Goal: Task Accomplishment & Management: Manage account settings

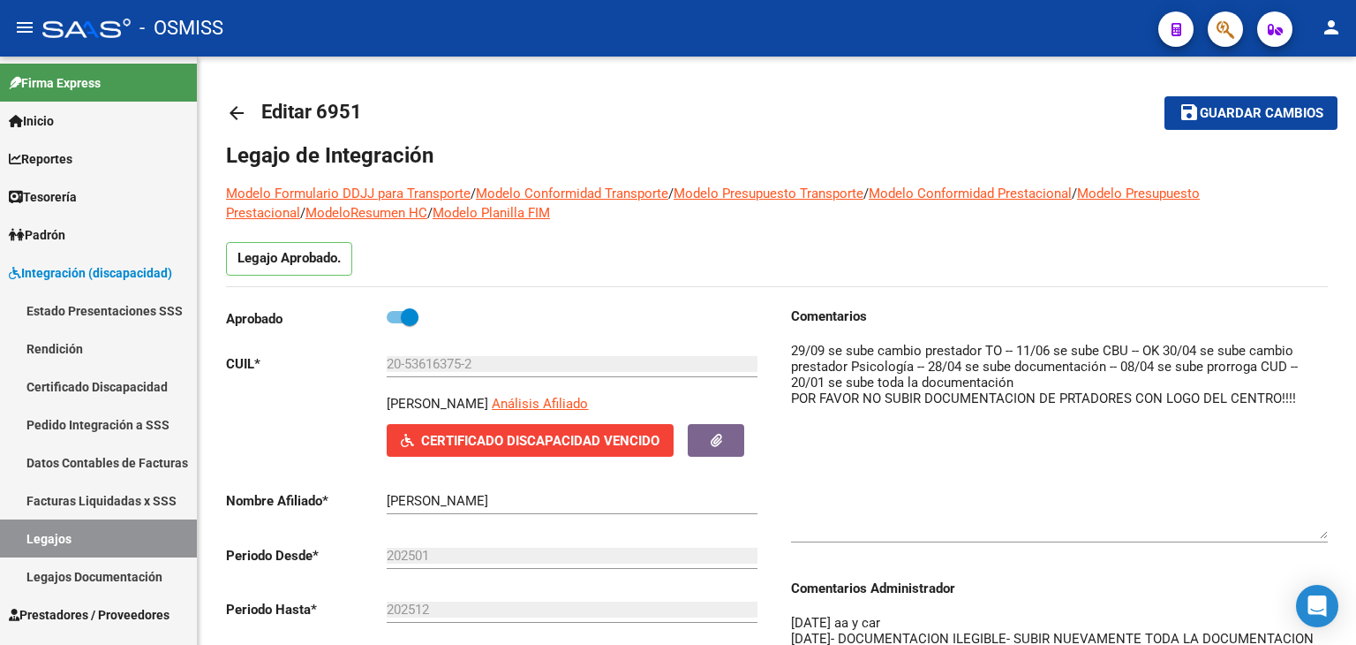
scroll to position [177, 0]
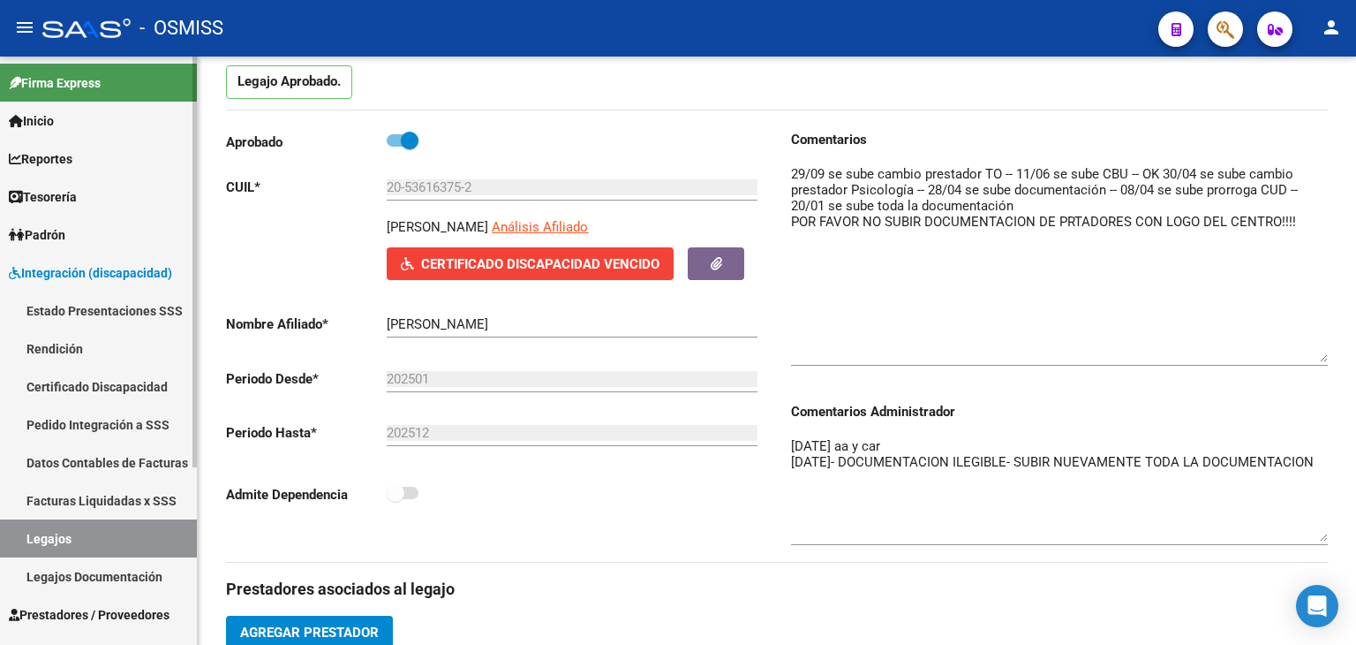
drag, startPoint x: 142, startPoint y: 529, endPoint x: 170, endPoint y: 500, distance: 40.0
click at [142, 529] on link "Legajos" at bounding box center [98, 538] width 197 height 38
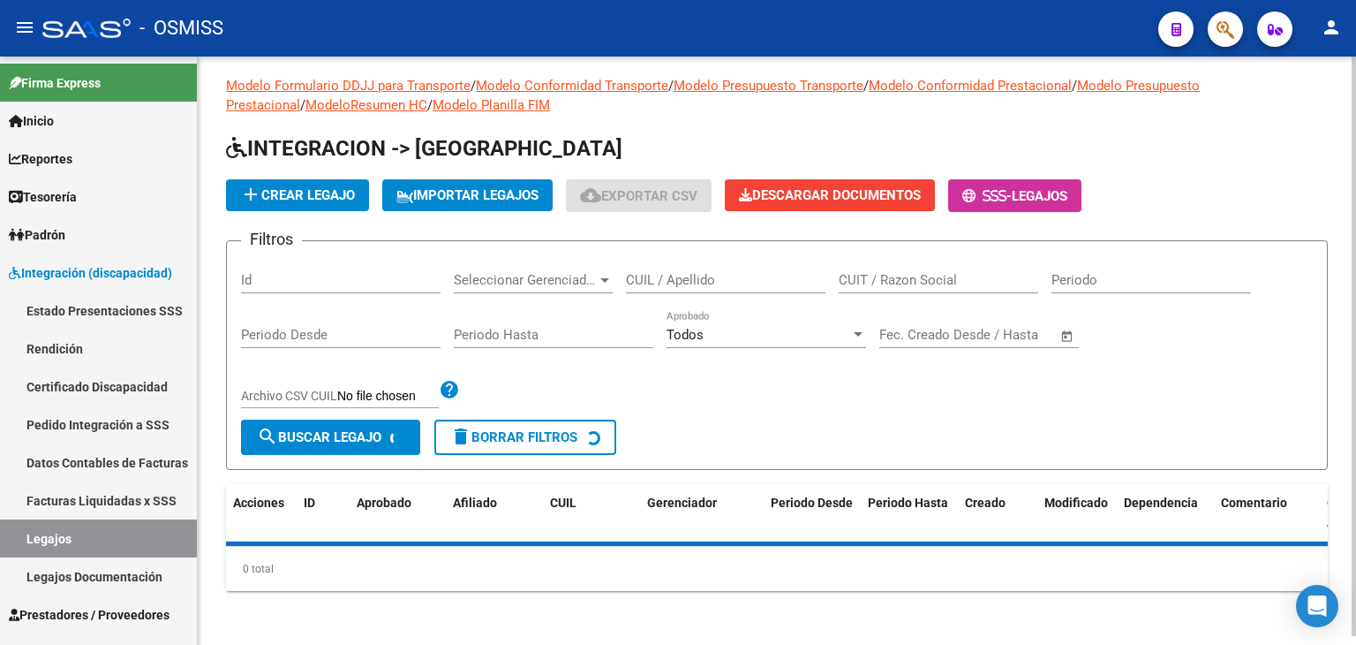
scroll to position [177, 0]
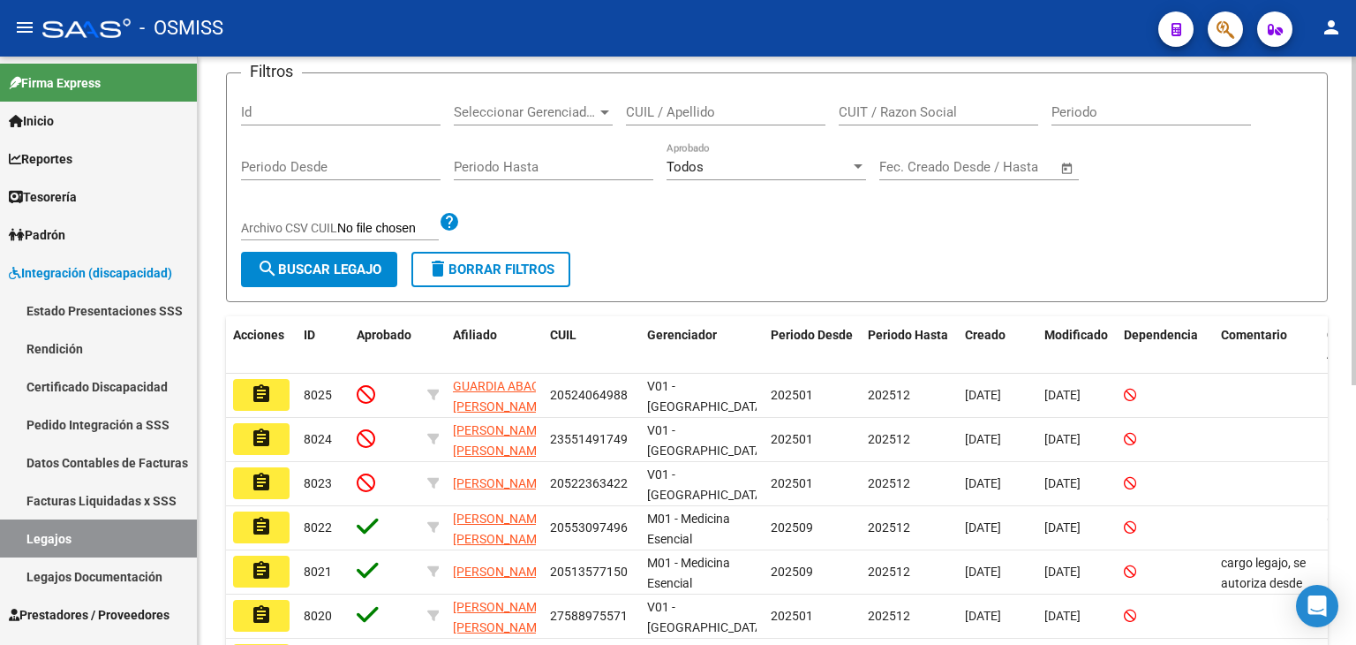
click at [743, 110] on input "CUIL / Apellido" at bounding box center [726, 112] width 200 height 16
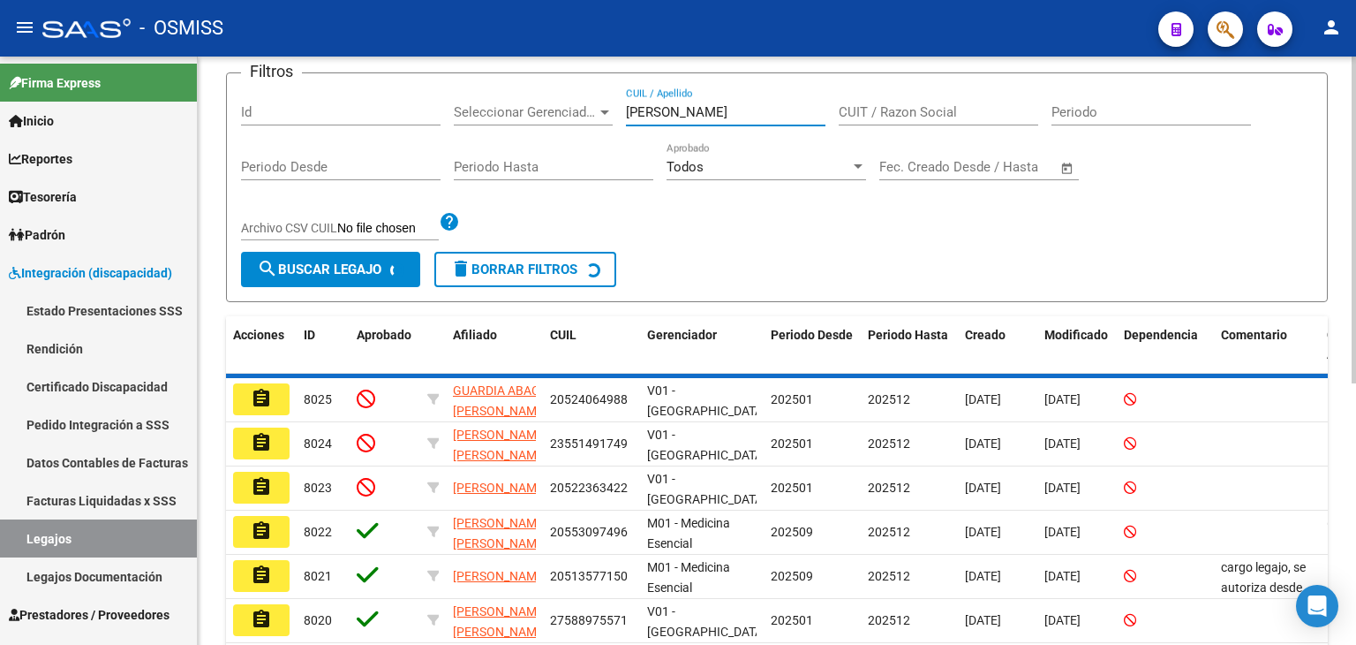
scroll to position [155, 0]
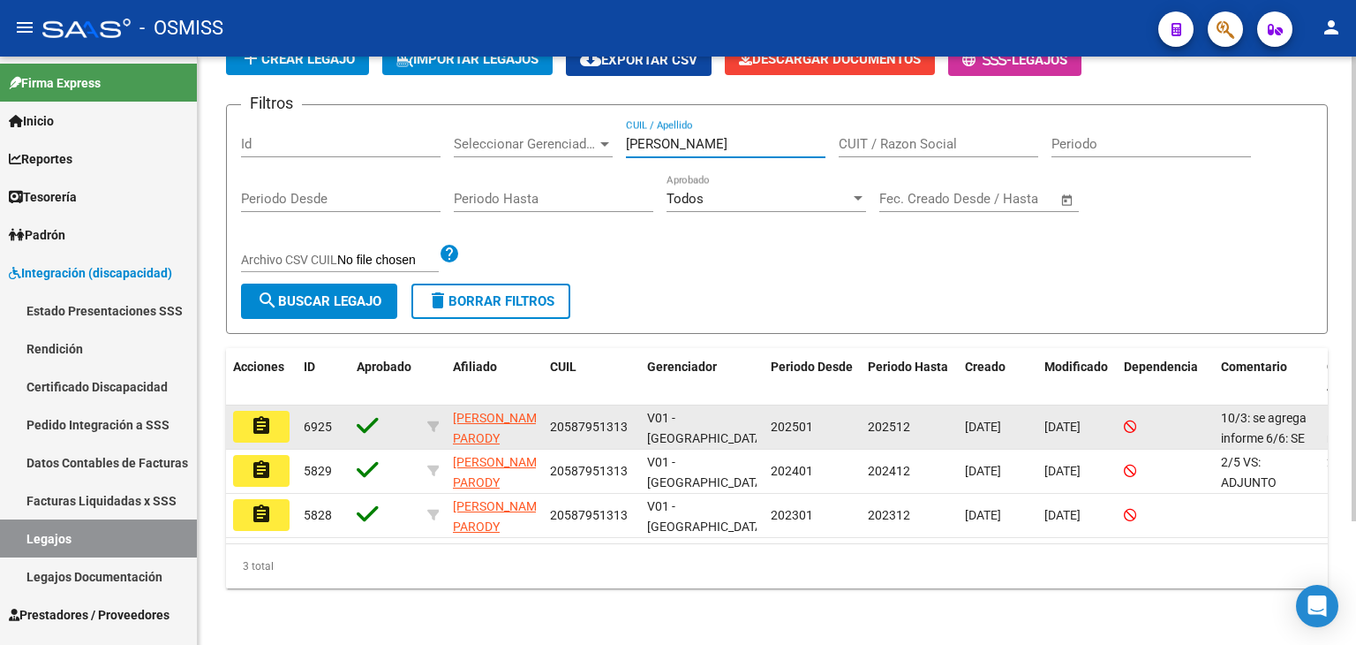
type input "[PERSON_NAME]"
click at [259, 415] on mat-icon "assignment" at bounding box center [261, 425] width 21 height 21
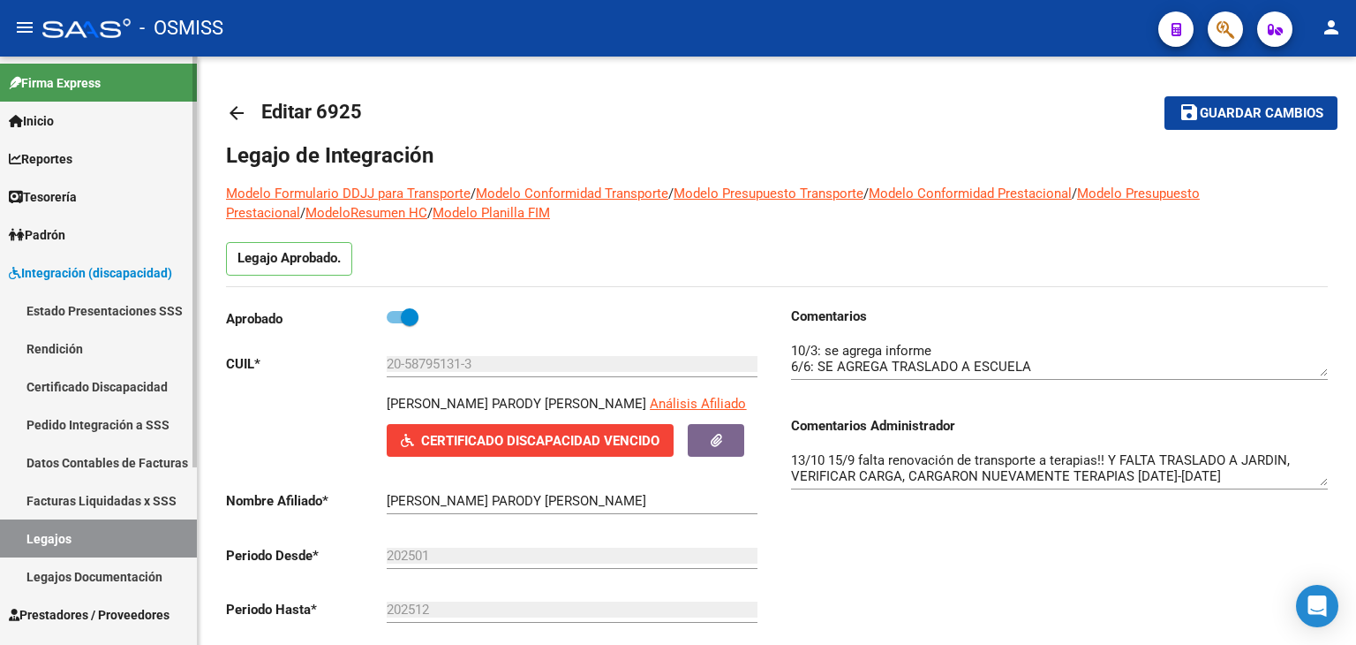
click at [58, 544] on link "Legajos" at bounding box center [98, 538] width 197 height 38
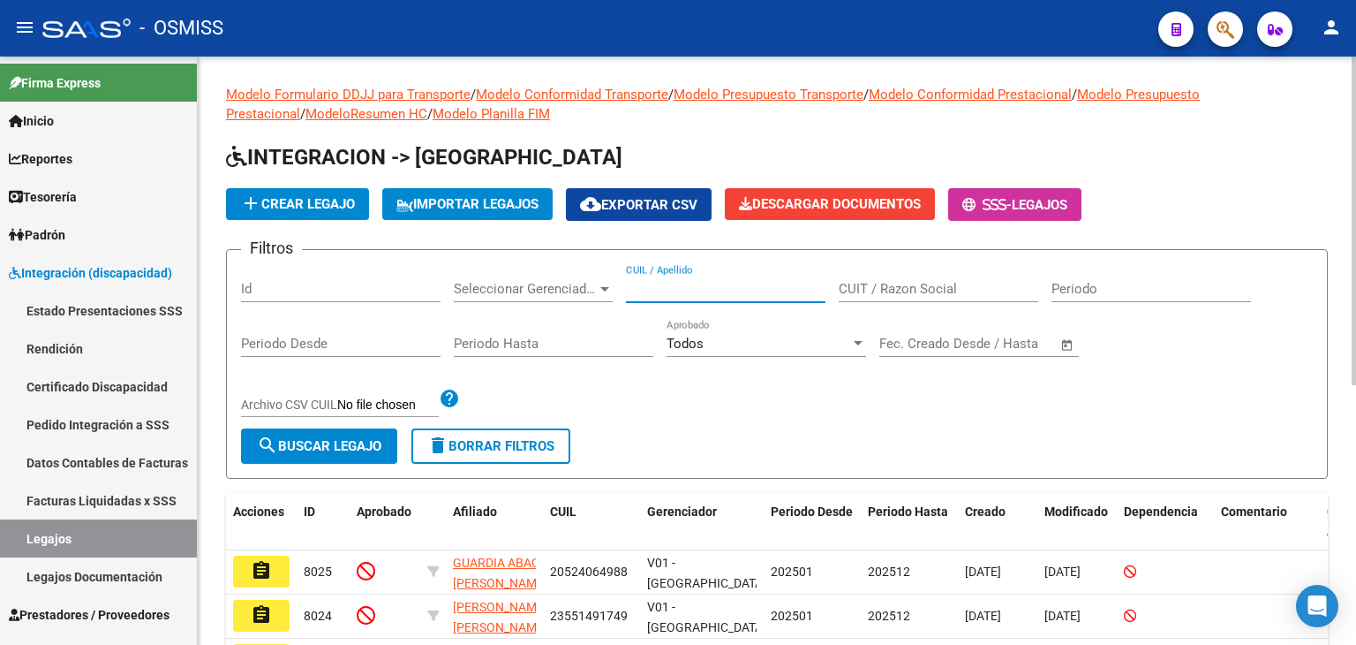
click at [682, 291] on input "CUIL / Apellido" at bounding box center [726, 289] width 200 height 16
type input "[PERSON_NAME]"
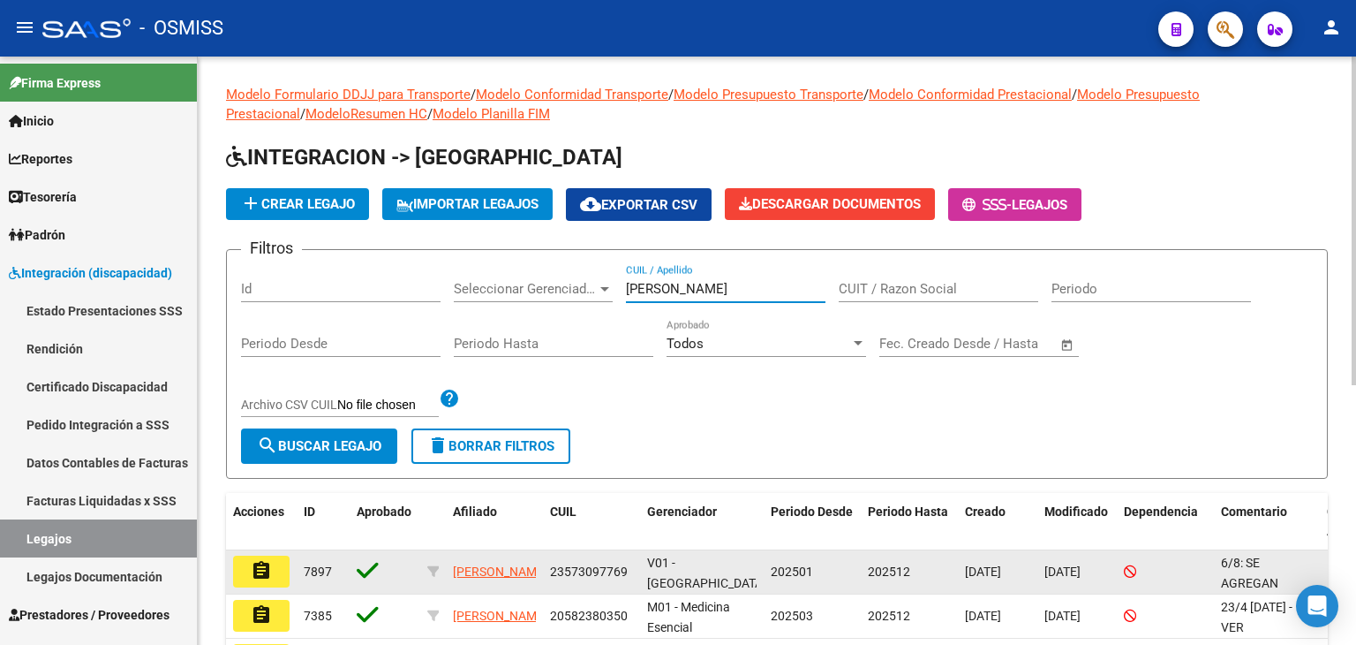
click at [246, 563] on button "assignment" at bounding box center [261, 571] width 57 height 32
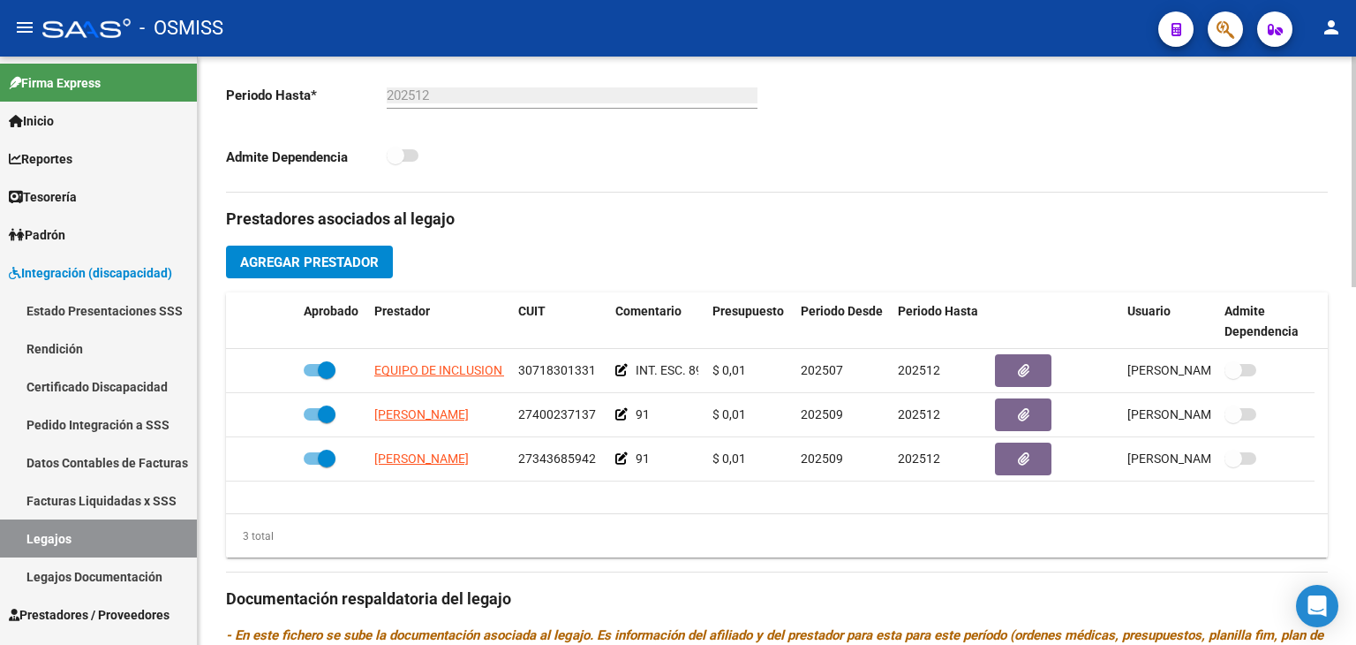
scroll to position [530, 0]
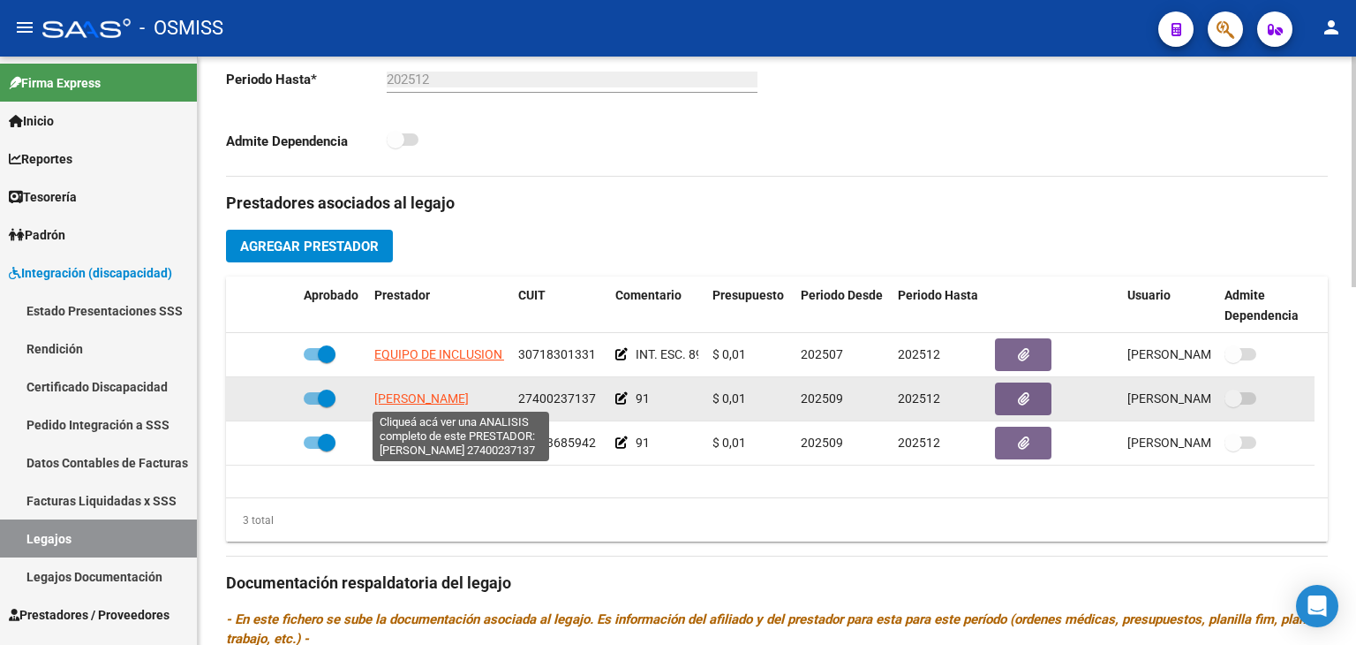
click at [469, 391] on span "[PERSON_NAME]" at bounding box center [421, 398] width 94 height 14
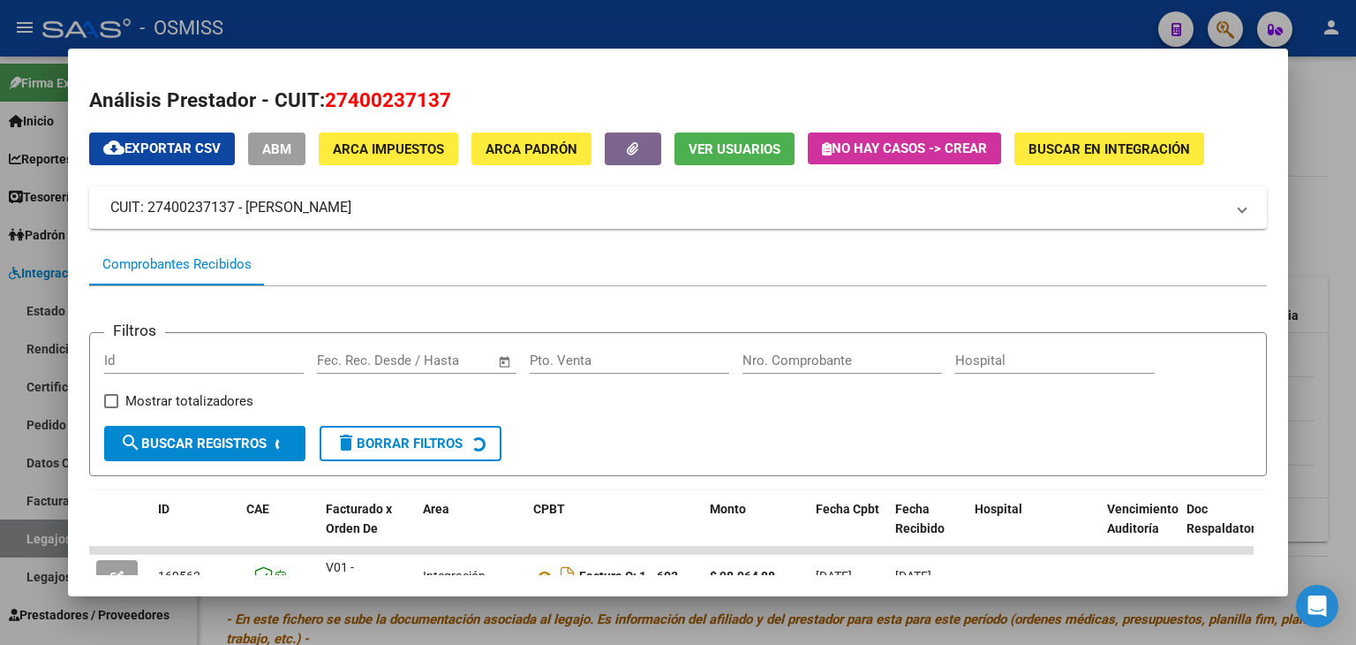
scroll to position [120, 0]
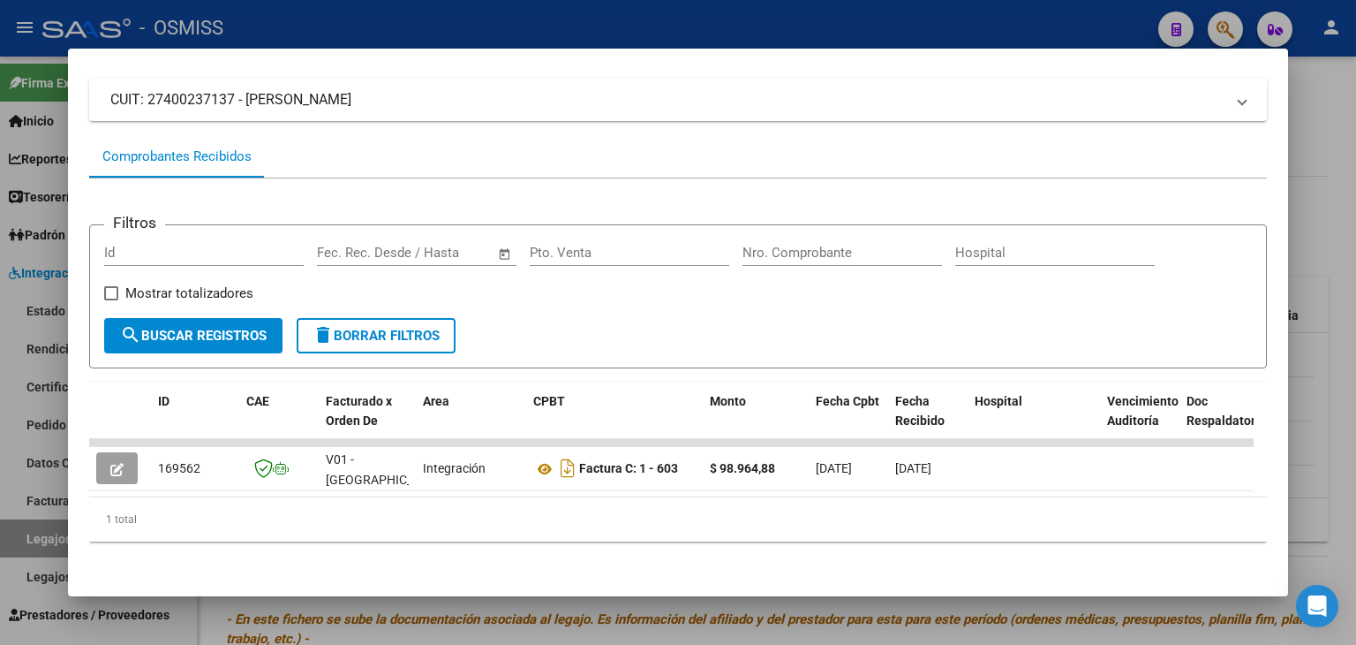
click at [549, 605] on div at bounding box center [678, 322] width 1356 height 645
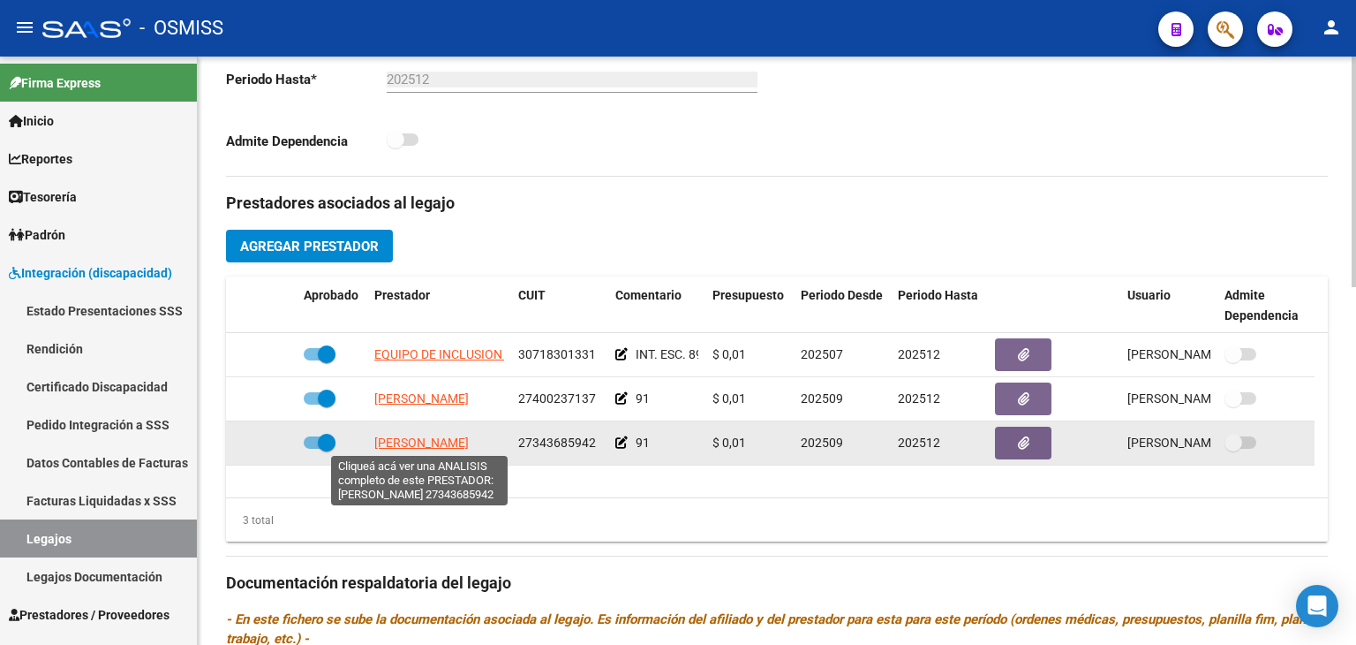
click at [451, 449] on span "[PERSON_NAME]" at bounding box center [421, 442] width 94 height 14
type textarea "27343685942"
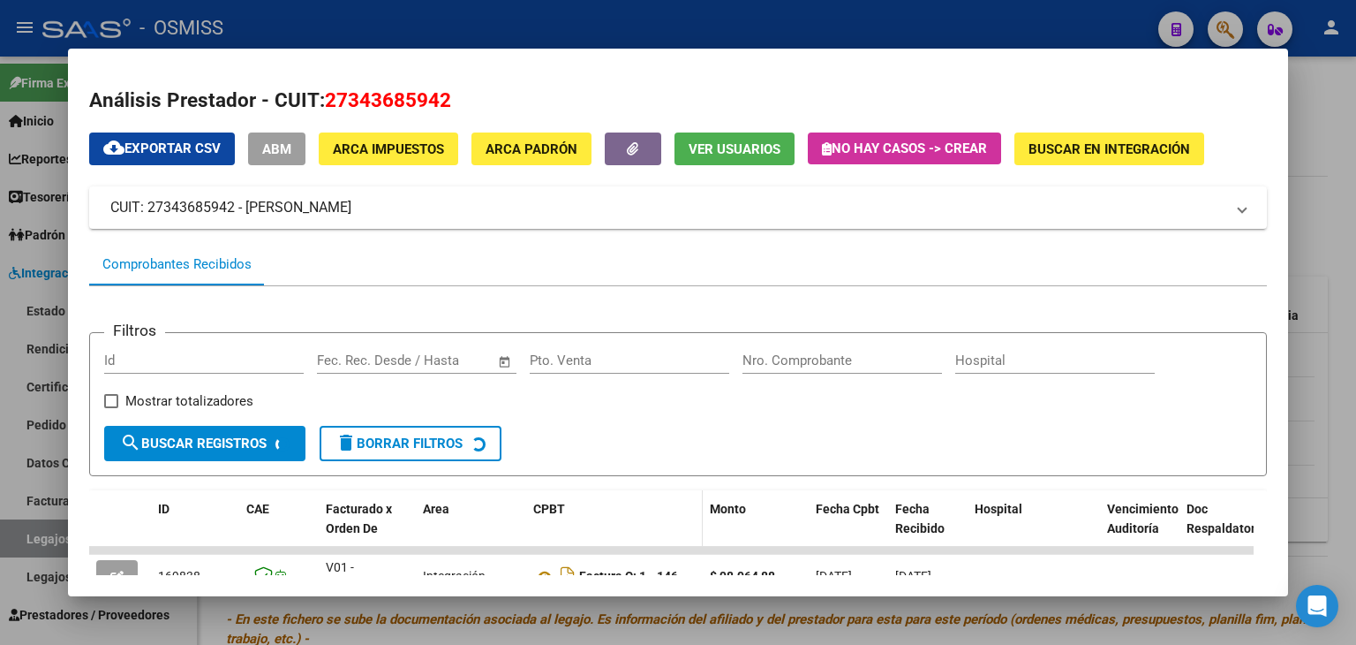
scroll to position [164, 0]
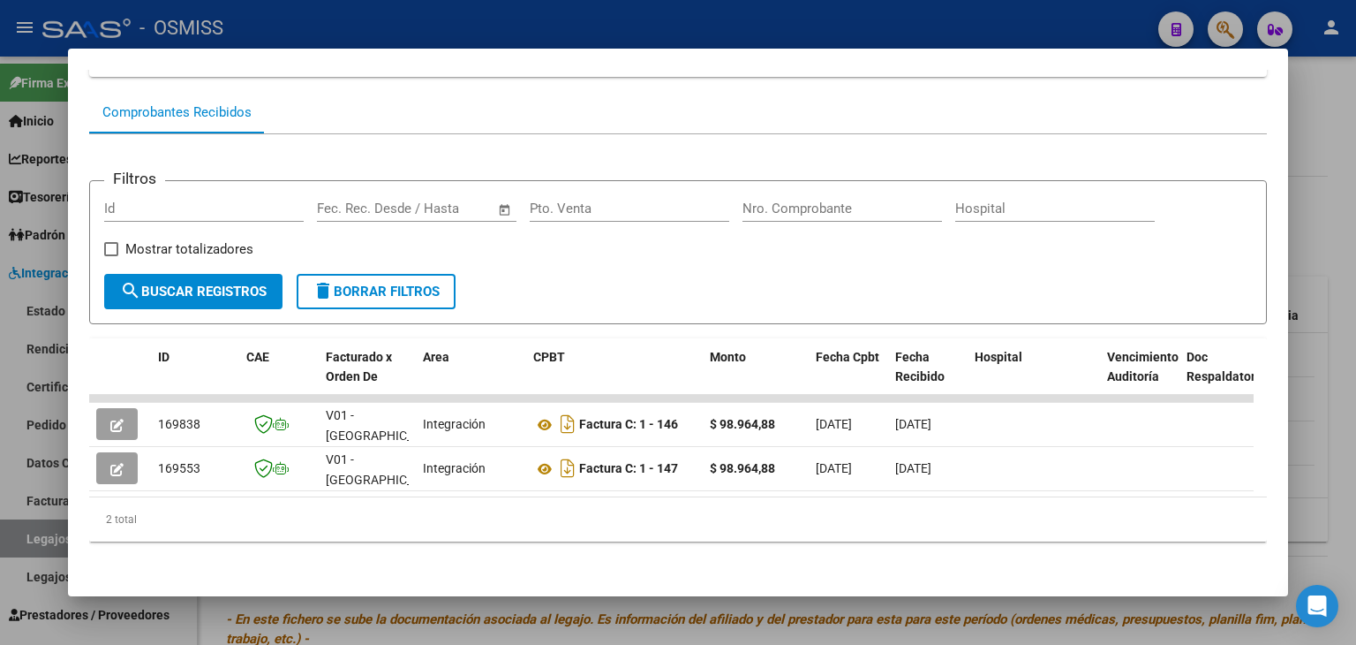
click at [593, 601] on div at bounding box center [678, 322] width 1356 height 645
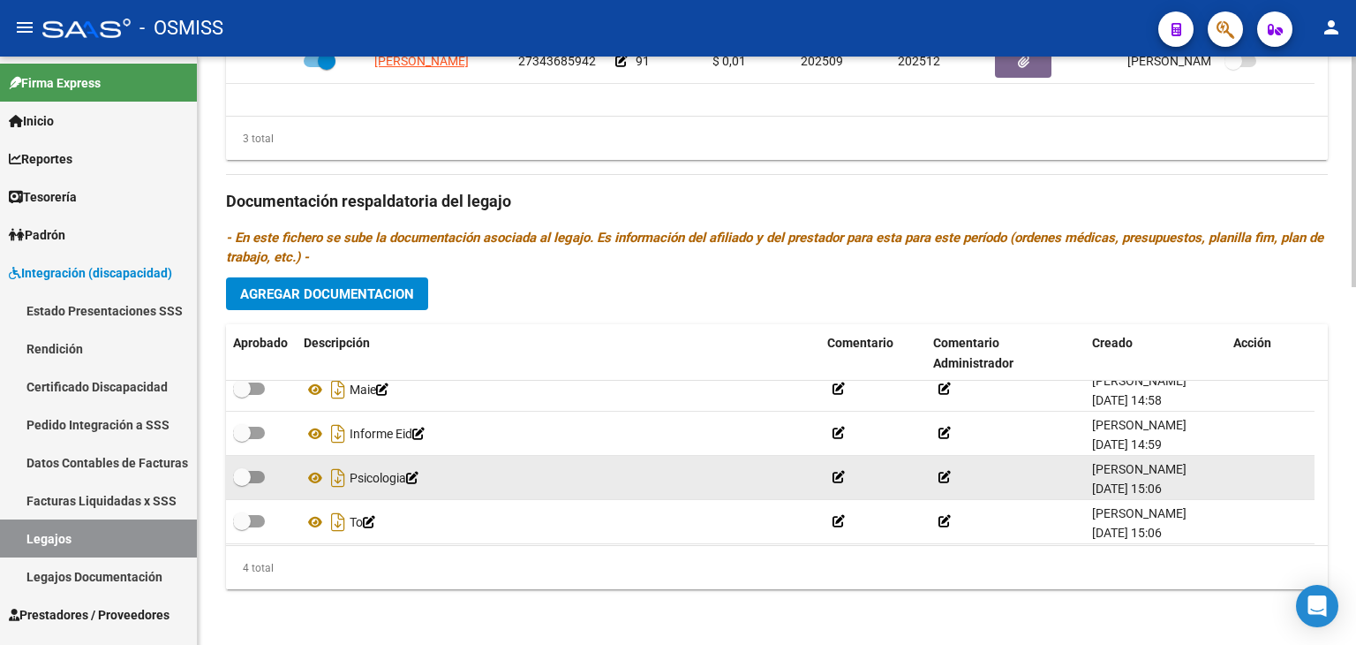
scroll to position [18, 0]
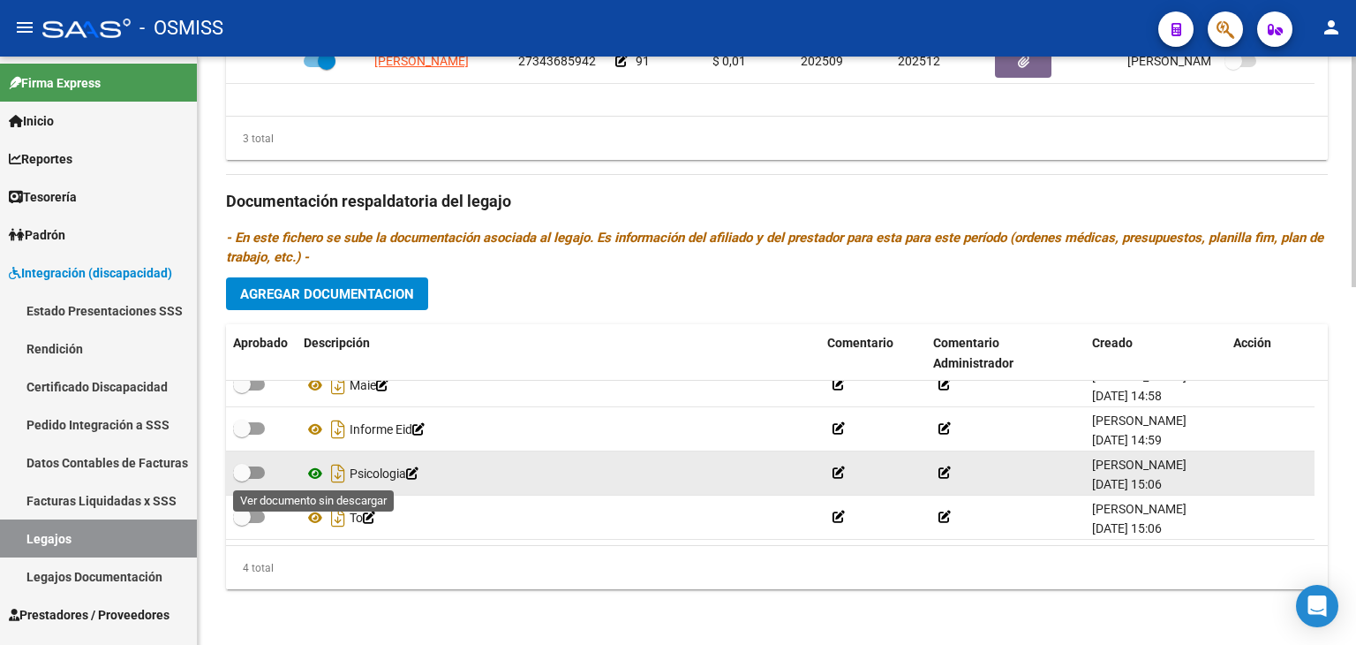
click at [314, 472] on icon at bounding box center [315, 473] width 23 height 21
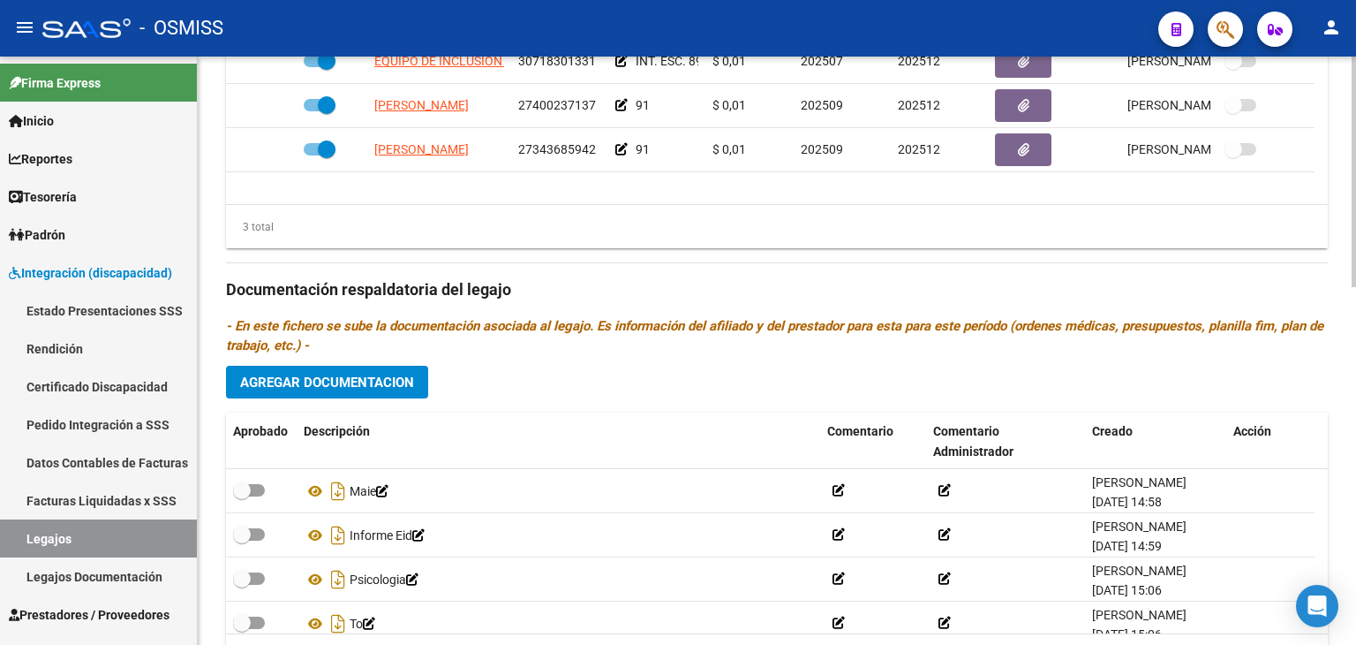
scroll to position [911, 0]
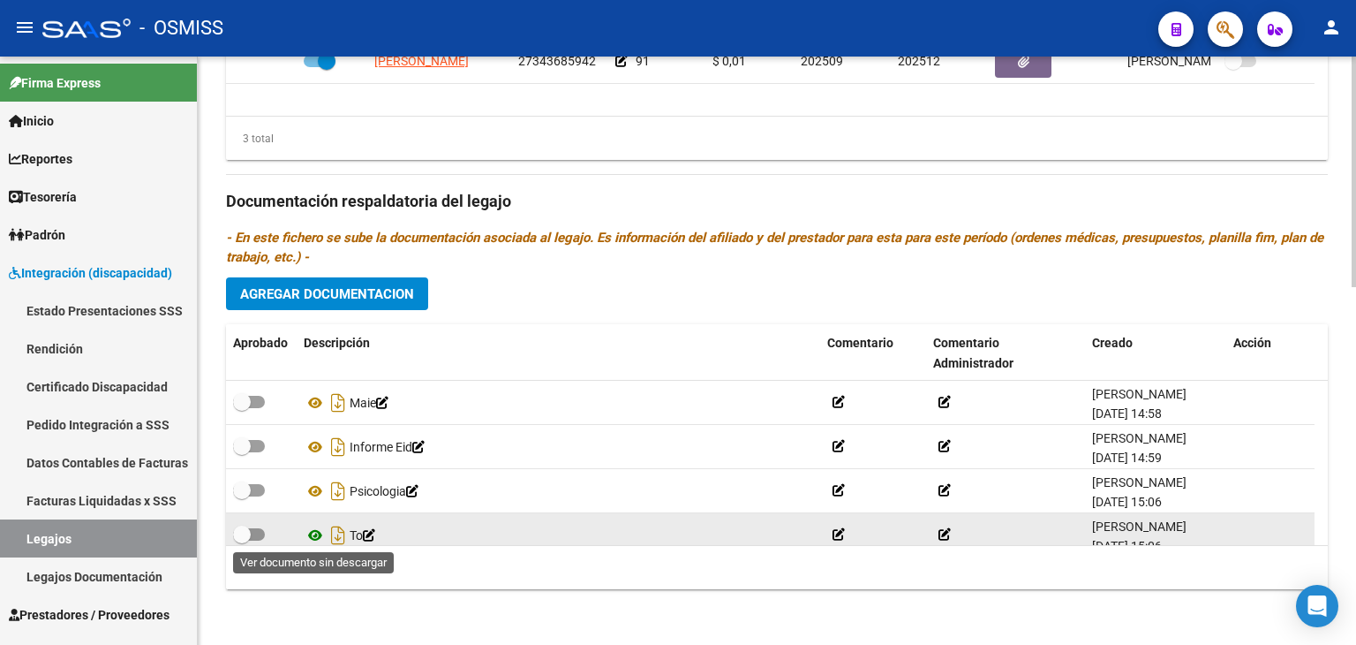
click at [314, 537] on icon at bounding box center [315, 535] width 23 height 21
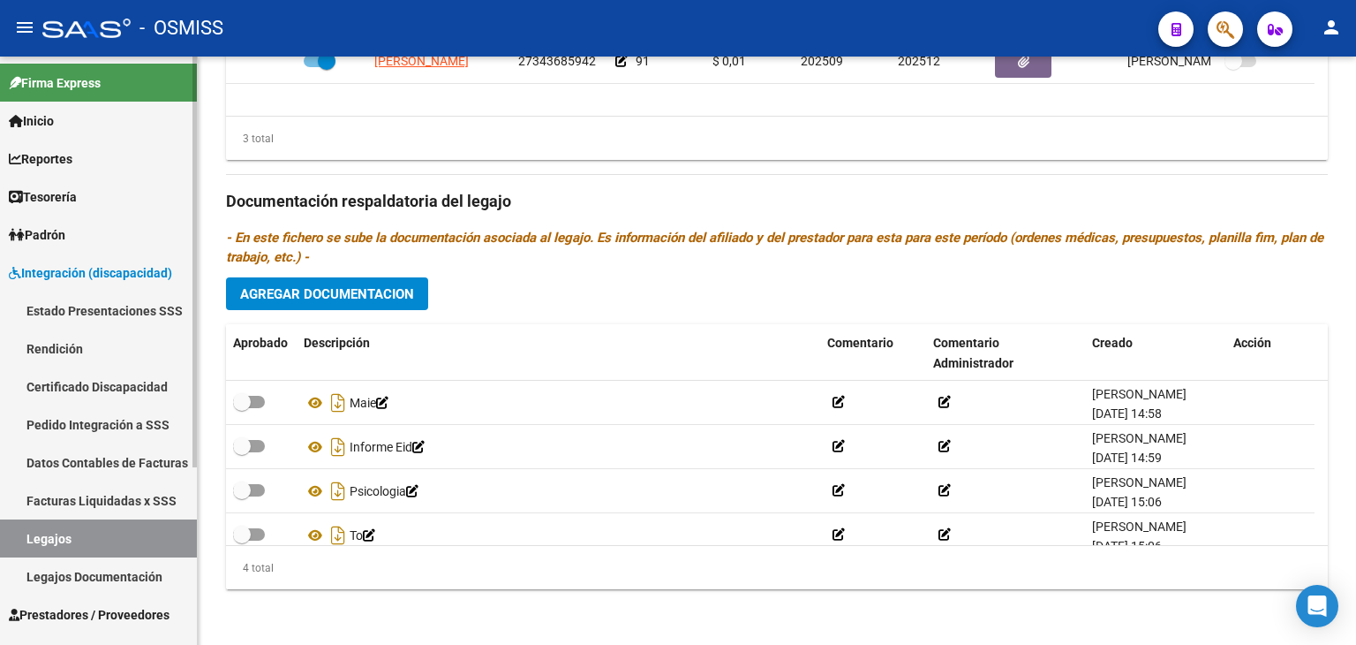
click at [64, 533] on link "Legajos" at bounding box center [98, 538] width 197 height 38
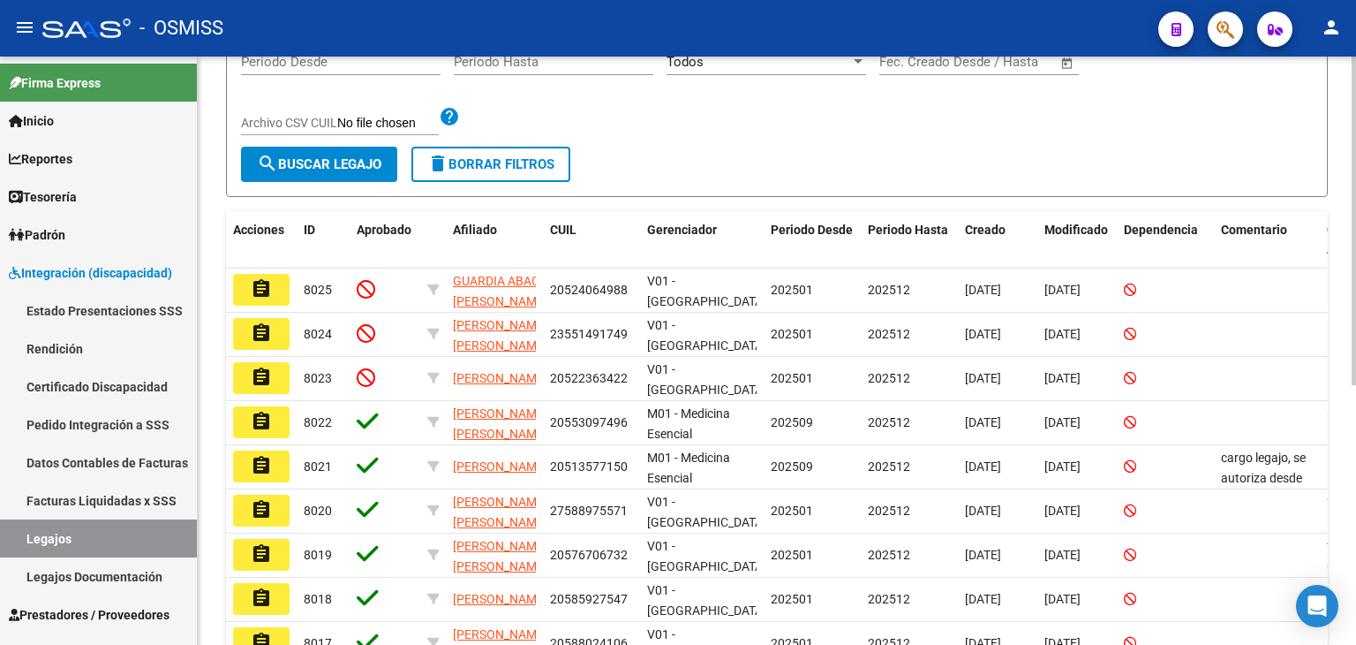
scroll to position [353, 0]
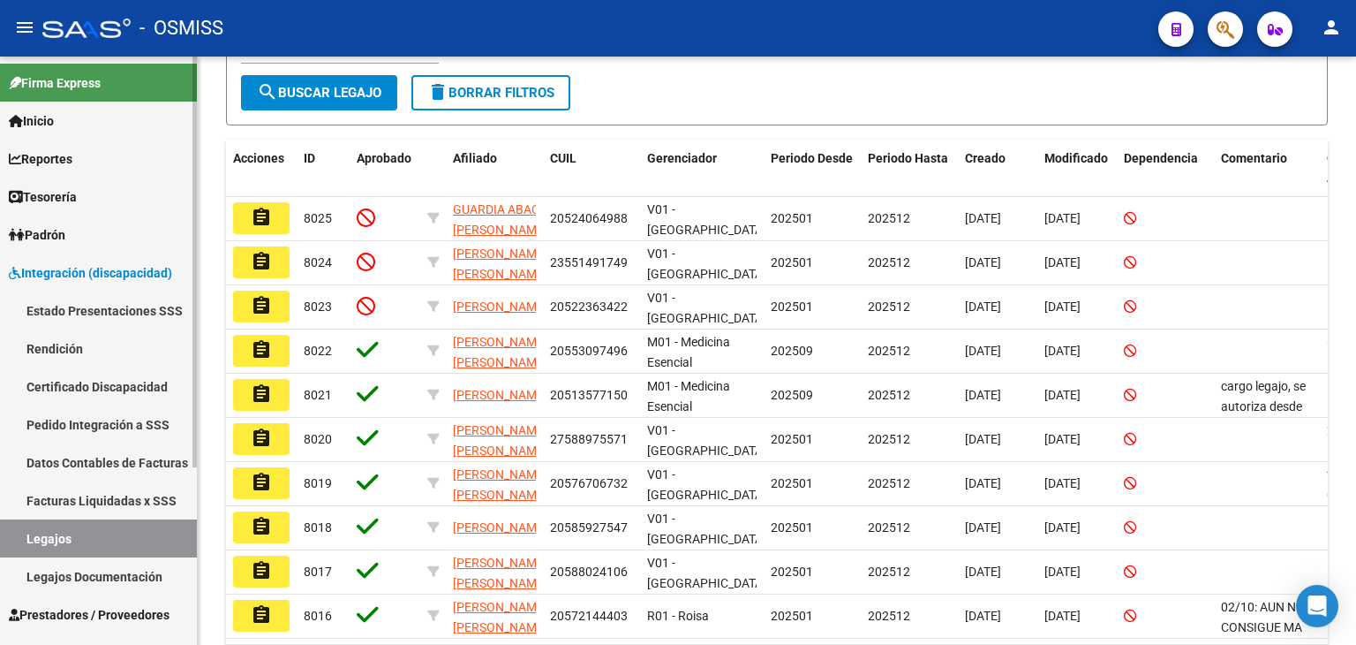
drag, startPoint x: 61, startPoint y: 538, endPoint x: 72, endPoint y: 532, distance: 11.8
click at [61, 538] on link "Legajos" at bounding box center [98, 538] width 197 height 38
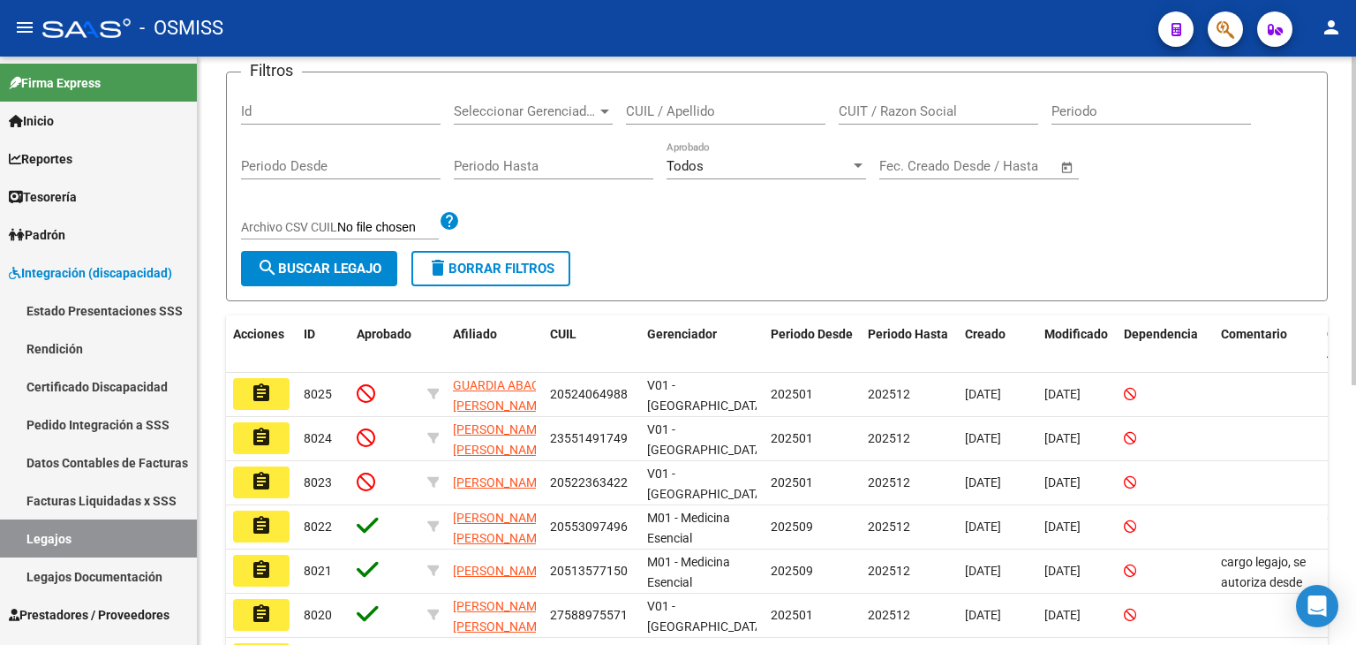
scroll to position [0, 0]
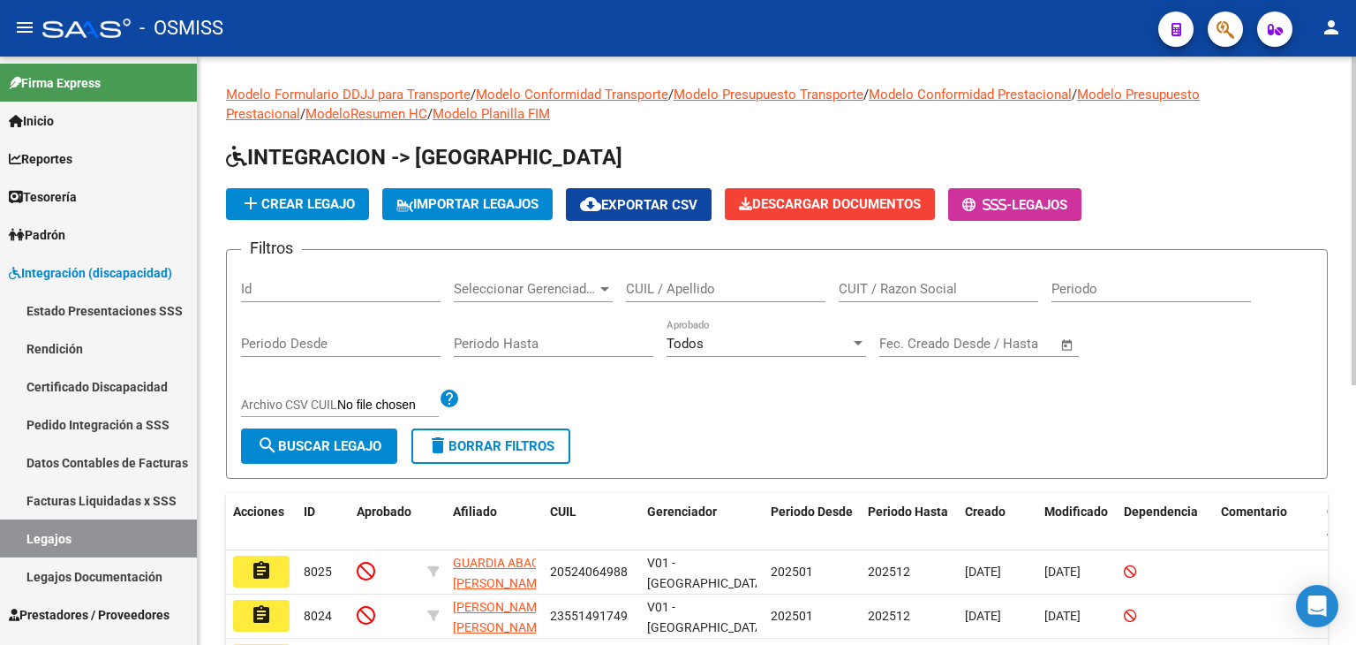
click at [703, 283] on input "CUIL / Apellido" at bounding box center [726, 289] width 200 height 16
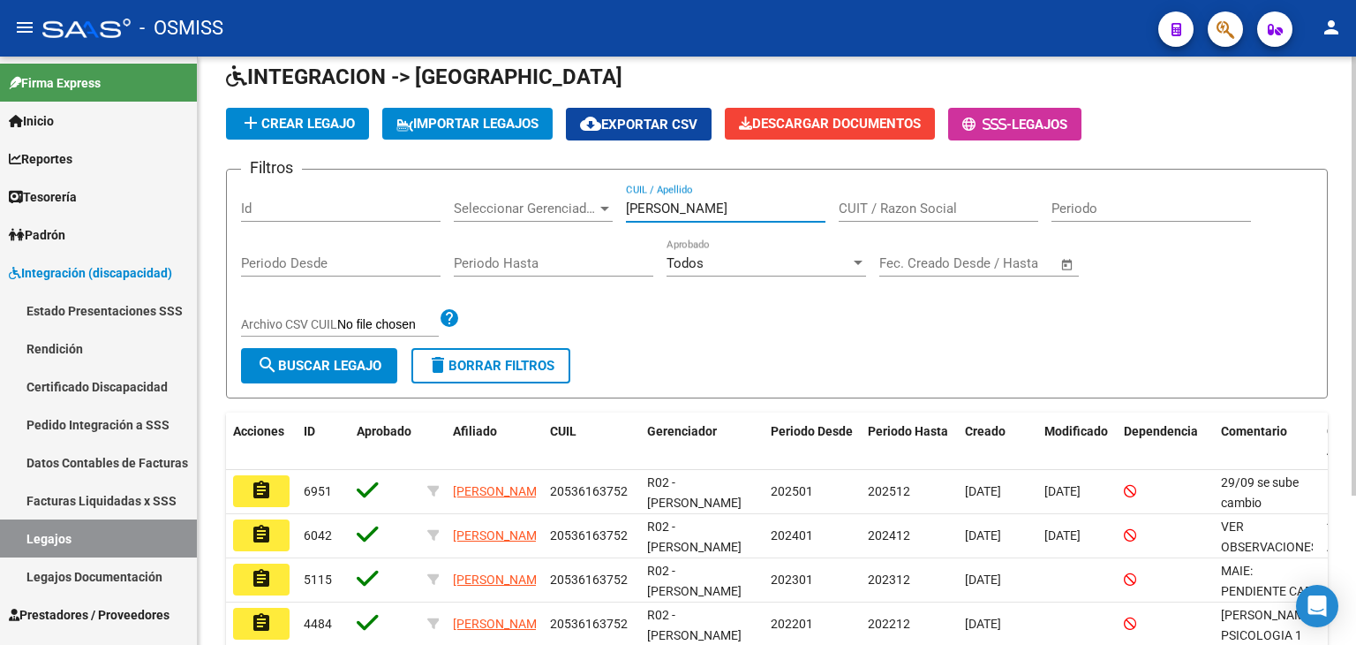
scroll to position [177, 0]
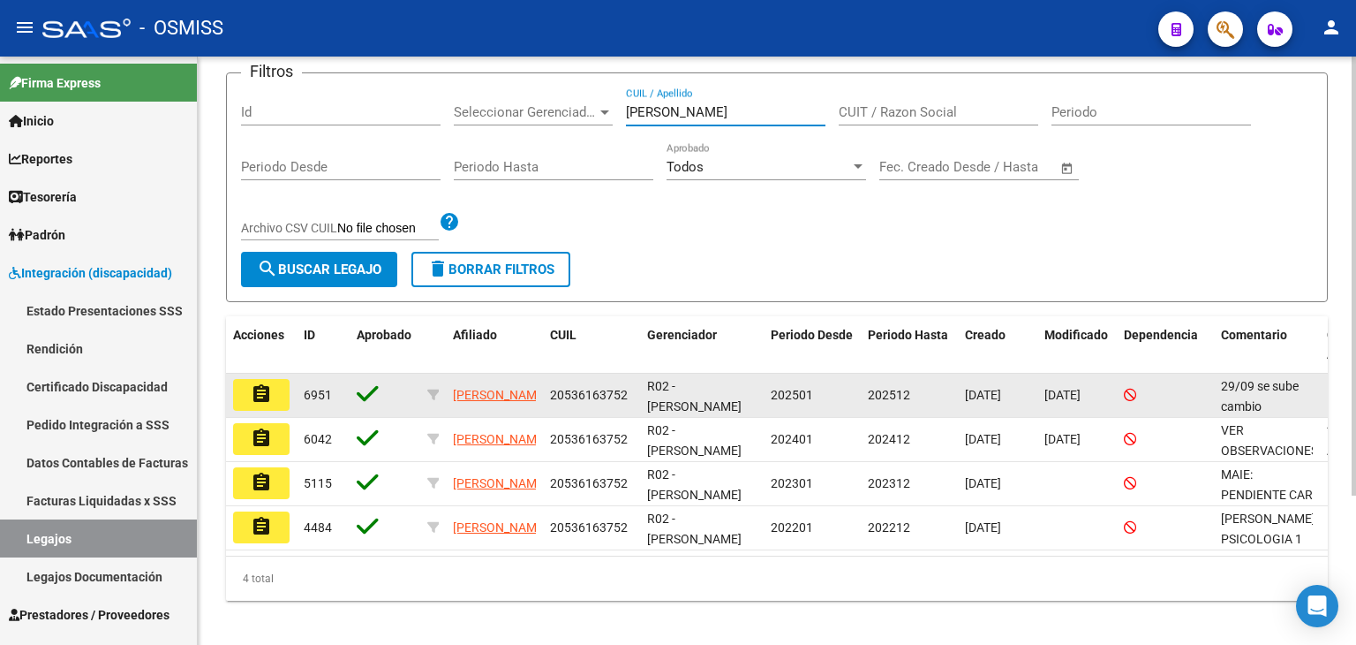
type input "[PERSON_NAME]"
click at [267, 404] on button "assignment" at bounding box center [261, 395] width 57 height 32
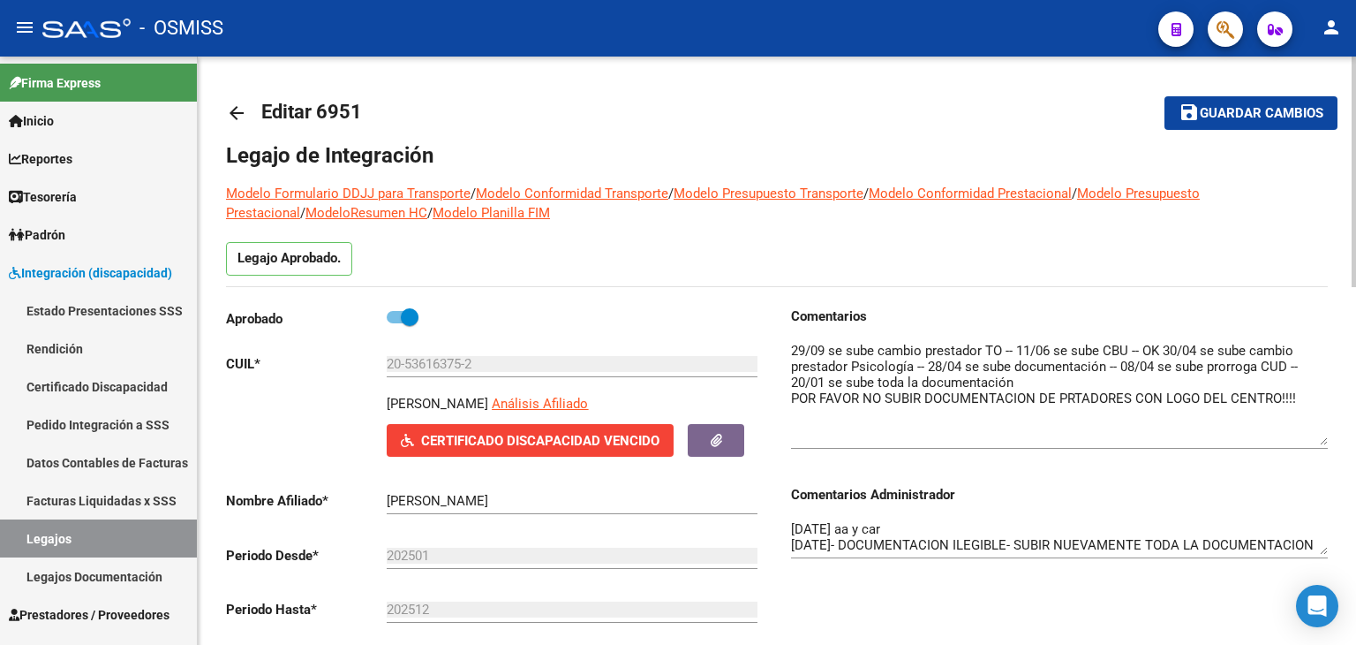
drag, startPoint x: 1318, startPoint y: 371, endPoint x: 1349, endPoint y: 440, distance: 75.9
drag, startPoint x: 1321, startPoint y: 550, endPoint x: 1349, endPoint y: 605, distance: 61.6
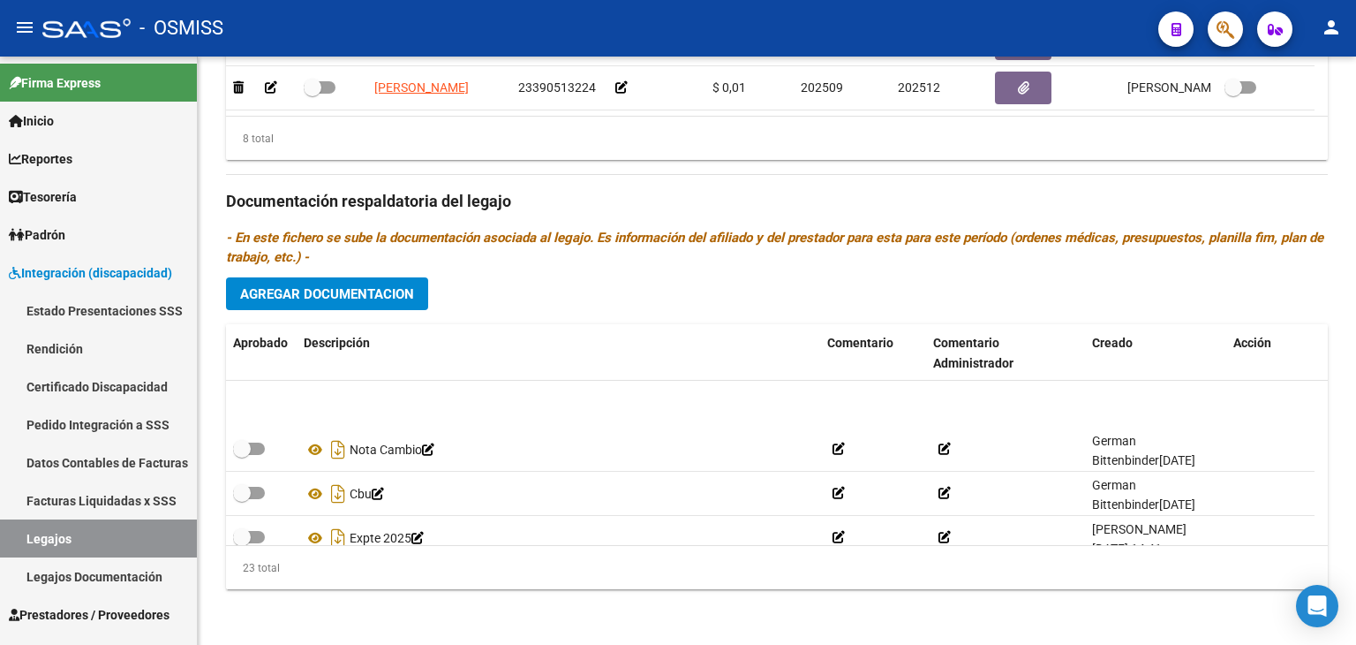
scroll to position [856, 0]
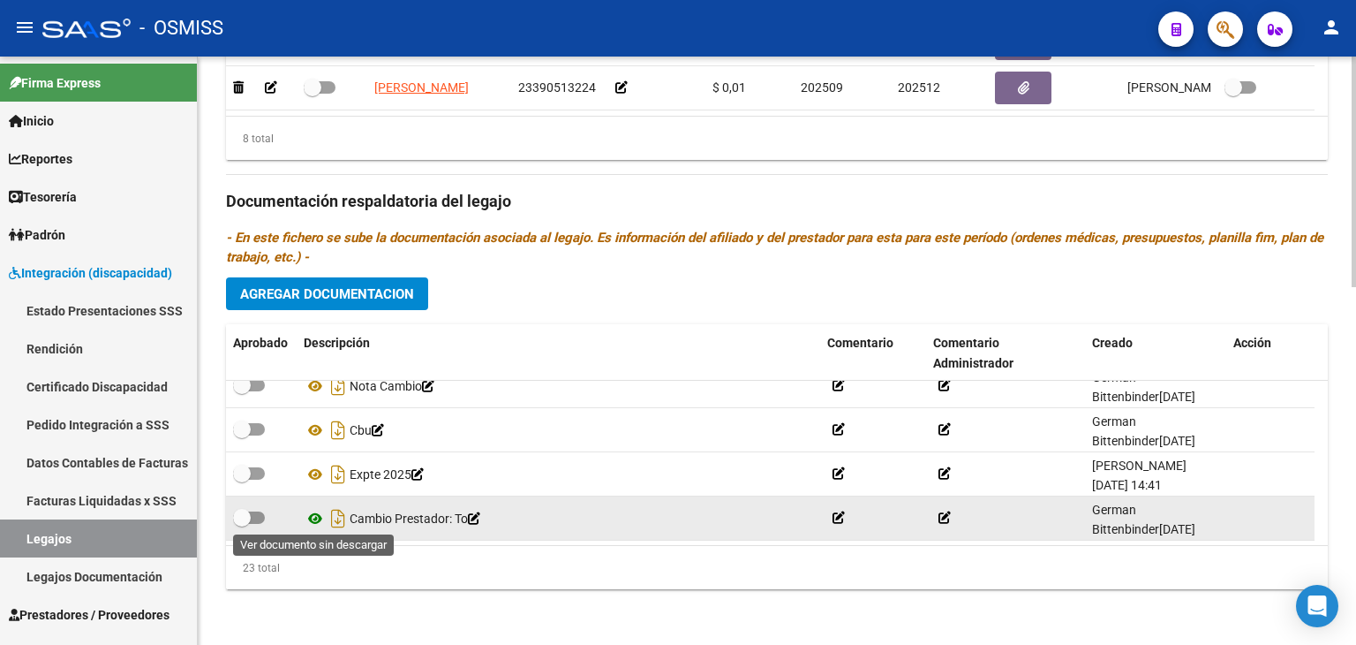
click at [310, 516] on icon at bounding box center [315, 518] width 23 height 21
click at [839, 517] on icon at bounding box center [839, 517] width 12 height 12
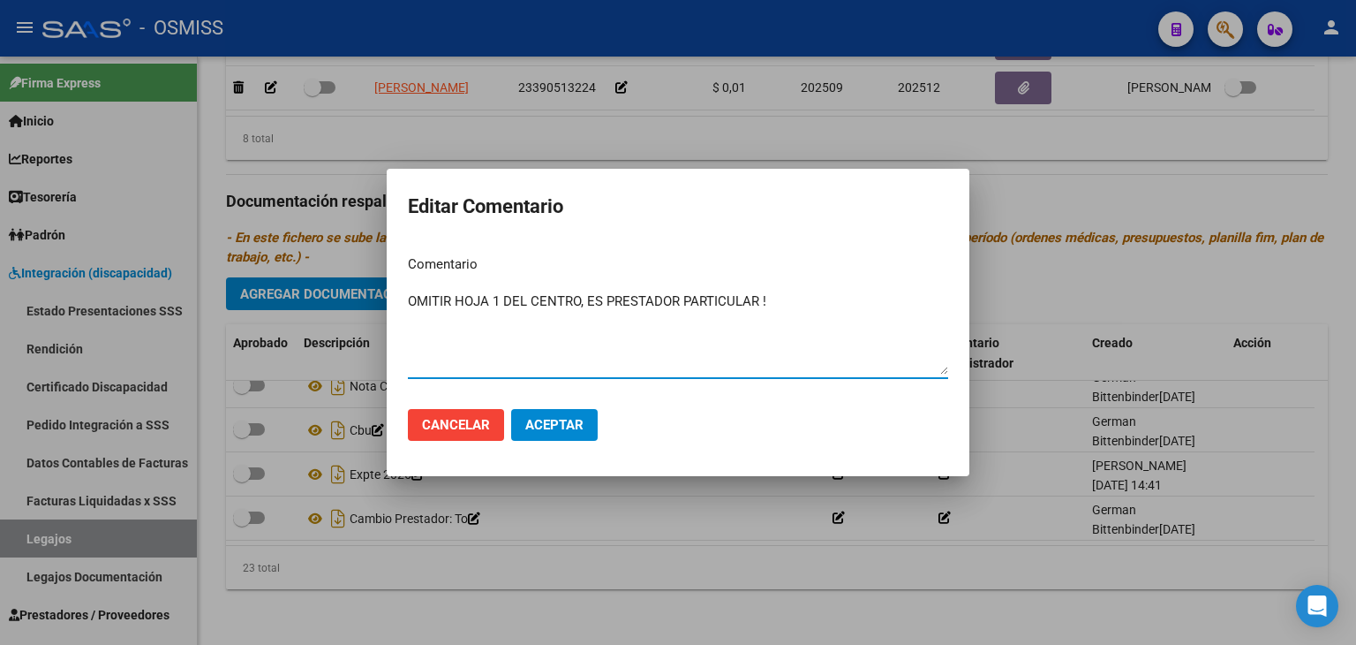
type textarea "OMITIR HOJA 1 DEL CENTRO, ES PRESTADOR PARTICULAR !"
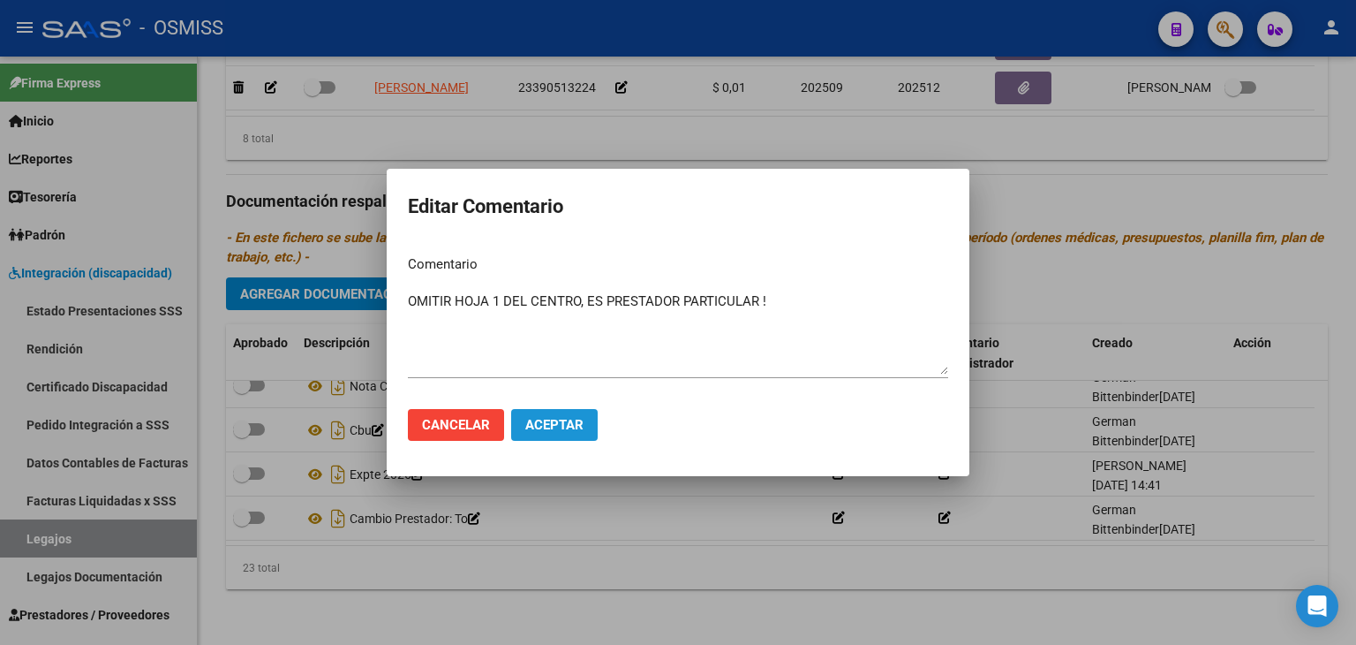
click at [540, 410] on button "Aceptar" at bounding box center [554, 425] width 87 height 32
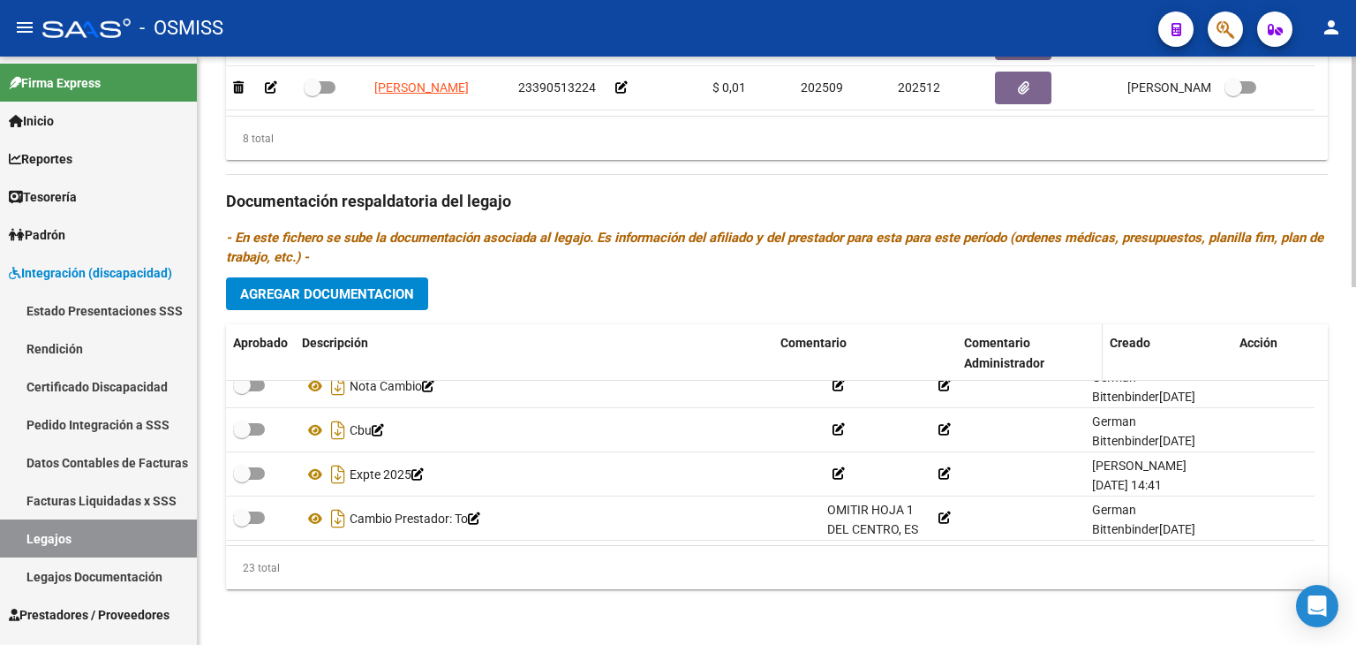
drag, startPoint x: 919, startPoint y: 344, endPoint x: 1052, endPoint y: 333, distance: 132.9
click at [1052, 333] on div "Aprobado Descripción Comentario Comentario Administrador Creado Acción" at bounding box center [770, 353] width 1089 height 58
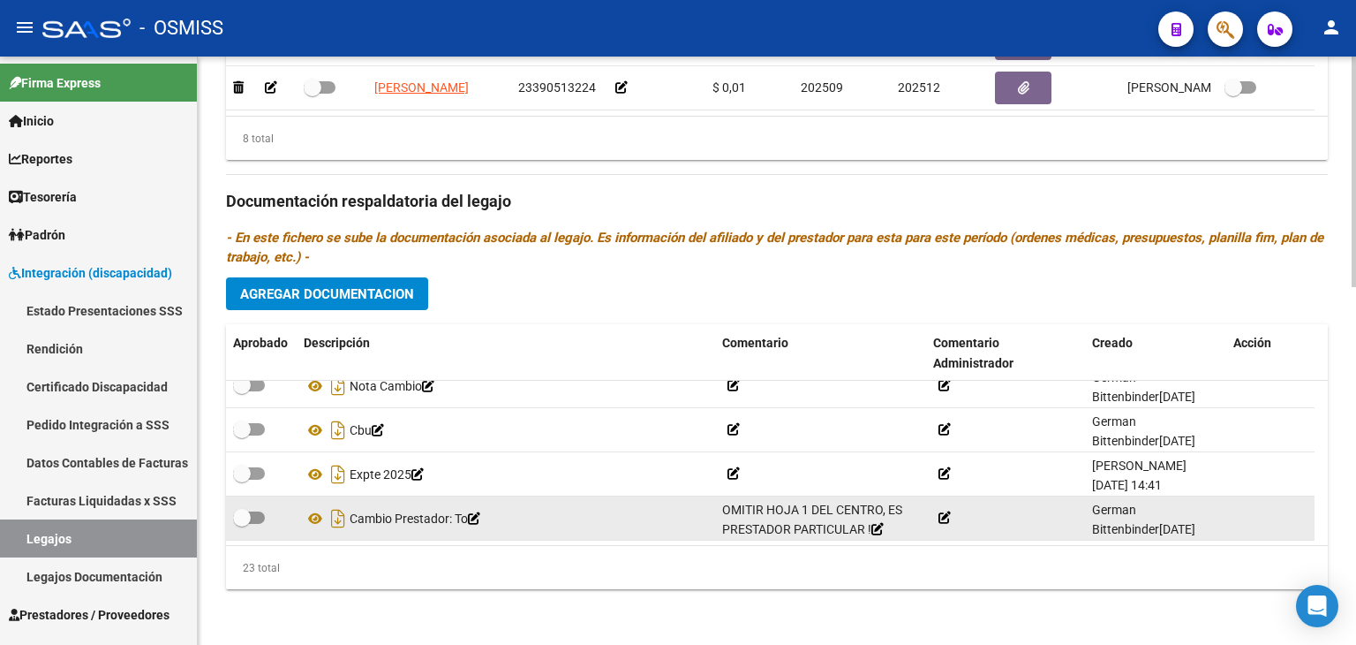
click at [883, 524] on icon at bounding box center [878, 529] width 12 height 12
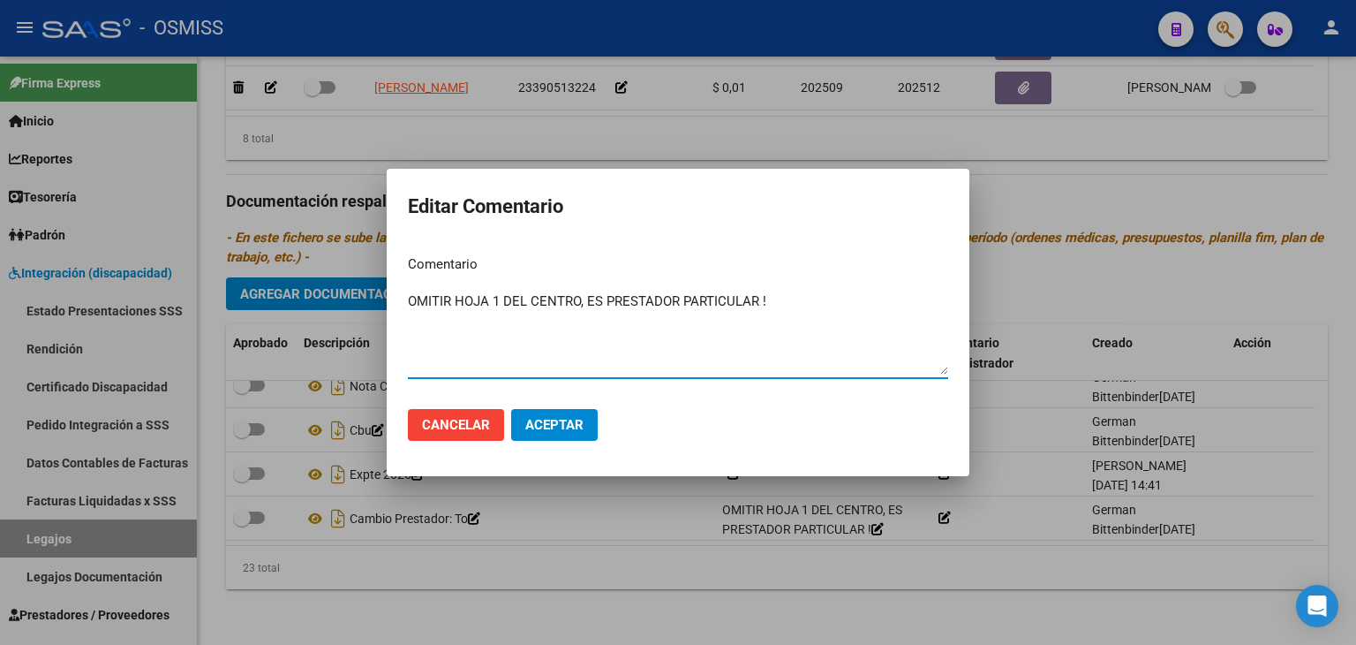
click at [502, 296] on textarea "OMITIR HOJA 1 DEL CENTRO, ES PRESTADOR PARTICULAR !" at bounding box center [678, 332] width 540 height 83
drag, startPoint x: 523, startPoint y: 298, endPoint x: 598, endPoint y: 298, distance: 75.1
click at [598, 298] on textarea "OMITIR HOJA 1 Y 2 DEL CENTRO, ES PRESTADOR PARTICULAR !" at bounding box center [678, 332] width 540 height 83
click at [749, 306] on textarea "OMITIR HOJA 1 Y 2, ES PRESTADOR PARTICULAR !" at bounding box center [678, 332] width 540 height 83
type textarea "OMITIR HOJA 1 Y 2, ES PRESTADOR PARTICULAR NO POR EL CENTRO.."
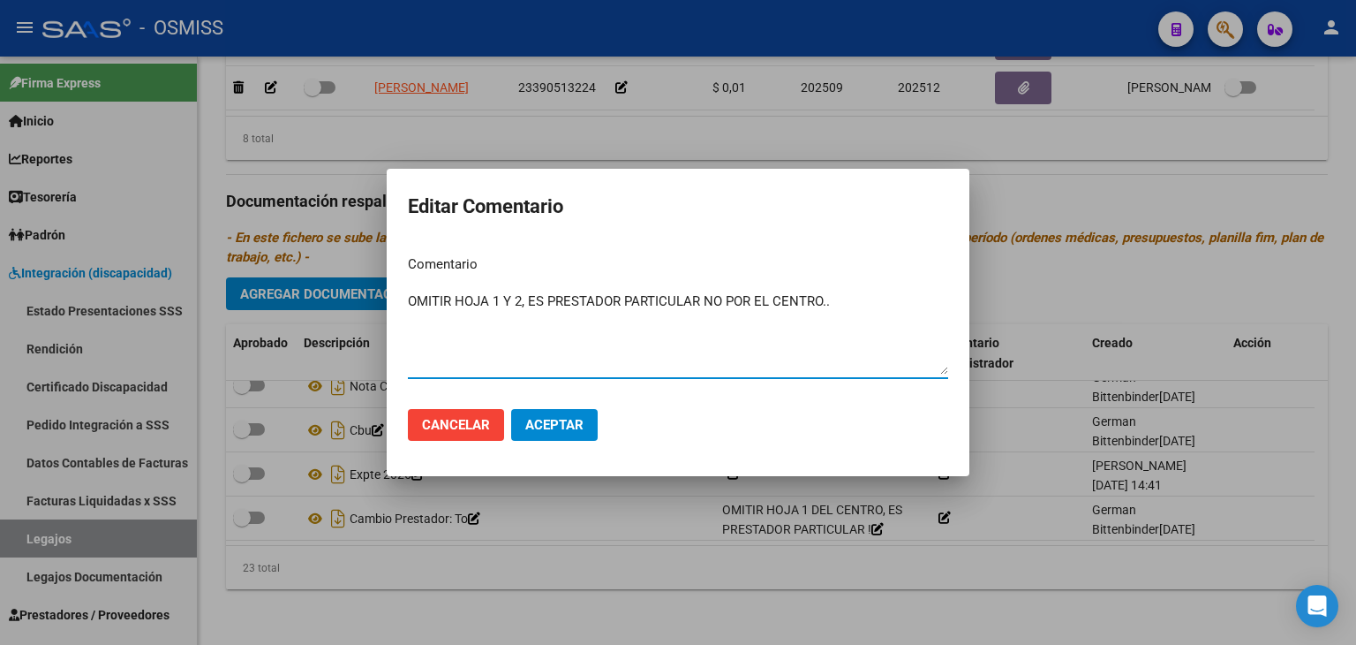
click at [567, 429] on span "Aceptar" at bounding box center [554, 425] width 58 height 16
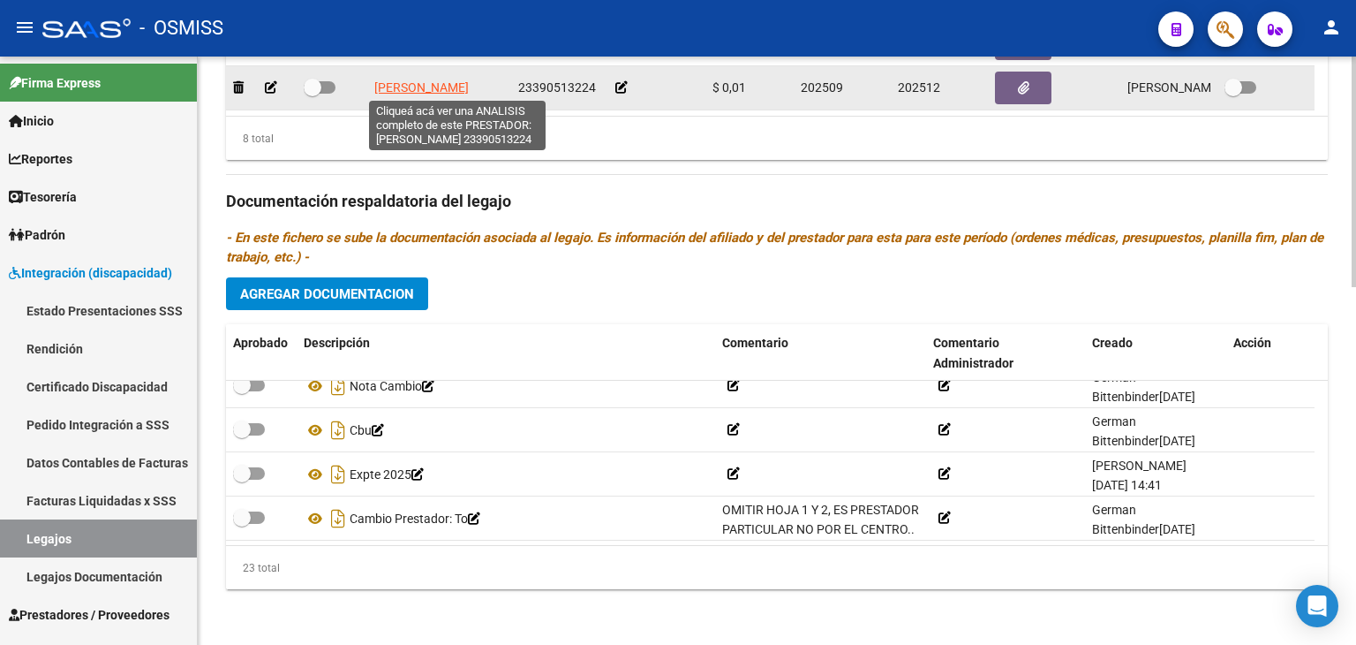
click at [469, 86] on span "[PERSON_NAME]" at bounding box center [421, 87] width 94 height 14
type textarea "23390513224"
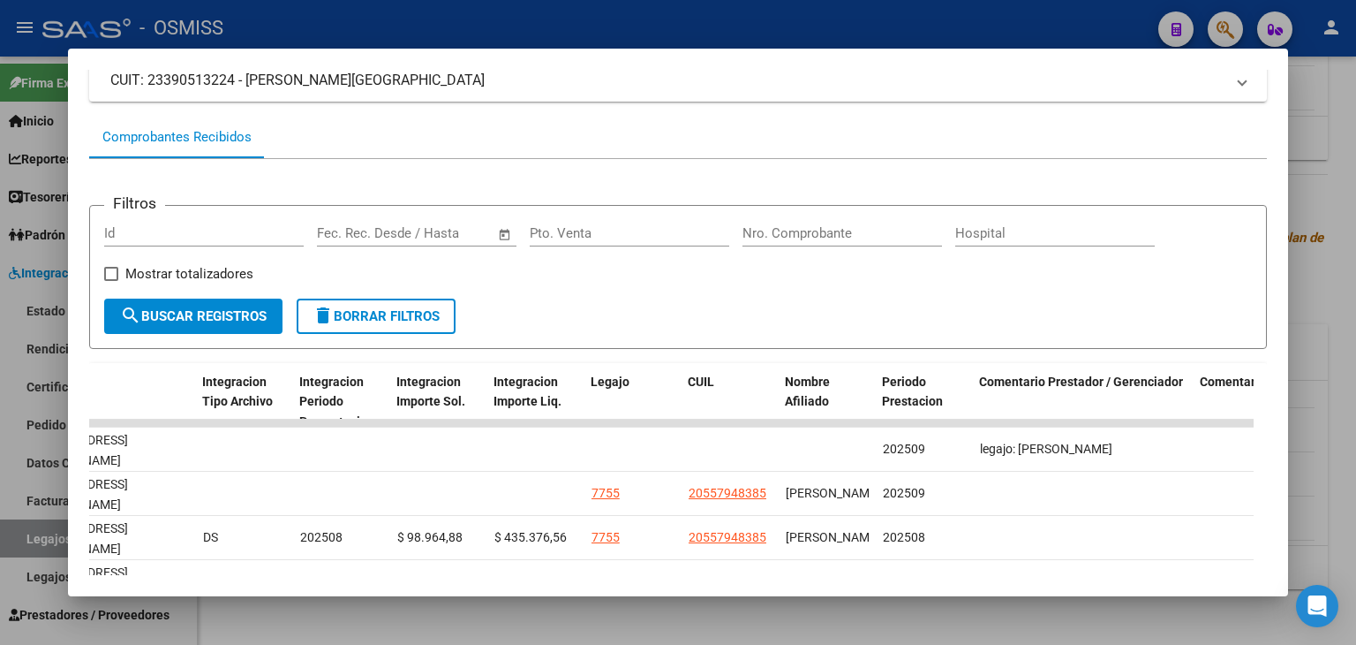
scroll to position [0, 0]
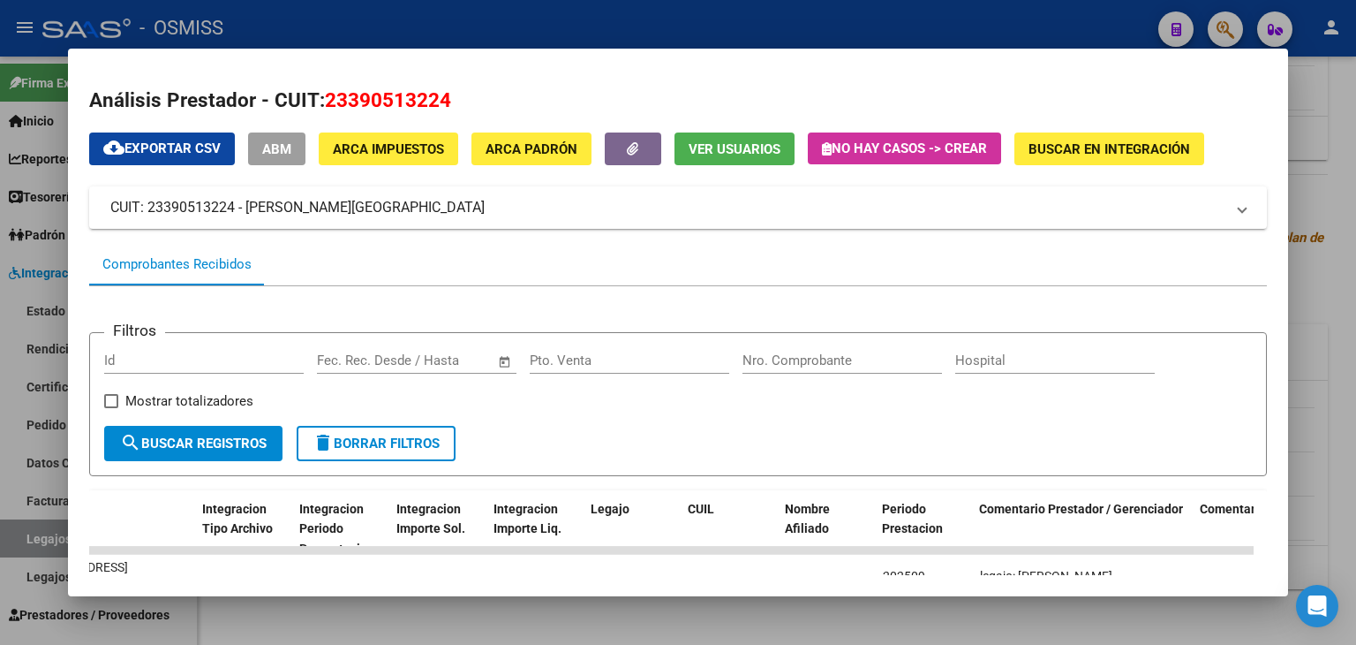
click at [1084, 610] on div at bounding box center [678, 322] width 1356 height 645
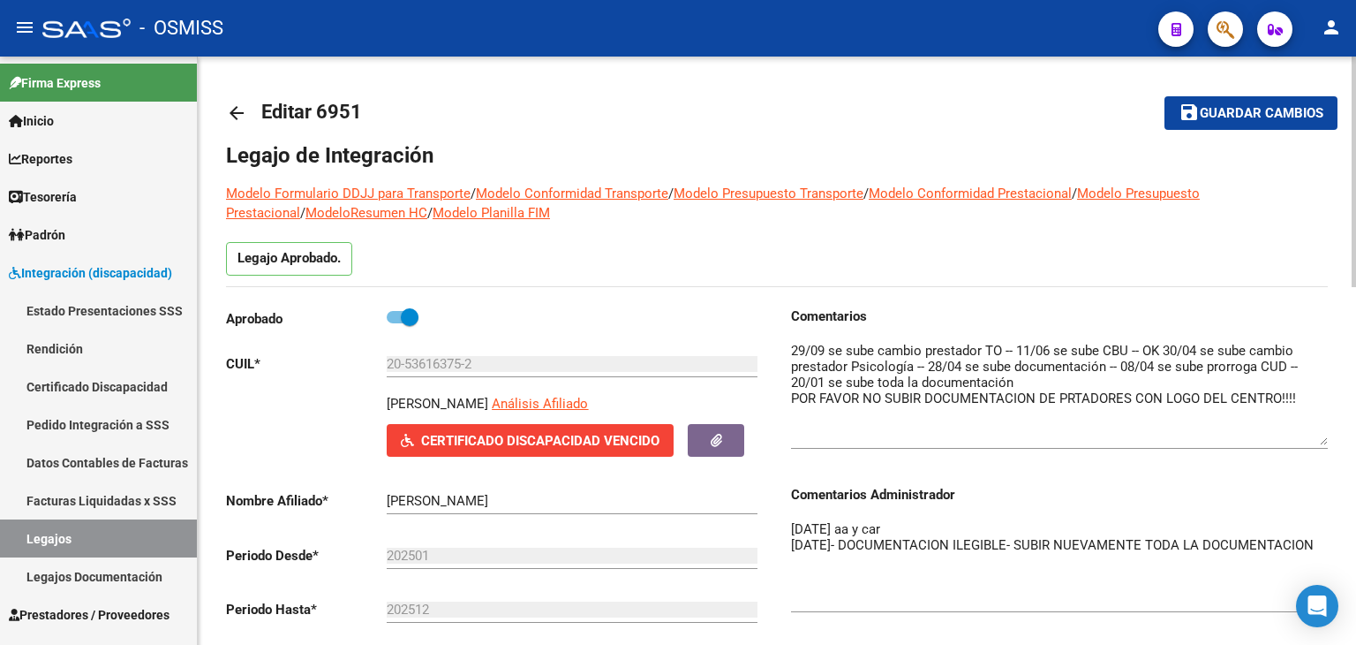
click at [1070, 578] on textarea "[DATE] aa y car [DATE]- DOCUMENTACION ILEGIBLE- SUBIR NUEVAMENTE TODA LA DOCUME…" at bounding box center [1059, 563] width 537 height 89
click at [1318, 540] on textarea "[DATE] aa y car [DATE]- DOCUMENTACION ILEGIBLE- SUBIR NUEVAMENTE TODA LA DOCUME…" at bounding box center [1059, 563] width 537 height 89
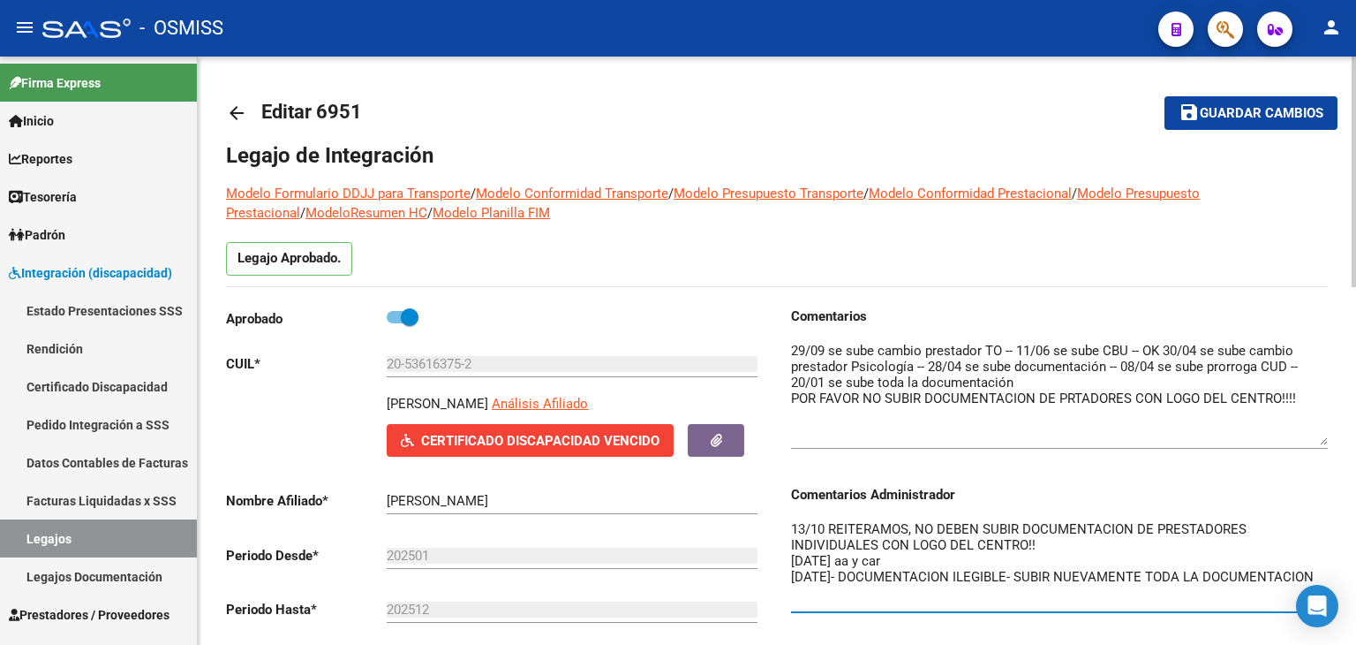
type textarea "13/10 REITERAMOS, NO DEBEN SUBIR DOCUMENTACION DE PRESTADORES INDIVIDUALES CON …"
click at [1273, 109] on span "Guardar cambios" at bounding box center [1262, 114] width 124 height 16
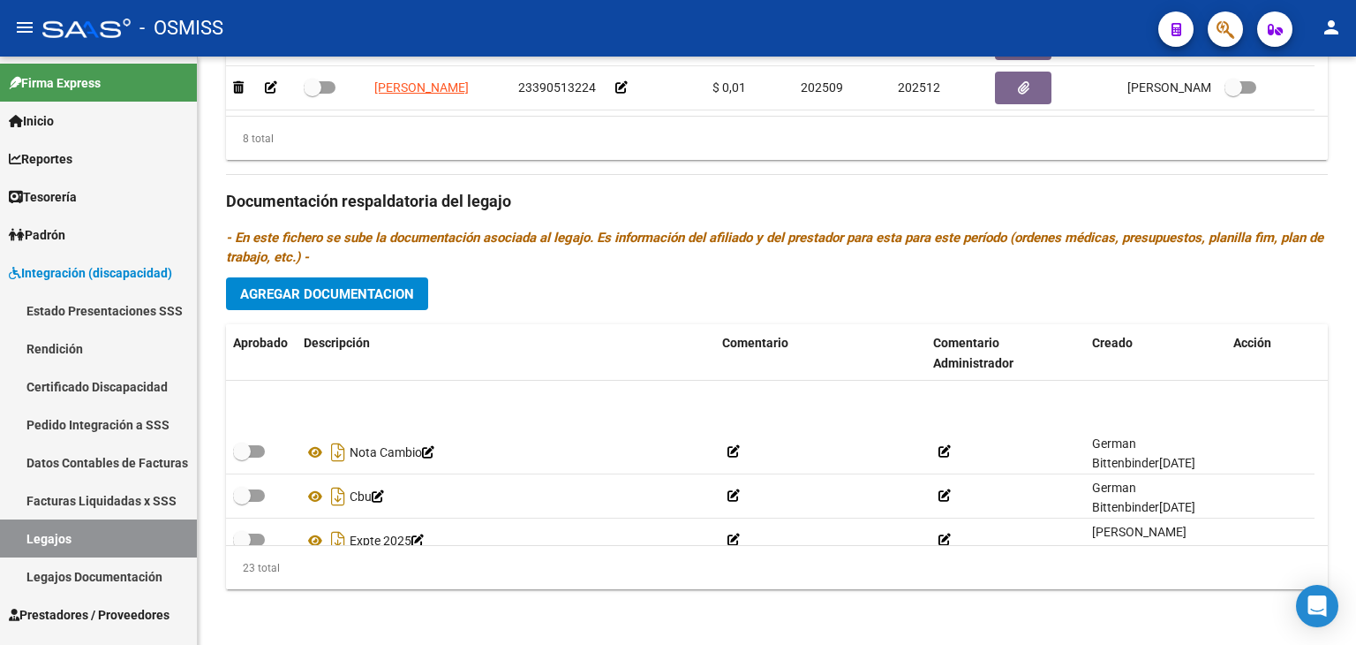
scroll to position [856, 0]
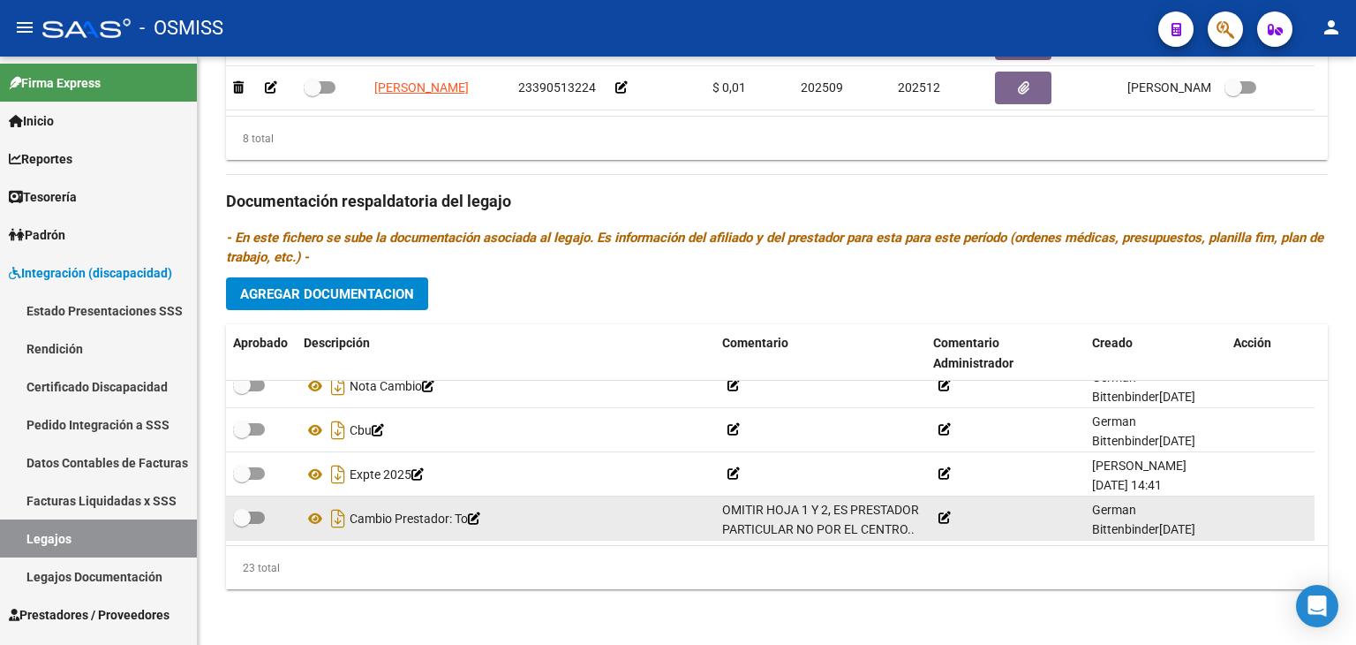
click at [944, 513] on icon at bounding box center [945, 517] width 12 height 12
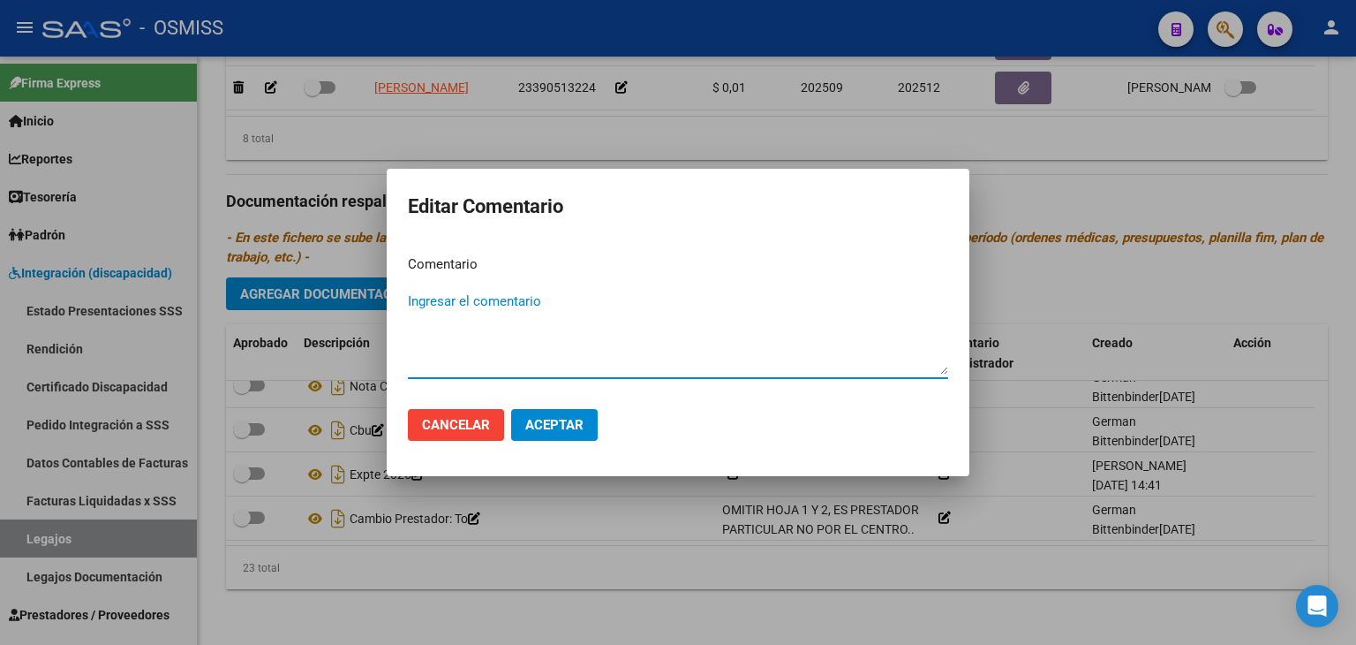
click at [442, 420] on span "Cancelar" at bounding box center [456, 425] width 68 height 16
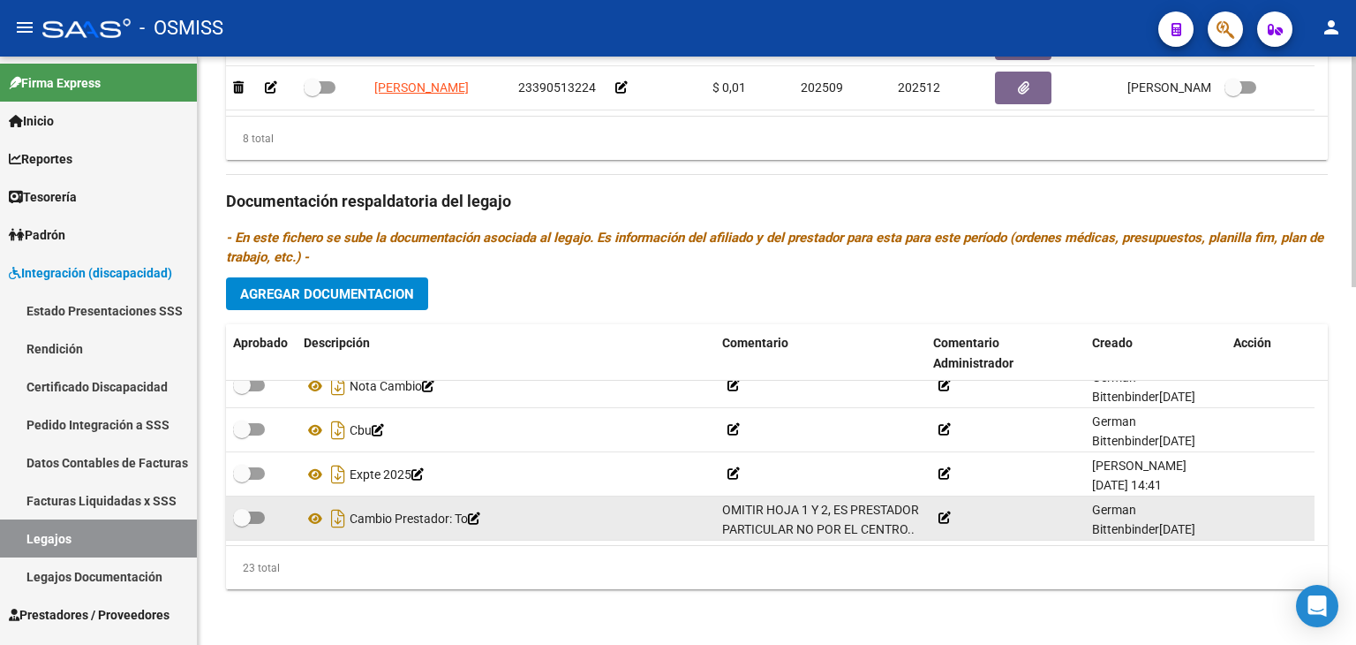
click at [831, 503] on span "OMITIR HOJA 1 Y 2, ES PRESTADOR PARTICULAR NO POR EL CENTRO.." at bounding box center [820, 529] width 197 height 55
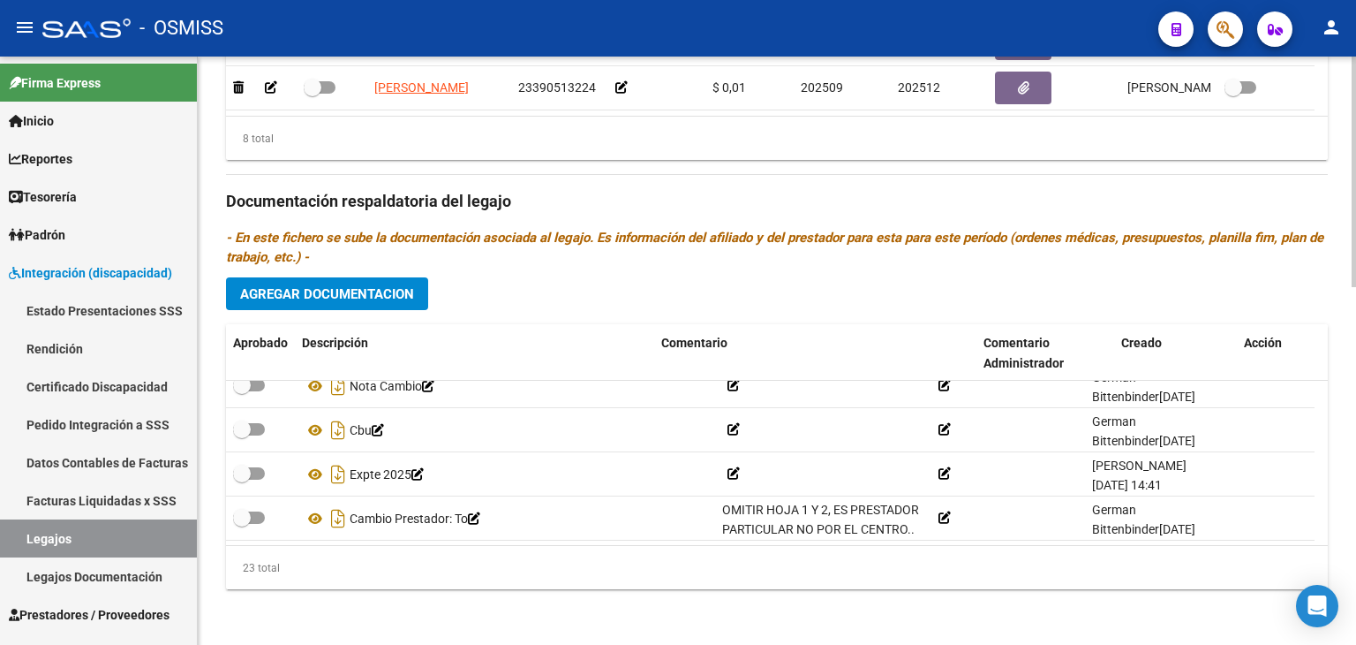
drag, startPoint x: 921, startPoint y: 345, endPoint x: 1144, endPoint y: 321, distance: 223.9
click at [1146, 317] on div "Prestadores asociados al legajo Agregar Prestador Aprobado Prestador CUIT Comen…" at bounding box center [777, 199] width 1102 height 808
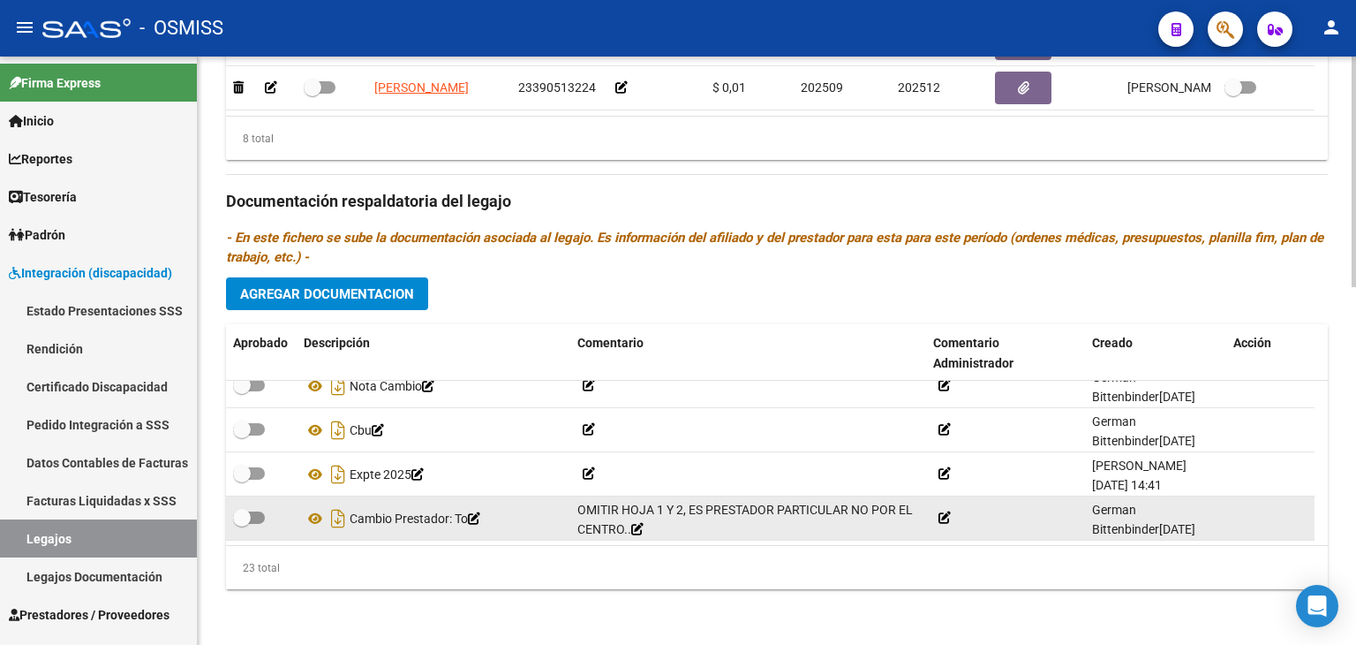
click at [644, 523] on icon at bounding box center [637, 529] width 12 height 12
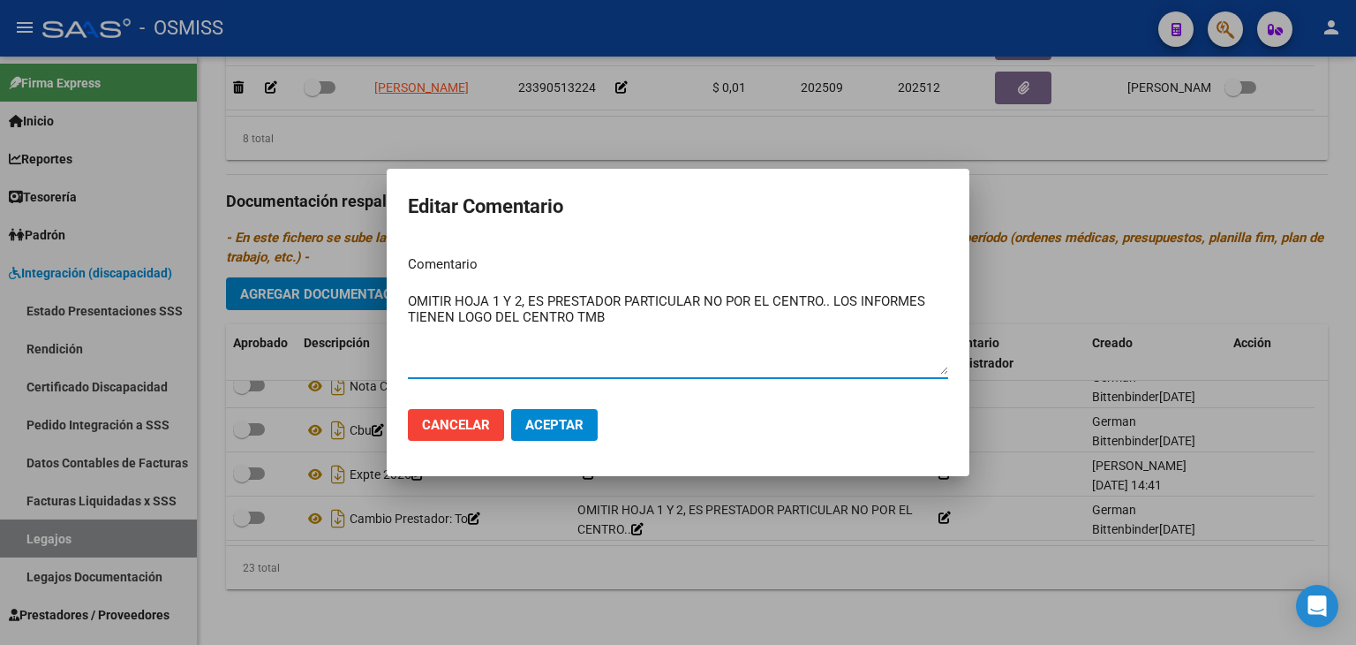
type textarea "OMITIR HOJA 1 Y 2, ES PRESTADOR PARTICULAR NO POR EL CENTRO.. LOS INFORMES TIEN…"
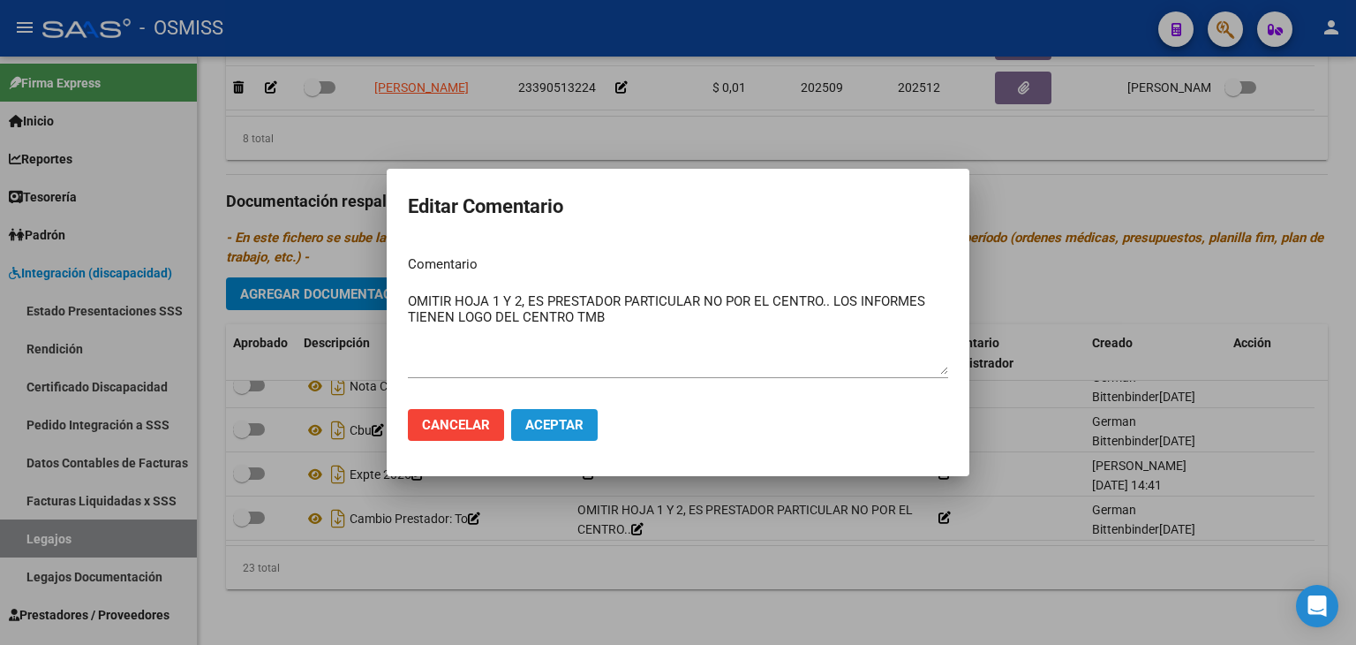
click at [558, 413] on button "Aceptar" at bounding box center [554, 425] width 87 height 32
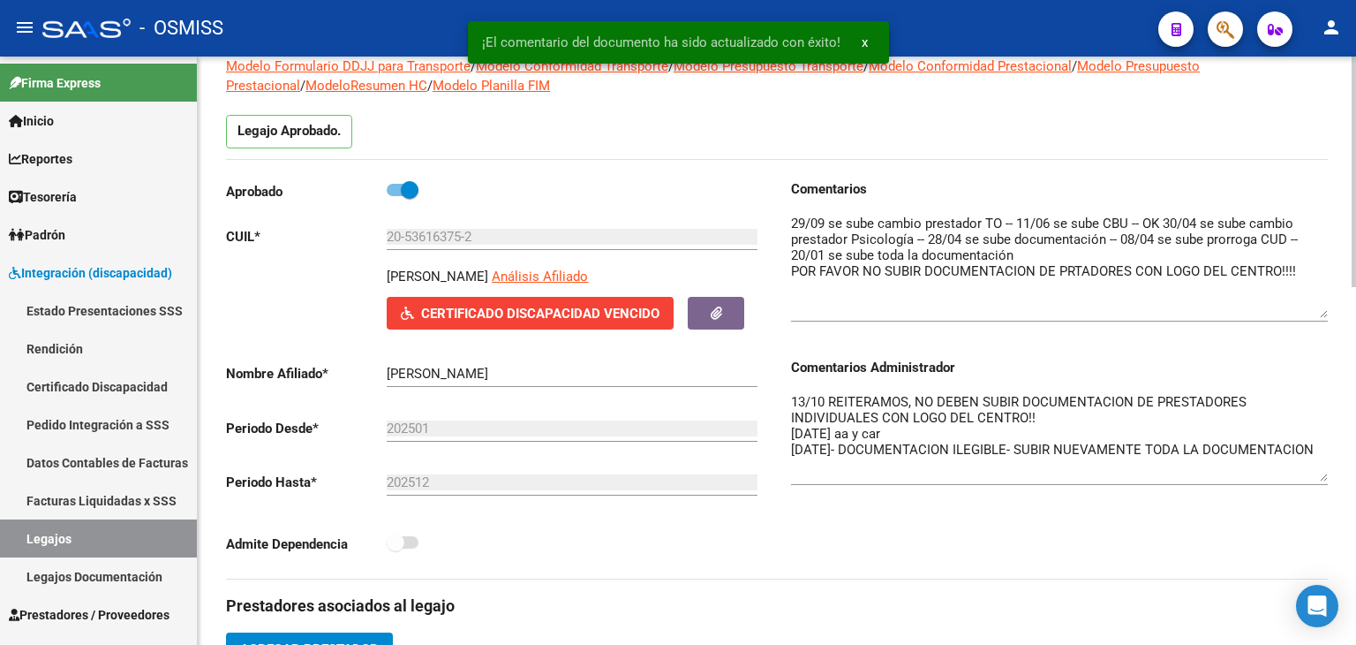
scroll to position [0, 0]
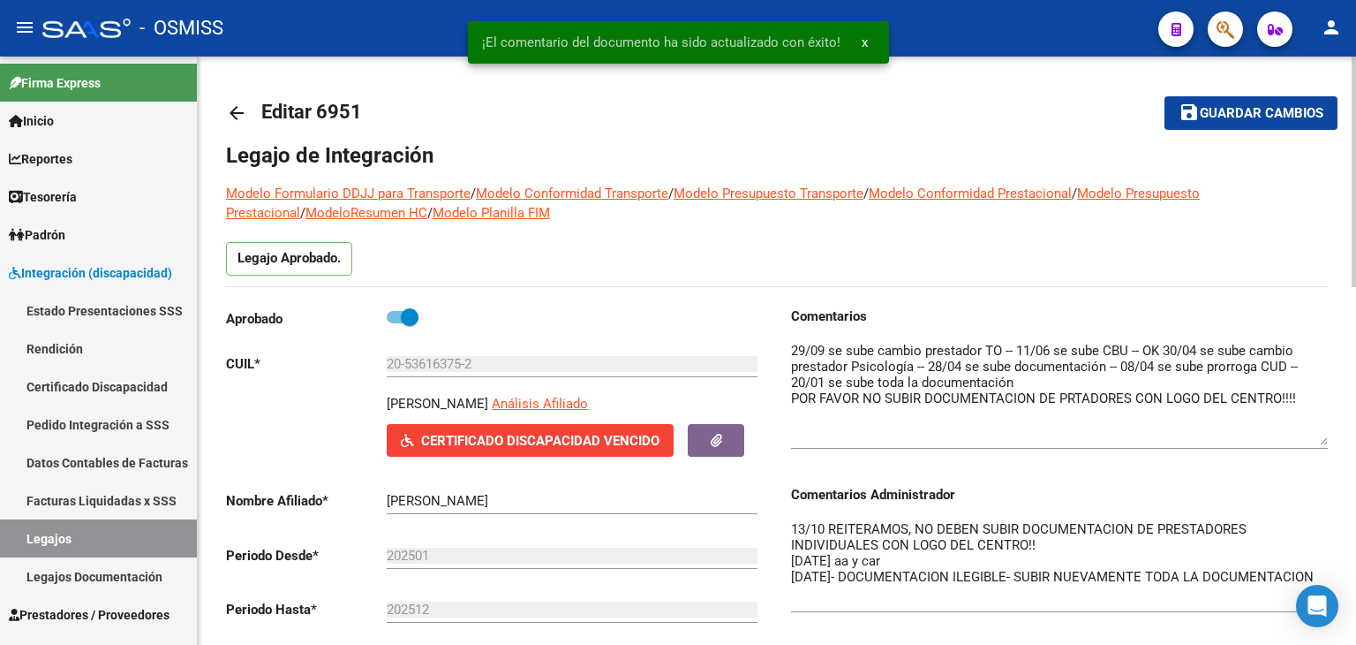
click at [1073, 540] on textarea "13/10 REITERAMOS, NO DEBEN SUBIR DOCUMENTACION DE PRESTADORES INDIVIDUALES CON …" at bounding box center [1059, 563] width 537 height 89
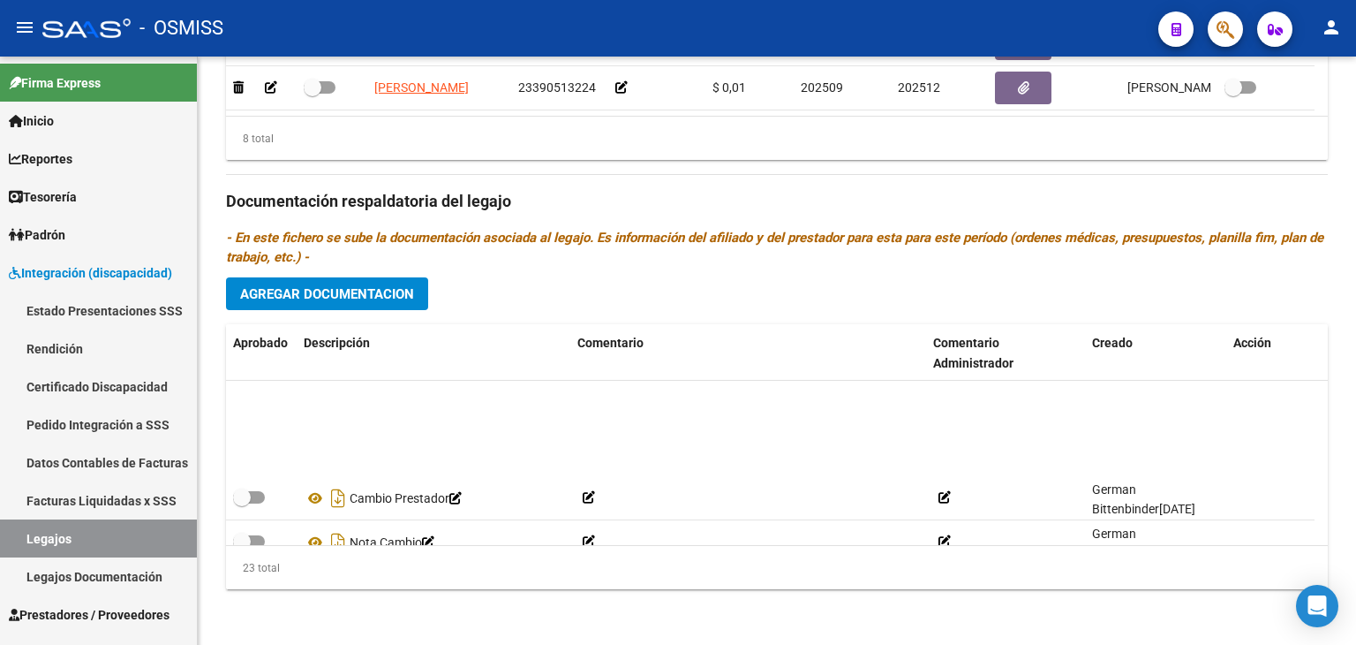
scroll to position [856, 0]
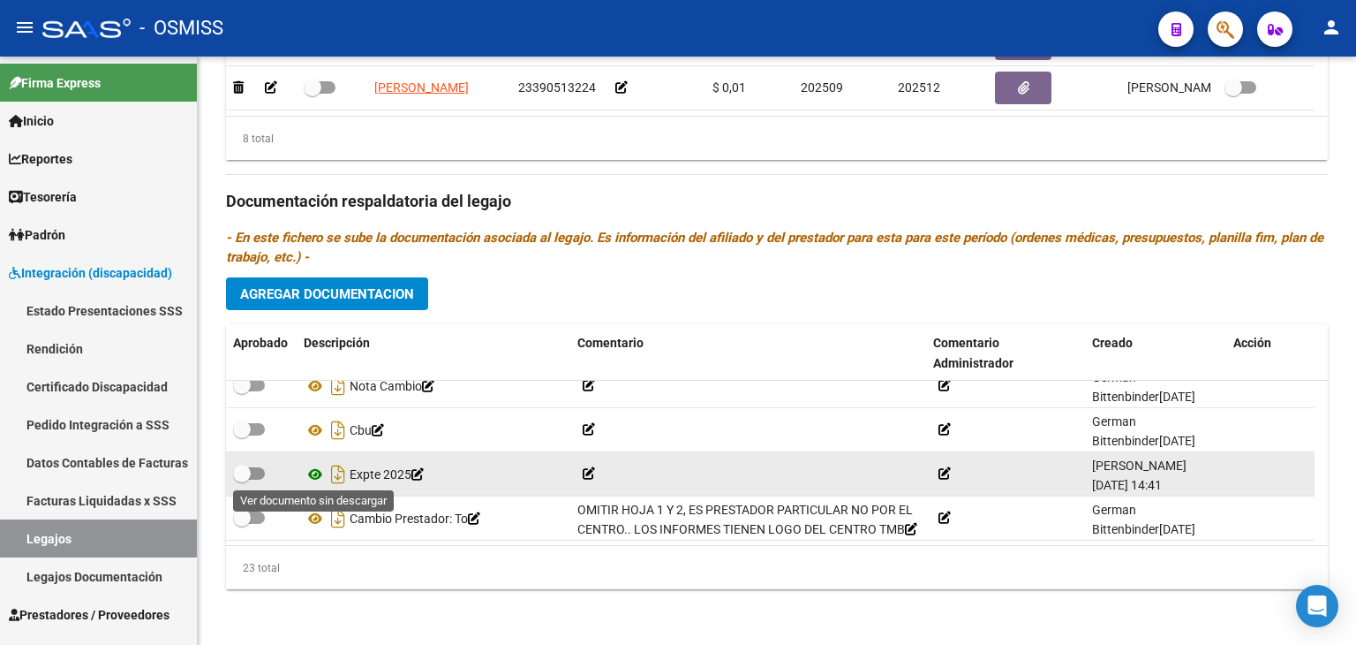
type textarea "13/10 REITERAMOS, NO DEBEN SUBIR DOCUMENTACION DE PRESTADORES INDIVIDUALES CON …"
click at [316, 474] on icon at bounding box center [315, 474] width 23 height 21
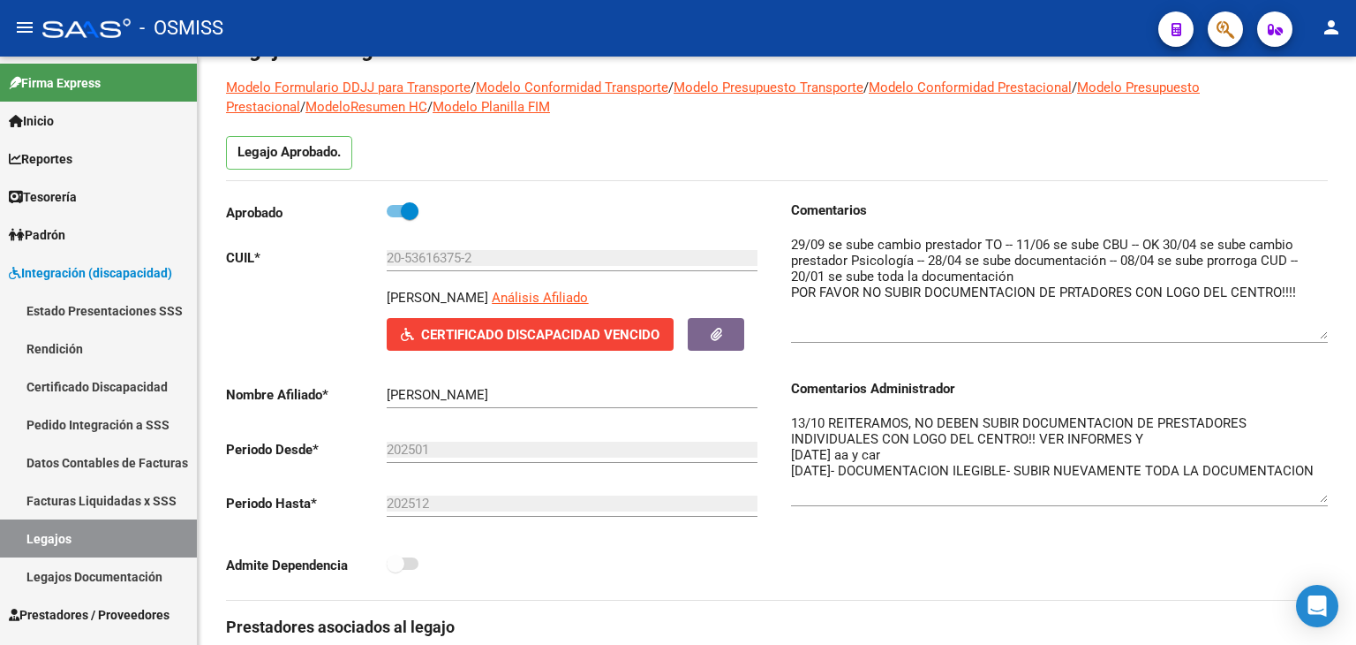
scroll to position [0, 0]
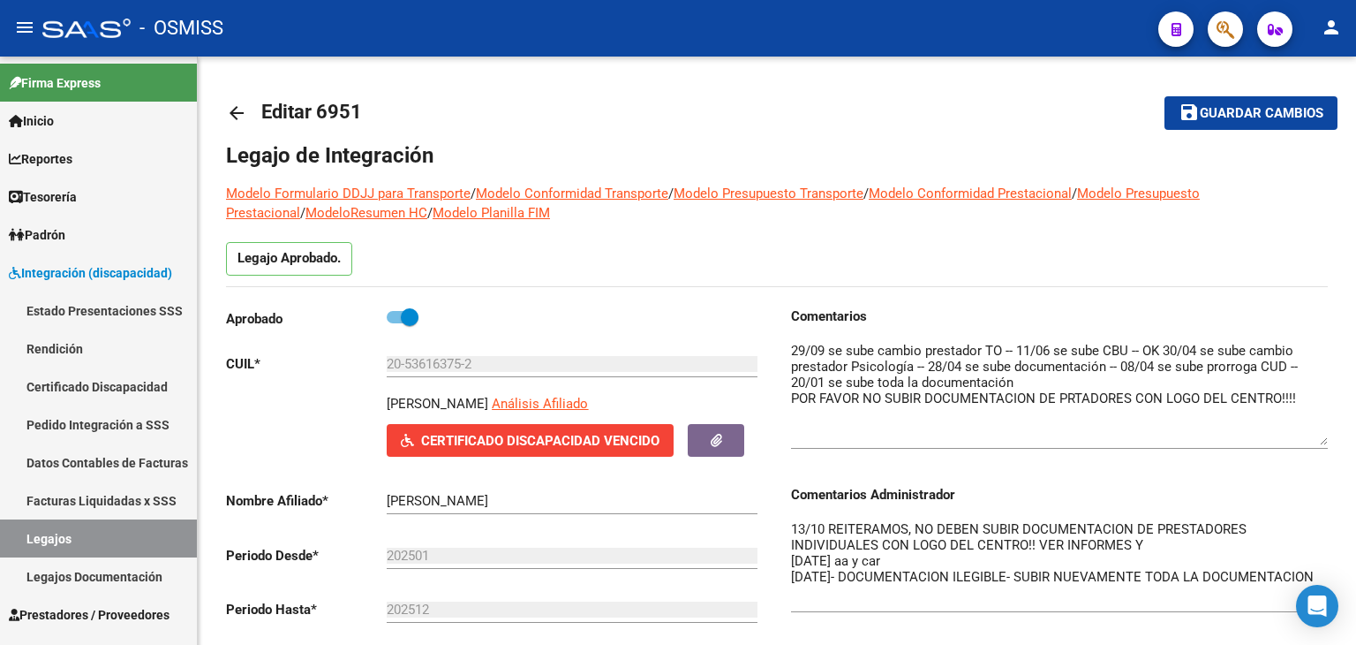
click at [1268, 110] on span "Guardar cambios" at bounding box center [1262, 114] width 124 height 16
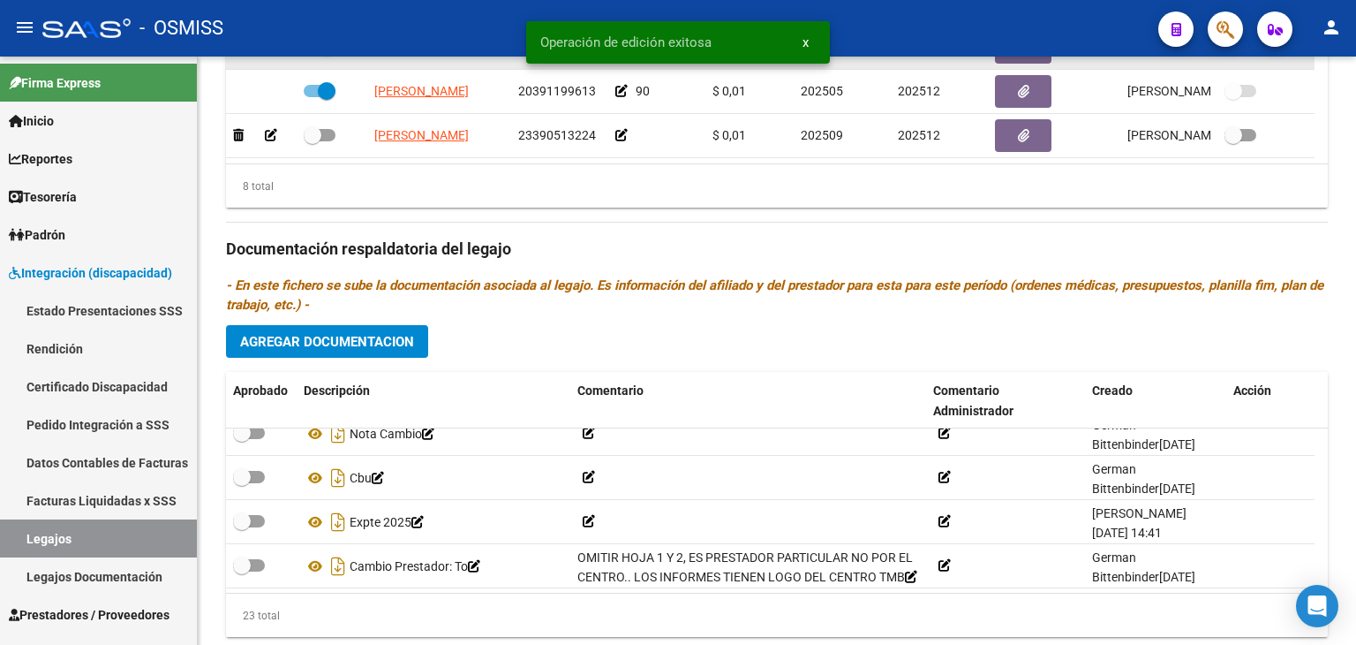
scroll to position [883, 0]
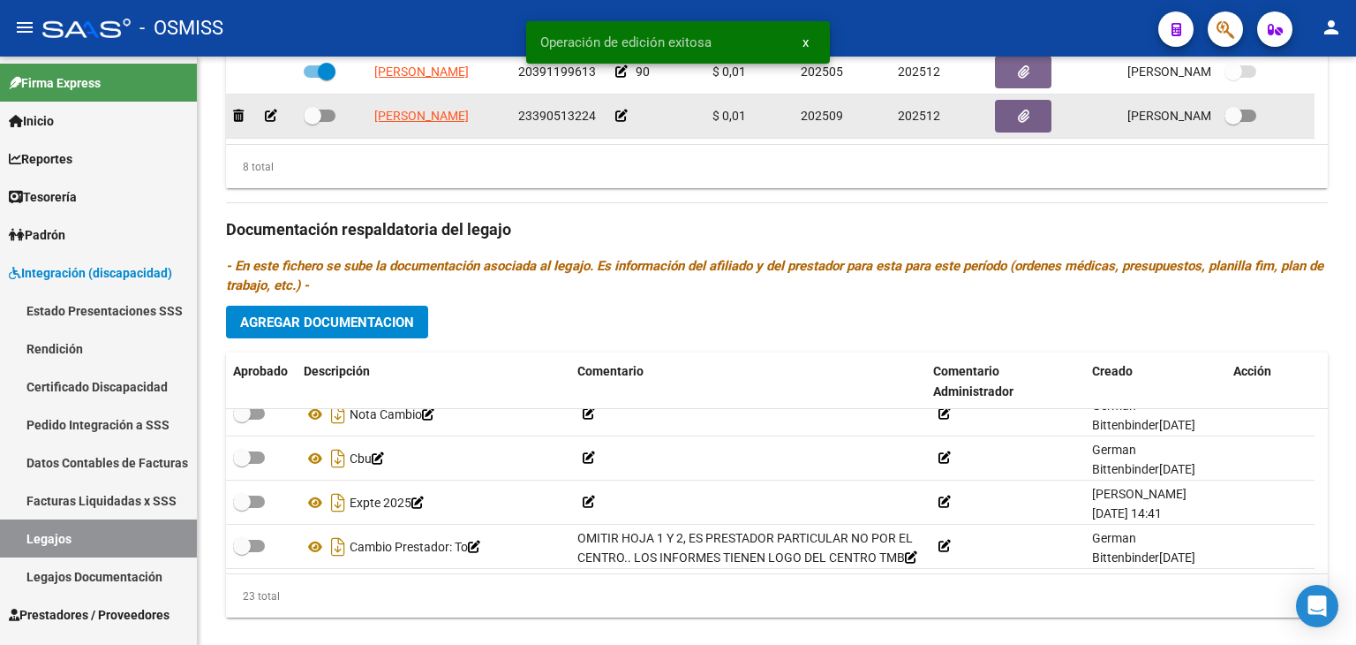
click at [617, 115] on icon at bounding box center [622, 116] width 12 height 12
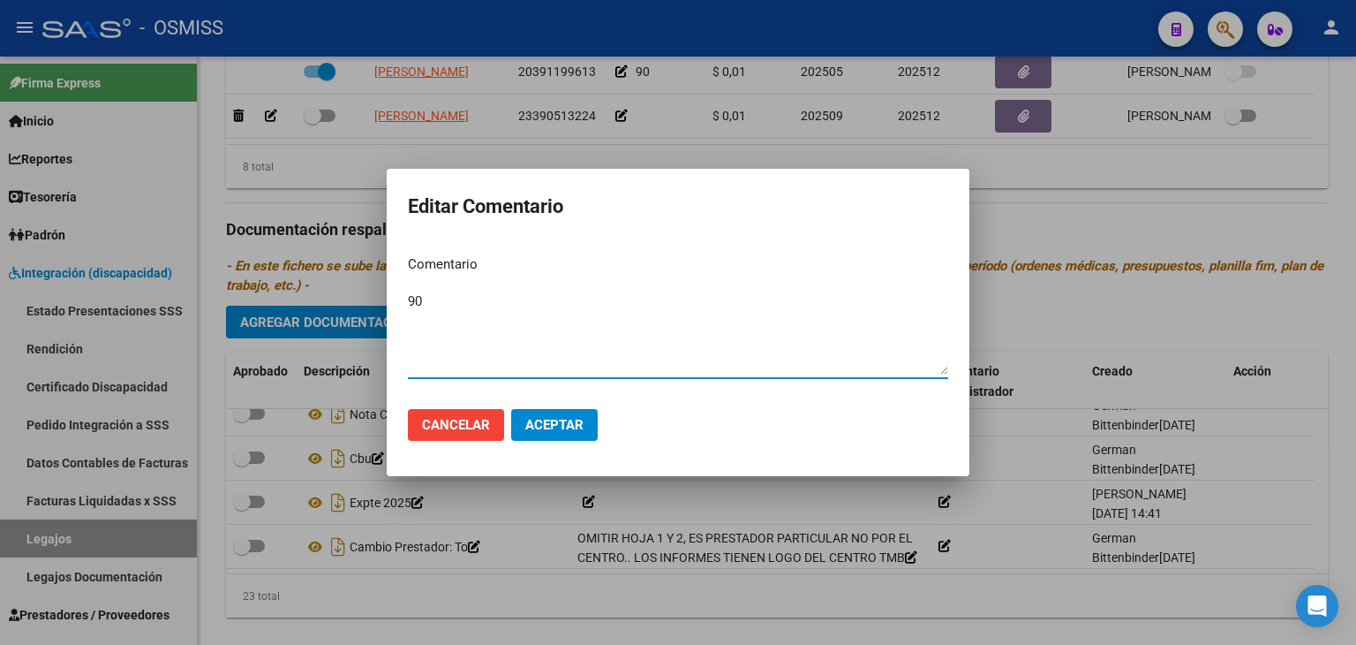
type textarea "90"
click at [576, 423] on span "Aceptar" at bounding box center [554, 425] width 58 height 16
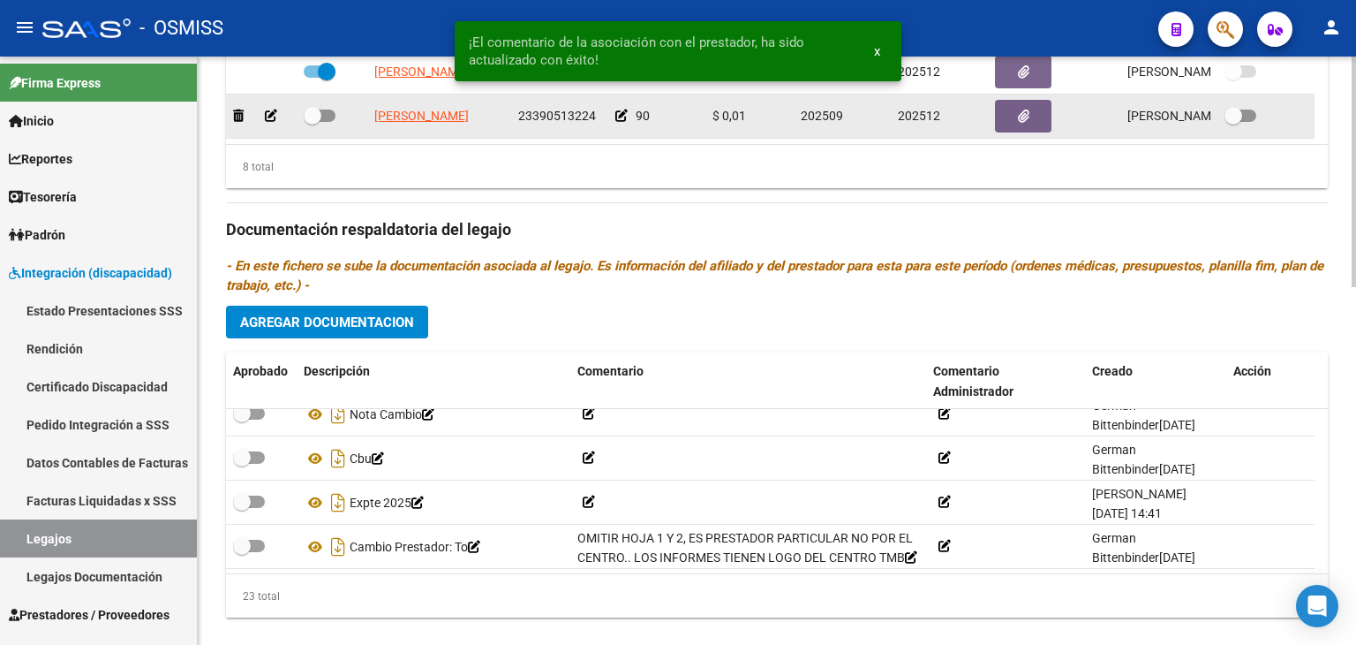
click at [322, 118] on span at bounding box center [320, 116] width 32 height 12
click at [313, 122] on input "checkbox" at bounding box center [312, 122] width 1 height 1
checkbox input "true"
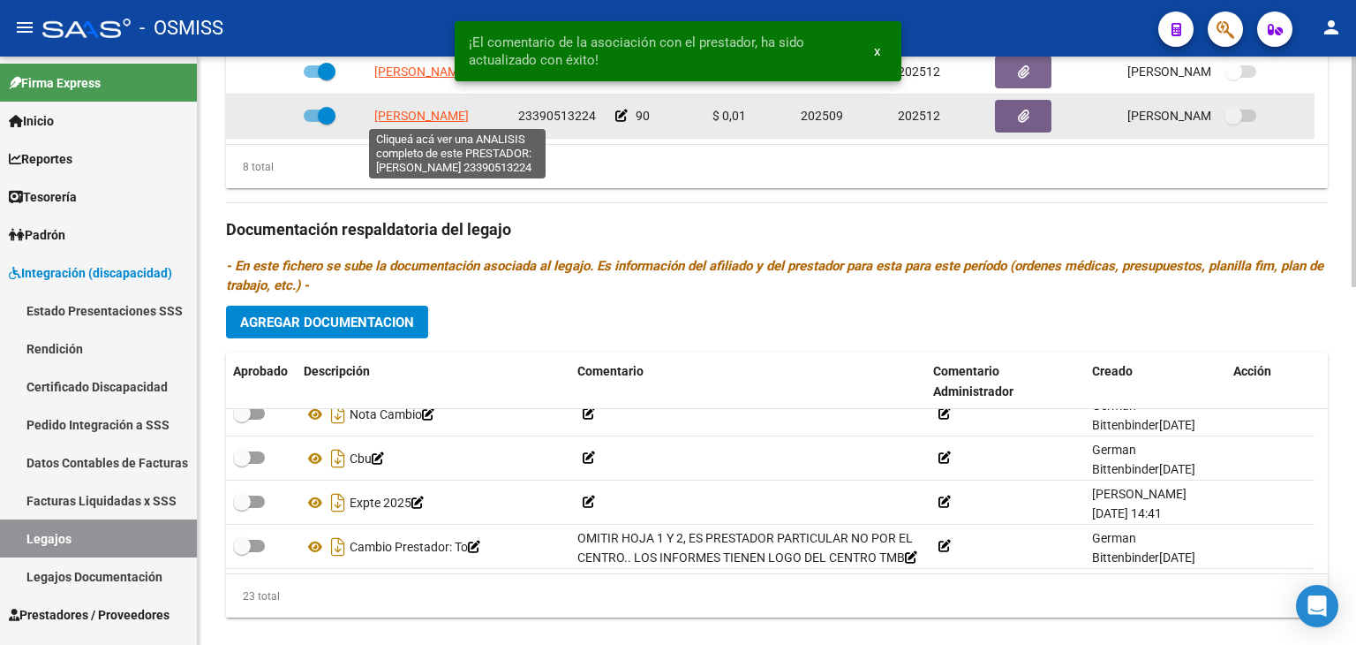
click at [419, 114] on span "[PERSON_NAME]" at bounding box center [421, 116] width 94 height 14
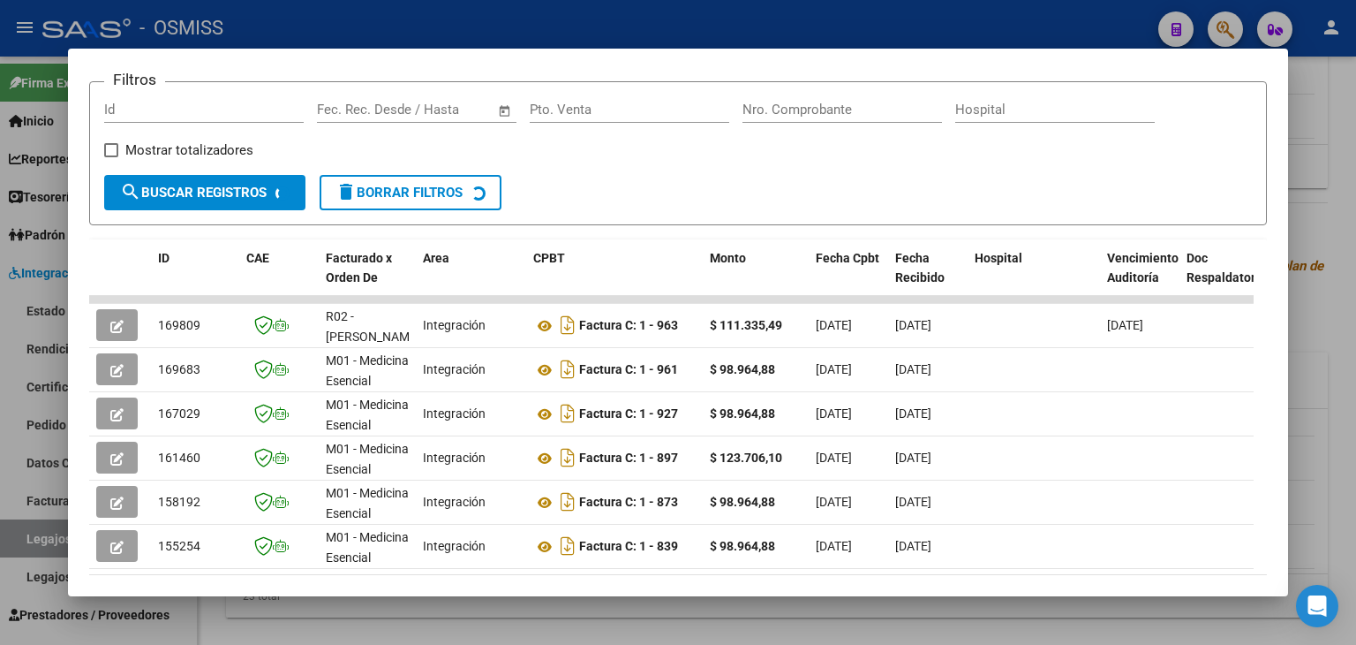
scroll to position [265, 0]
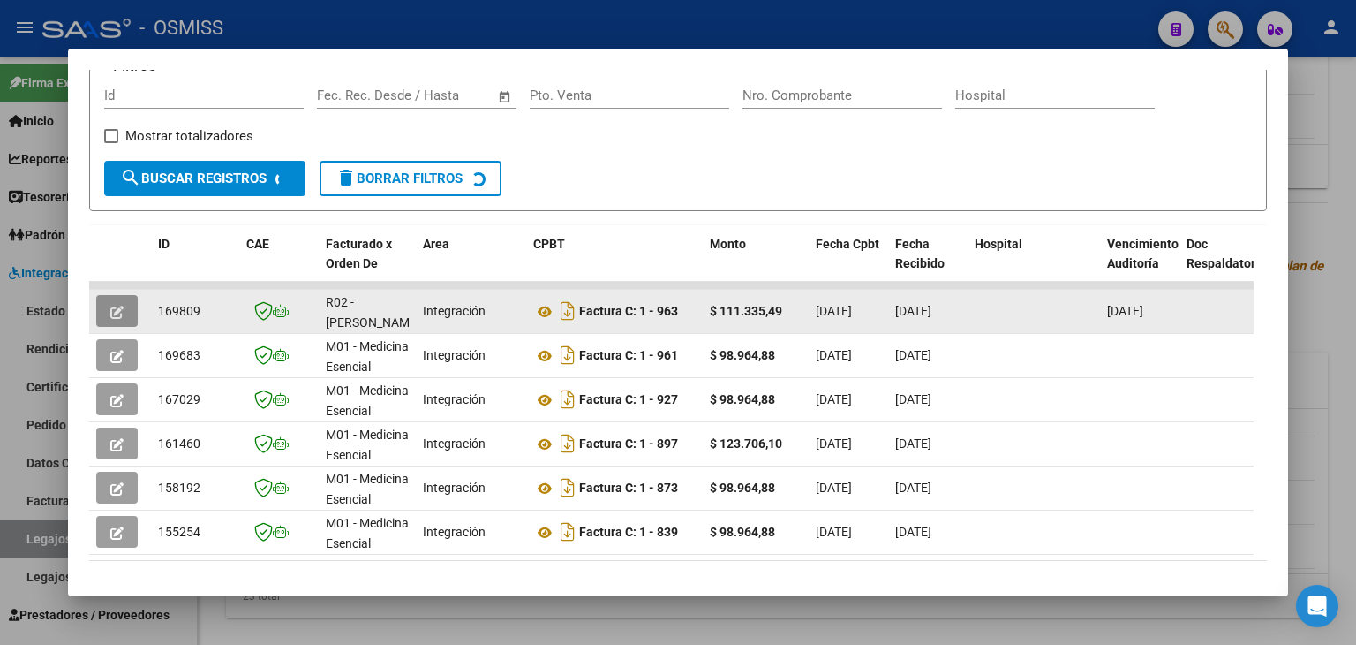
click at [108, 295] on button "button" at bounding box center [117, 311] width 42 height 32
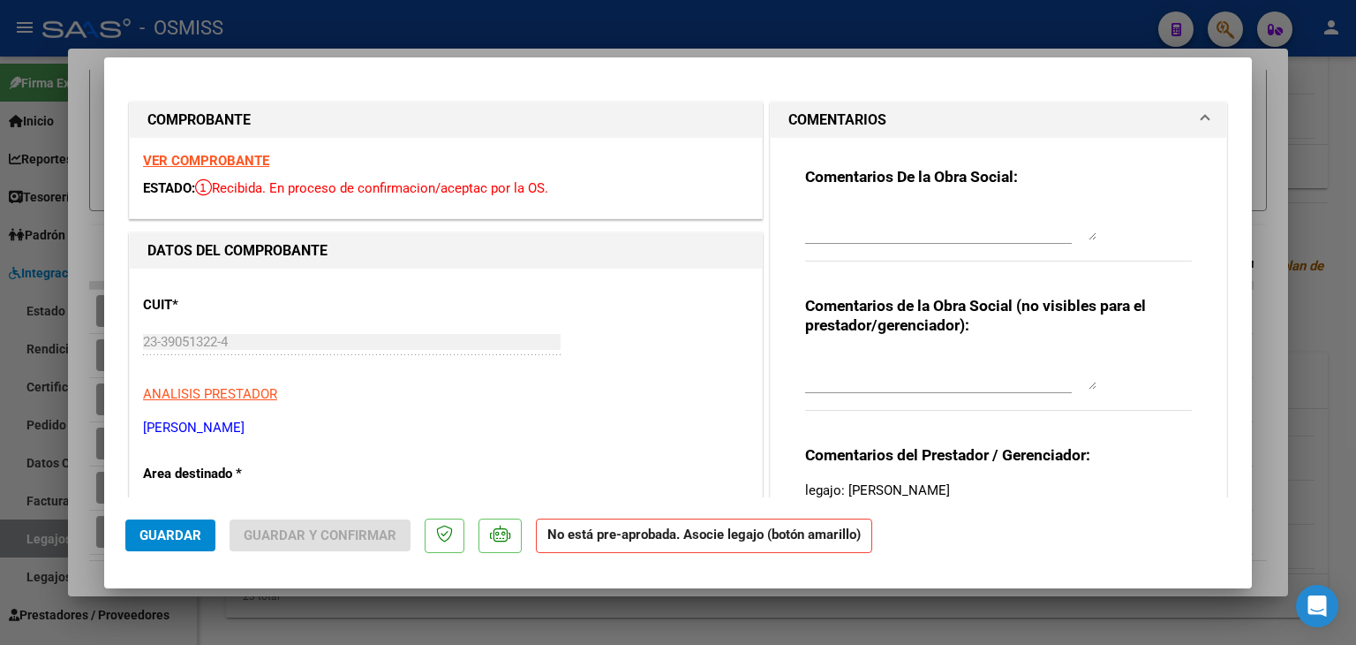
click at [820, 215] on textarea at bounding box center [950, 222] width 291 height 35
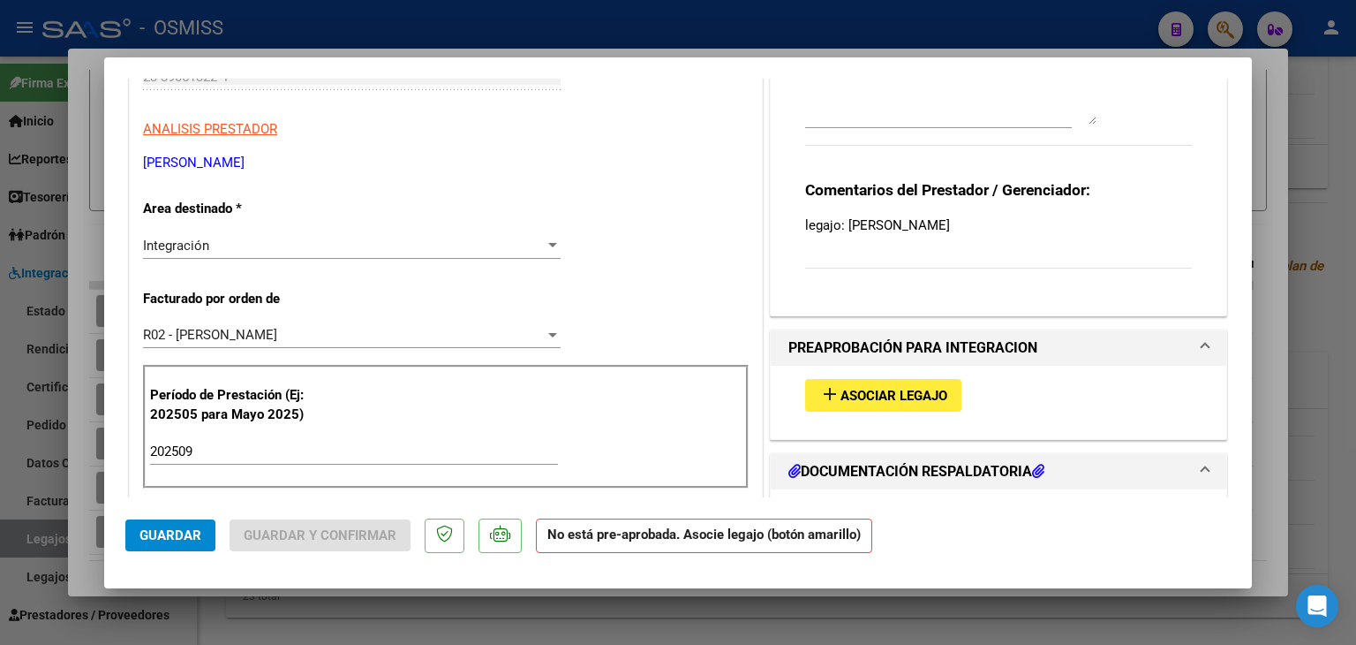
type textarea "OK"
click at [902, 400] on span "Asociar Legajo" at bounding box center [894, 396] width 107 height 16
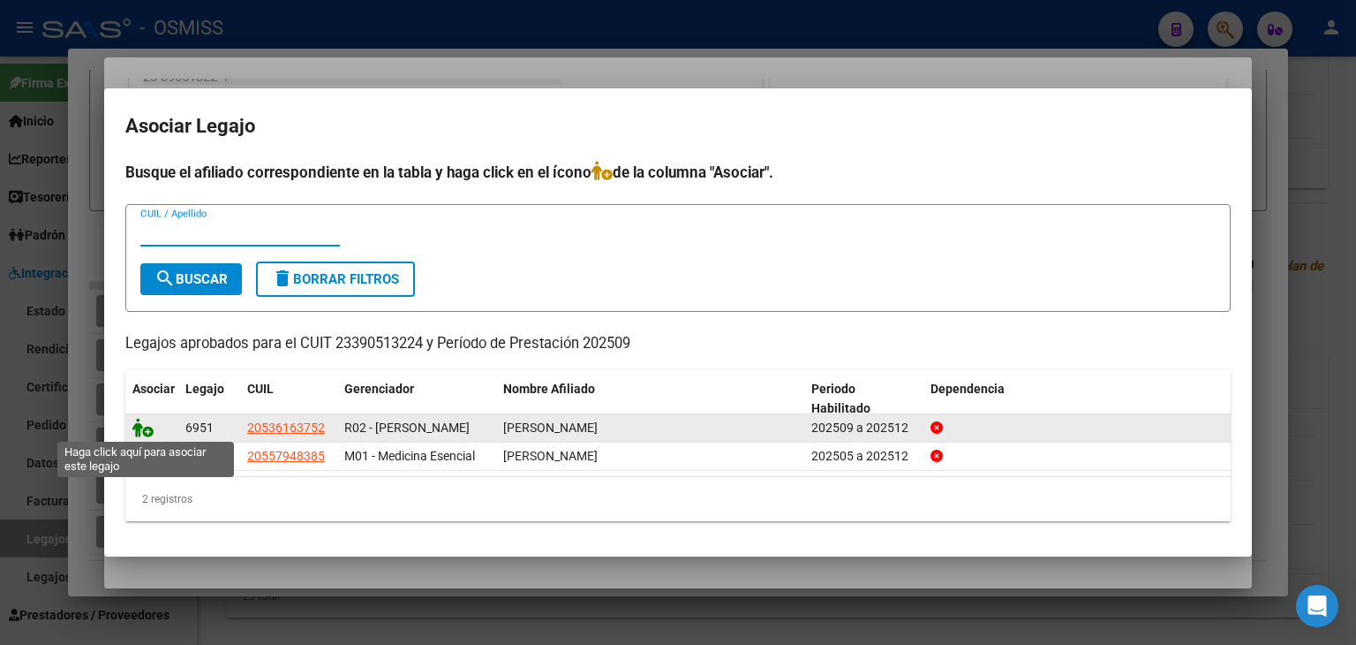
click at [145, 421] on icon at bounding box center [142, 427] width 21 height 19
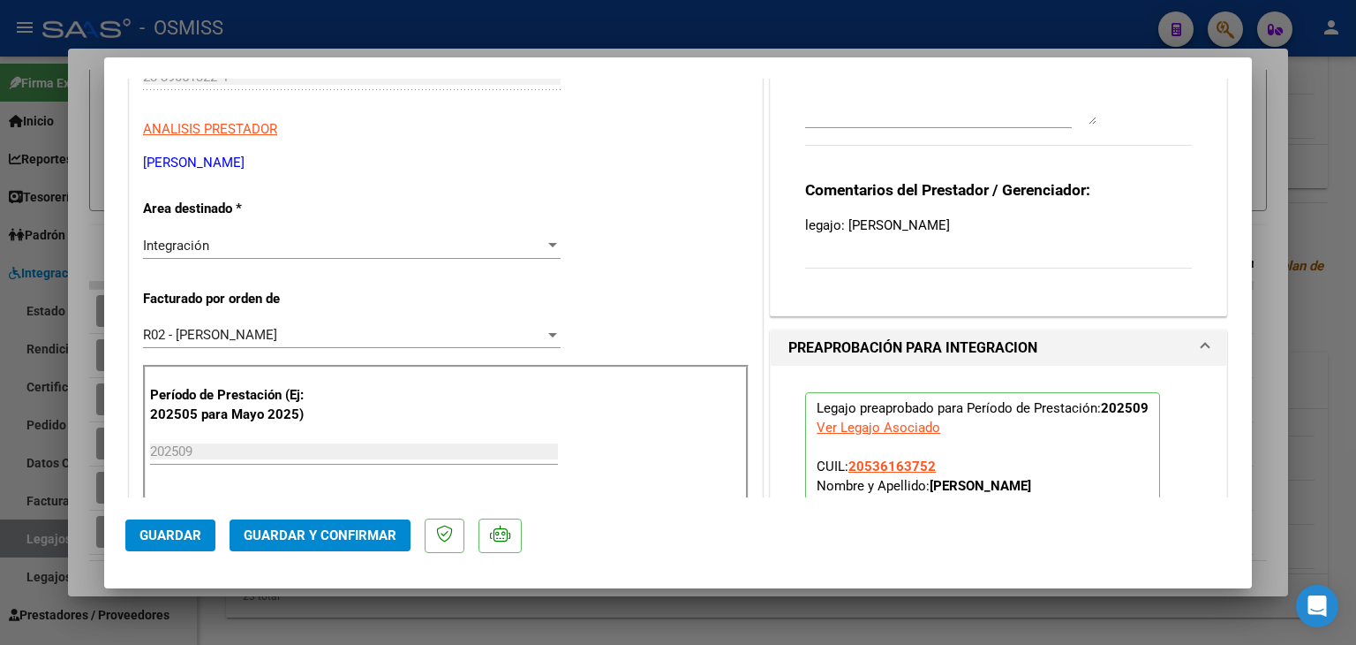
click at [180, 529] on span "Guardar" at bounding box center [171, 535] width 62 height 16
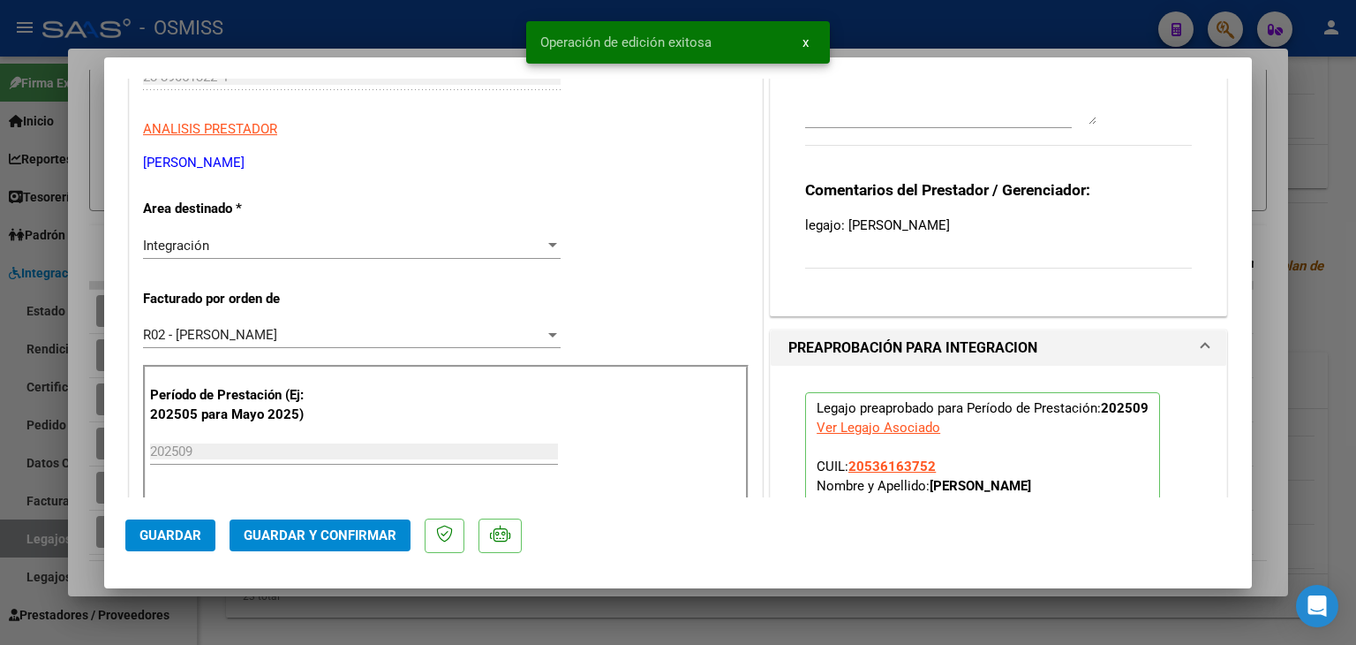
click at [216, 612] on div at bounding box center [678, 322] width 1356 height 645
type input "$ 0,00"
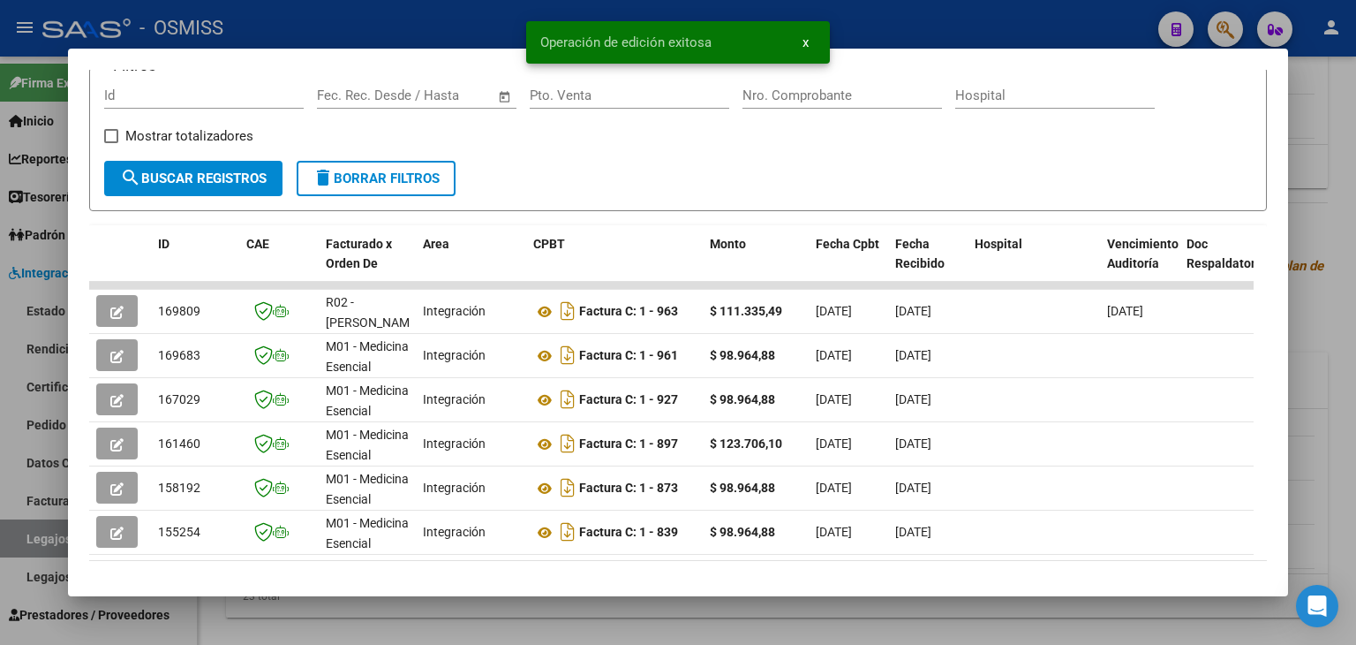
click at [216, 612] on div at bounding box center [678, 322] width 1356 height 645
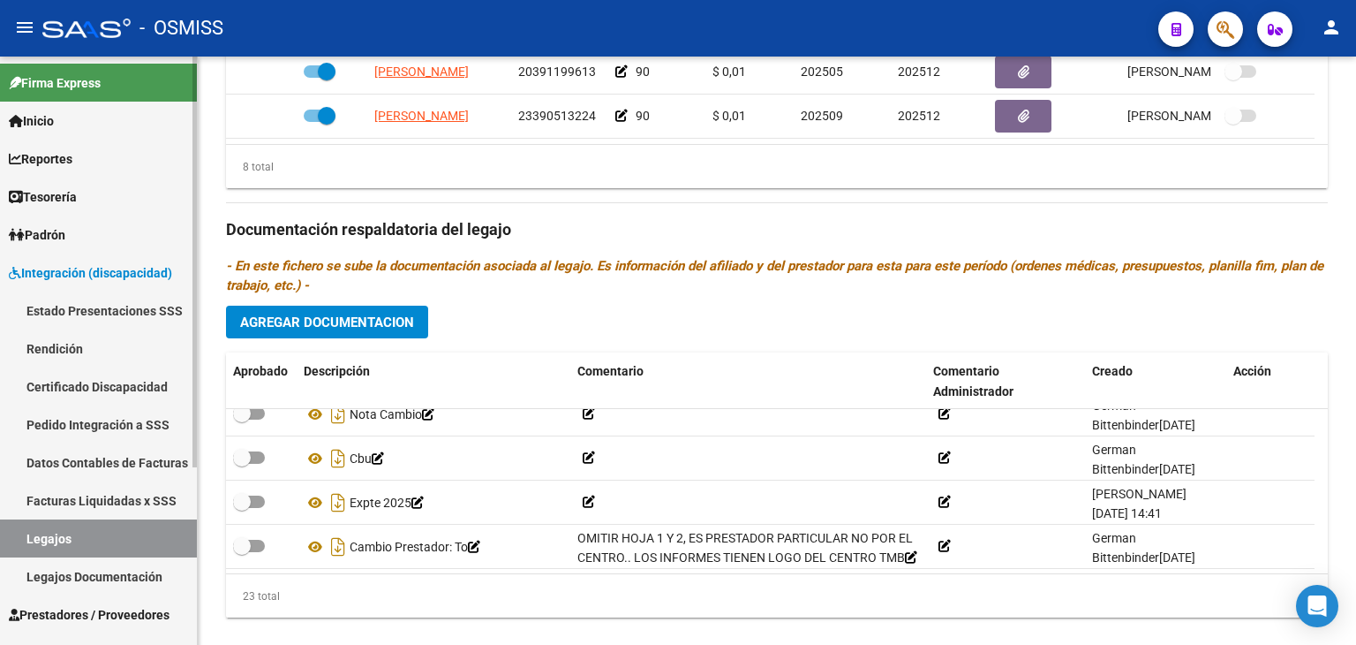
click at [72, 537] on link "Legajos" at bounding box center [98, 538] width 197 height 38
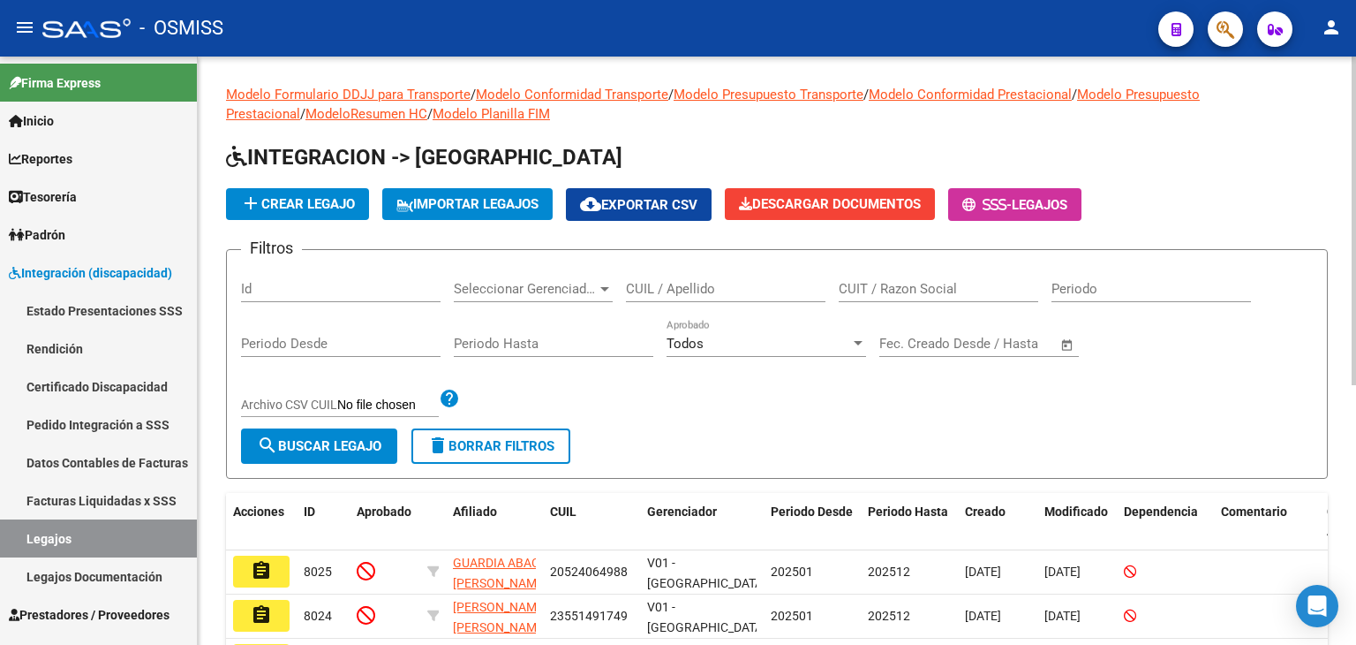
click at [721, 285] on input "CUIL / Apellido" at bounding box center [726, 289] width 200 height 16
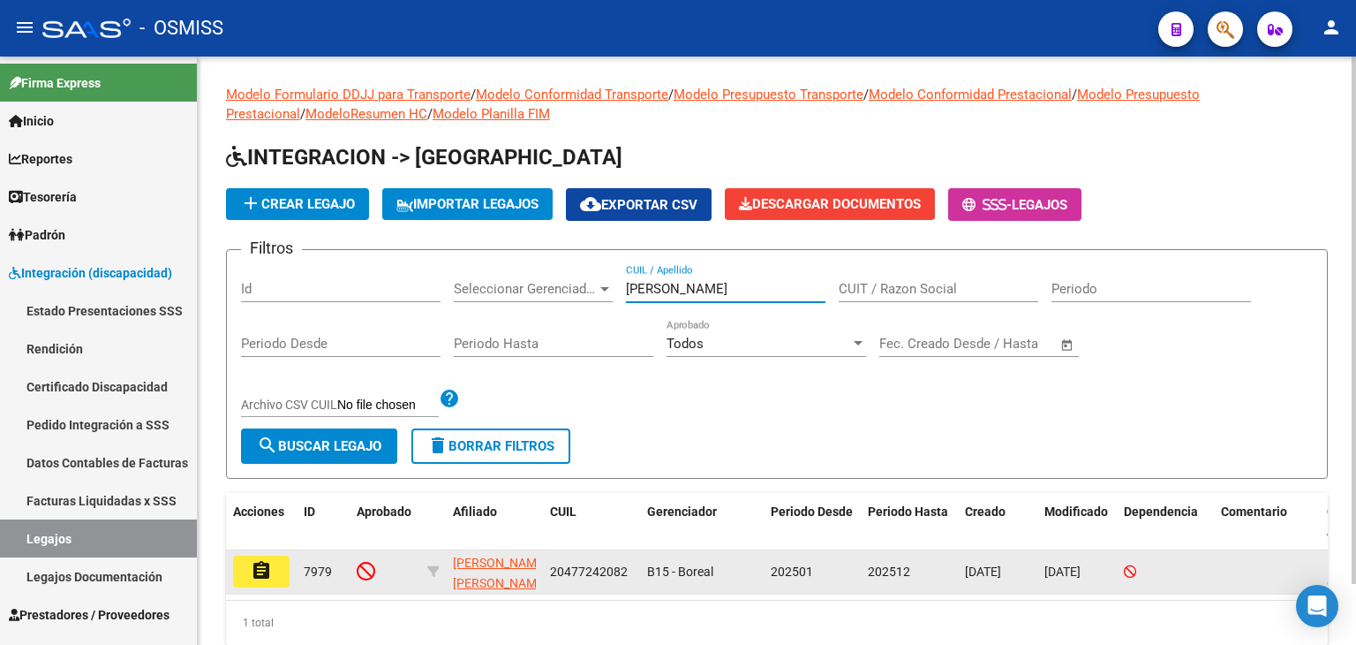
type input "[PERSON_NAME]"
click at [254, 569] on mat-icon "assignment" at bounding box center [261, 570] width 21 height 21
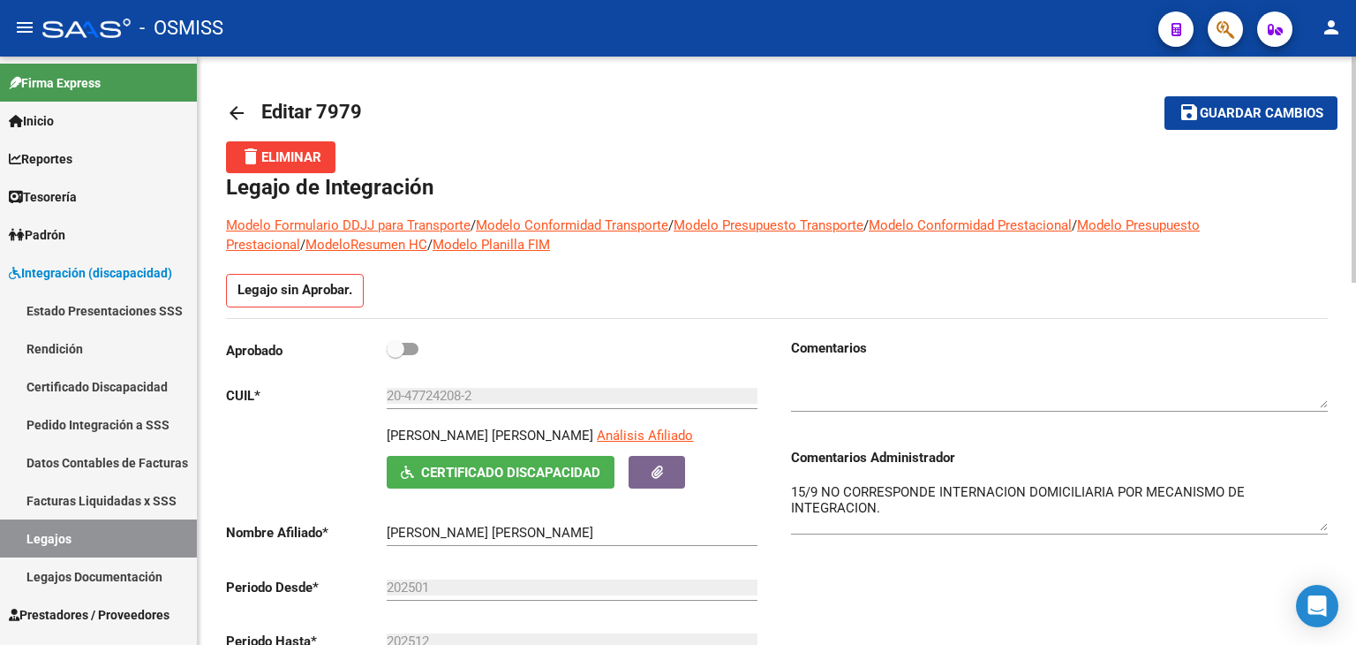
drag, startPoint x: 1323, startPoint y: 512, endPoint x: 1354, endPoint y: 525, distance: 33.6
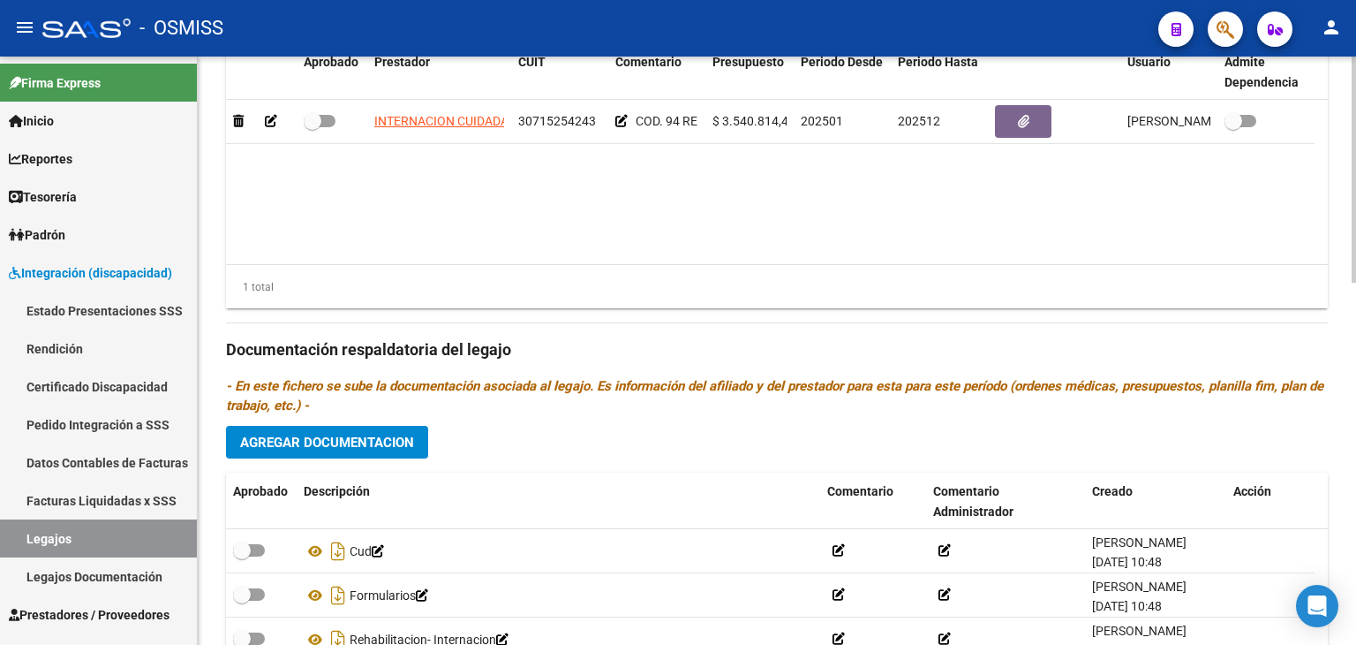
scroll to position [943, 0]
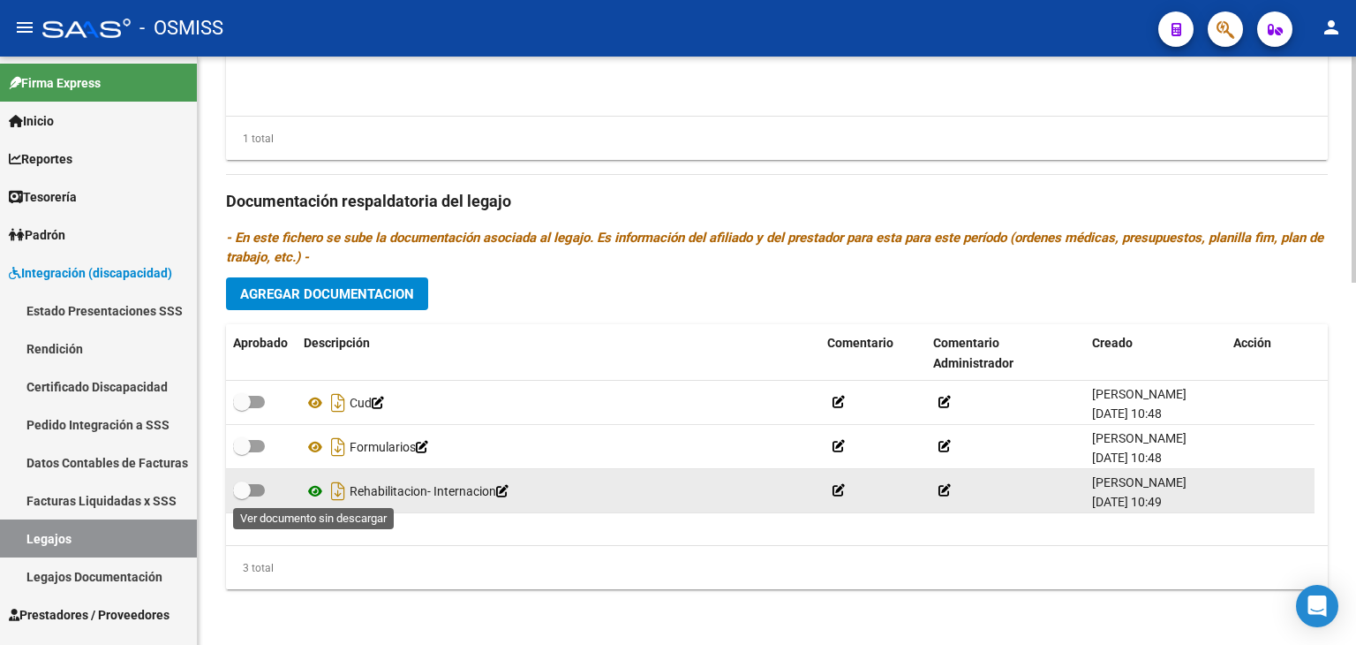
click at [311, 494] on icon at bounding box center [315, 490] width 23 height 21
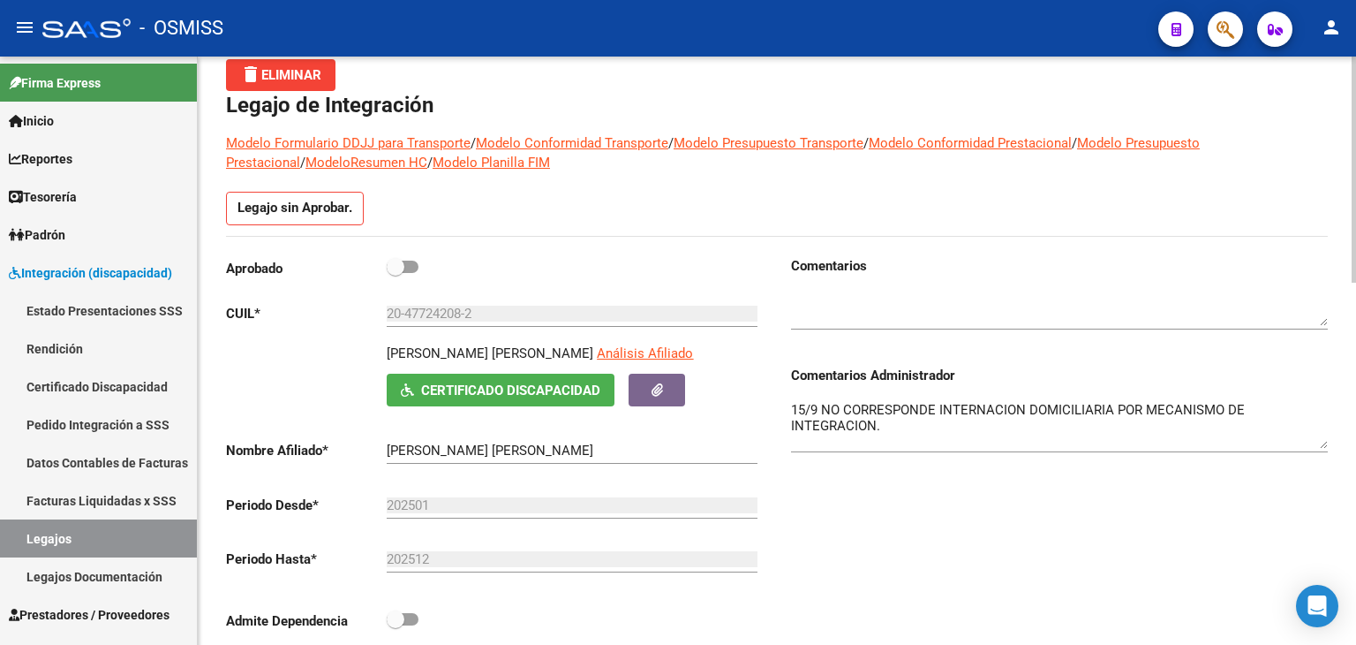
scroll to position [60, 0]
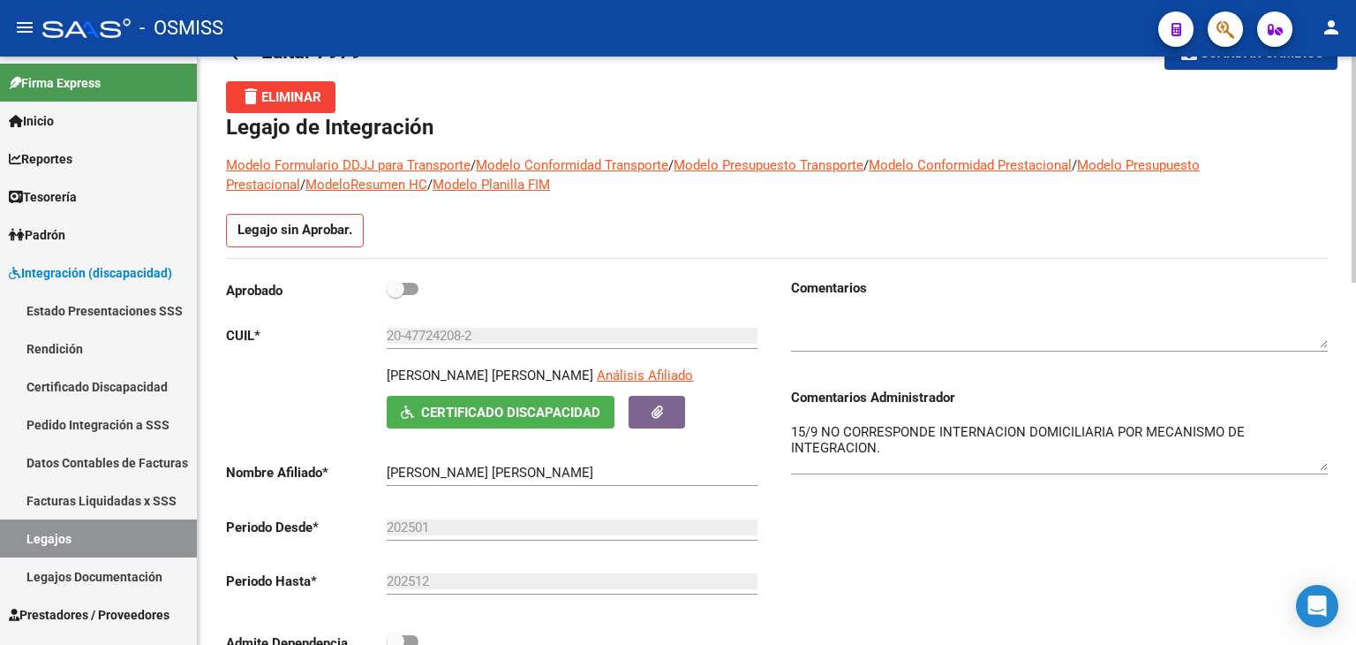
click at [795, 429] on textarea "15/9 NO CORRESPONDE INTERNACION DOMICILIARIA POR MECANISMO DE INTEGRACION." at bounding box center [1059, 446] width 537 height 49
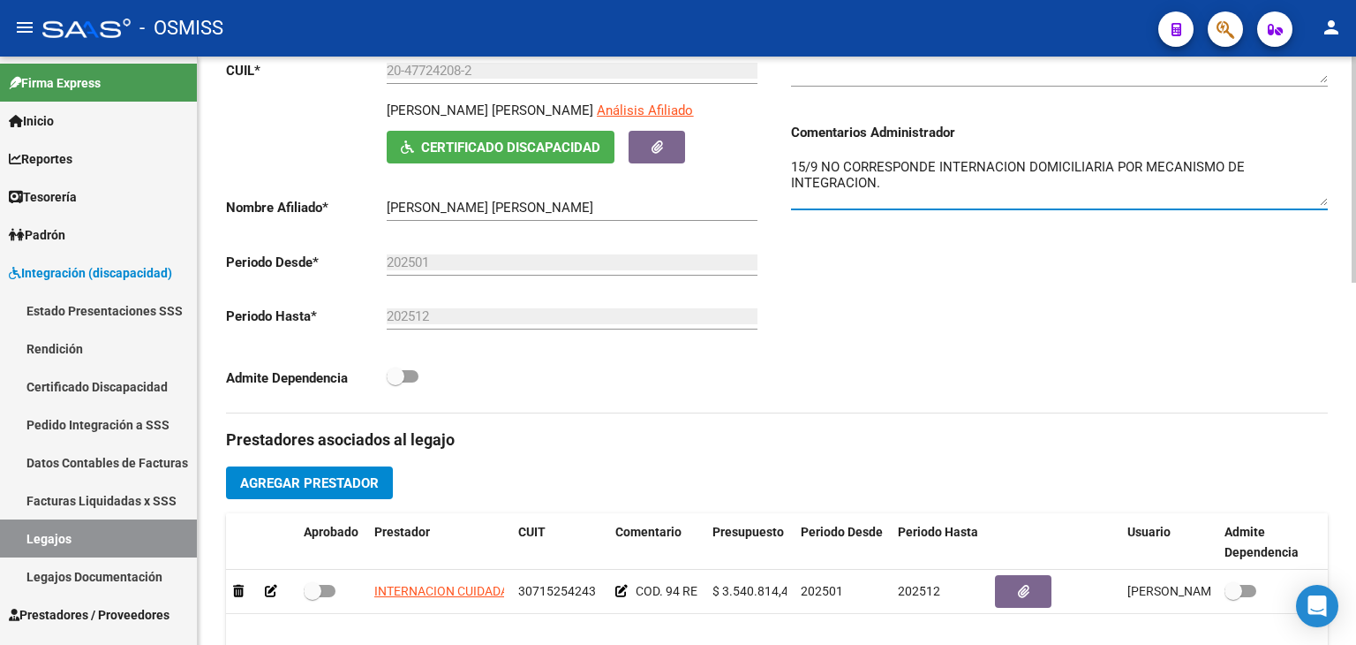
scroll to position [413, 0]
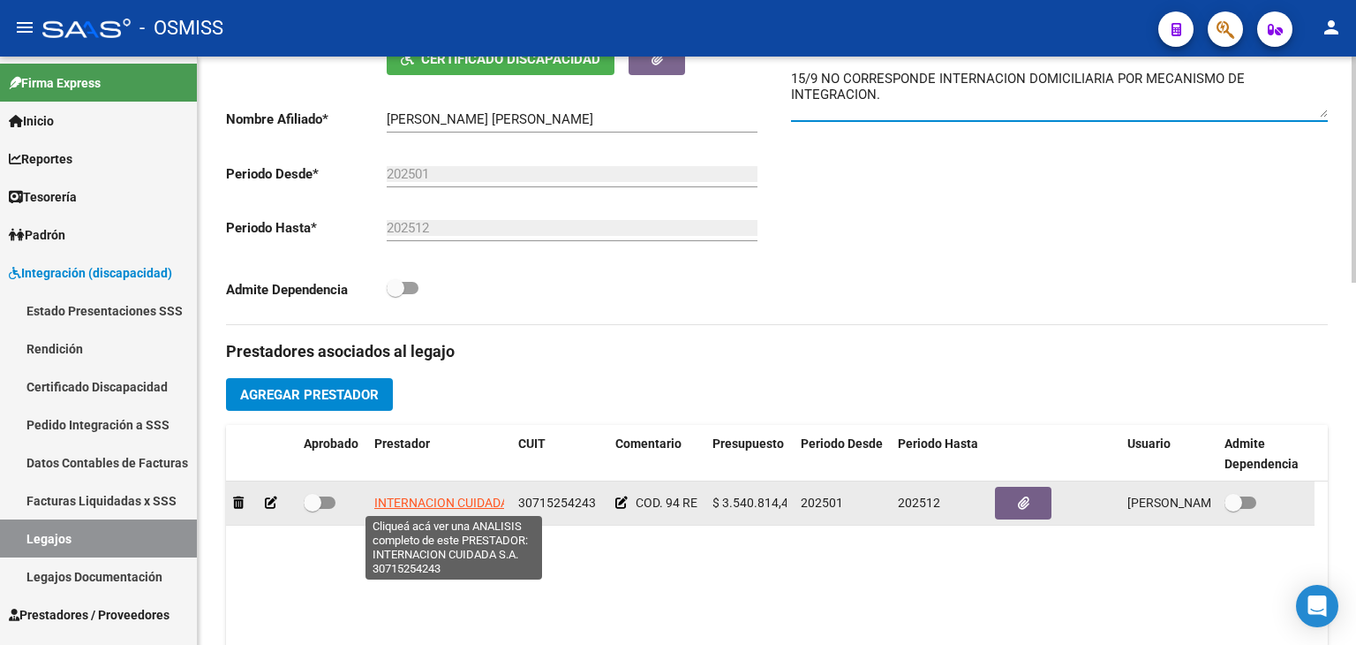
click at [442, 501] on span "INTERNACION CUIDADA S.A." at bounding box center [453, 502] width 159 height 14
type textarea "30715254243"
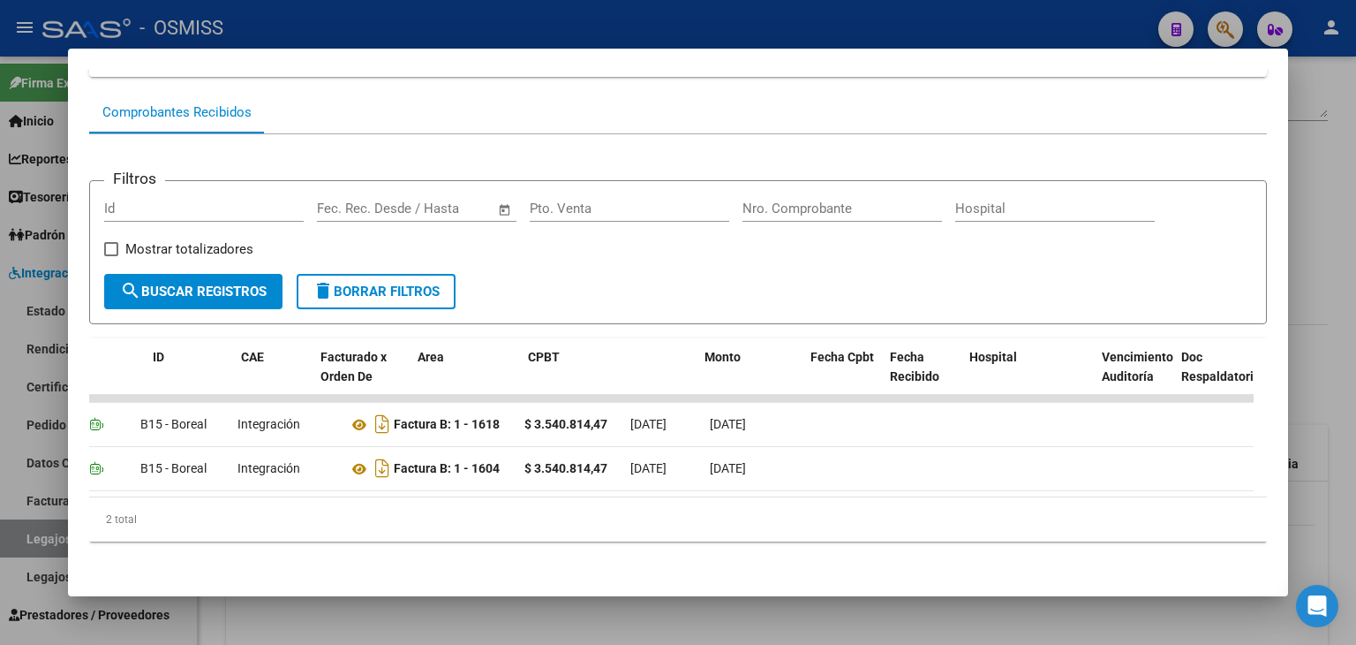
scroll to position [0, 0]
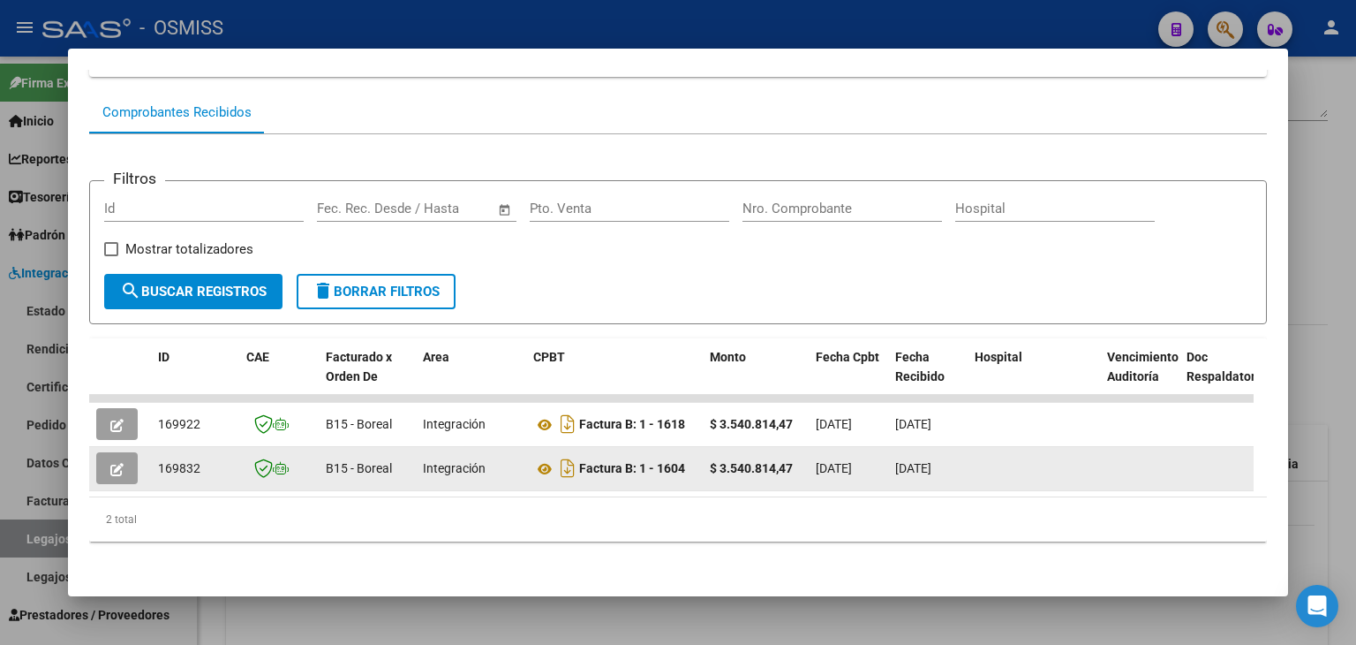
click at [113, 463] on icon "button" at bounding box center [116, 469] width 13 height 13
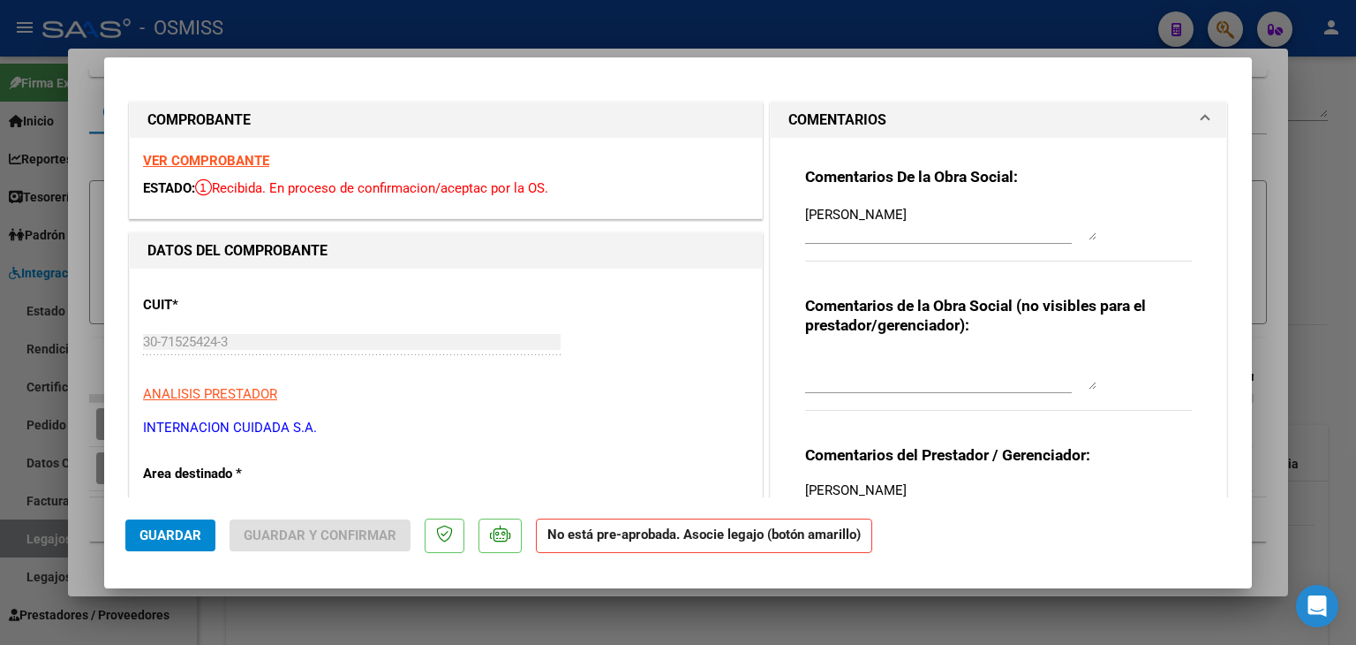
click at [805, 213] on textarea "[PERSON_NAME]" at bounding box center [950, 222] width 291 height 35
type textarea "13/10 VER OBSERVACIONES EXPEDIENTE. [PERSON_NAME]"
click at [212, 165] on strong "VER COMPROBANTE" at bounding box center [206, 161] width 126 height 16
drag, startPoint x: 1004, startPoint y: 230, endPoint x: 857, endPoint y: 228, distance: 146.6
click at [781, 210] on div "Comentarios De la Obra Social: 13/10 VER OBSERVACIONES EXPEDIENTE. [PERSON_NAME…" at bounding box center [999, 359] width 456 height 442
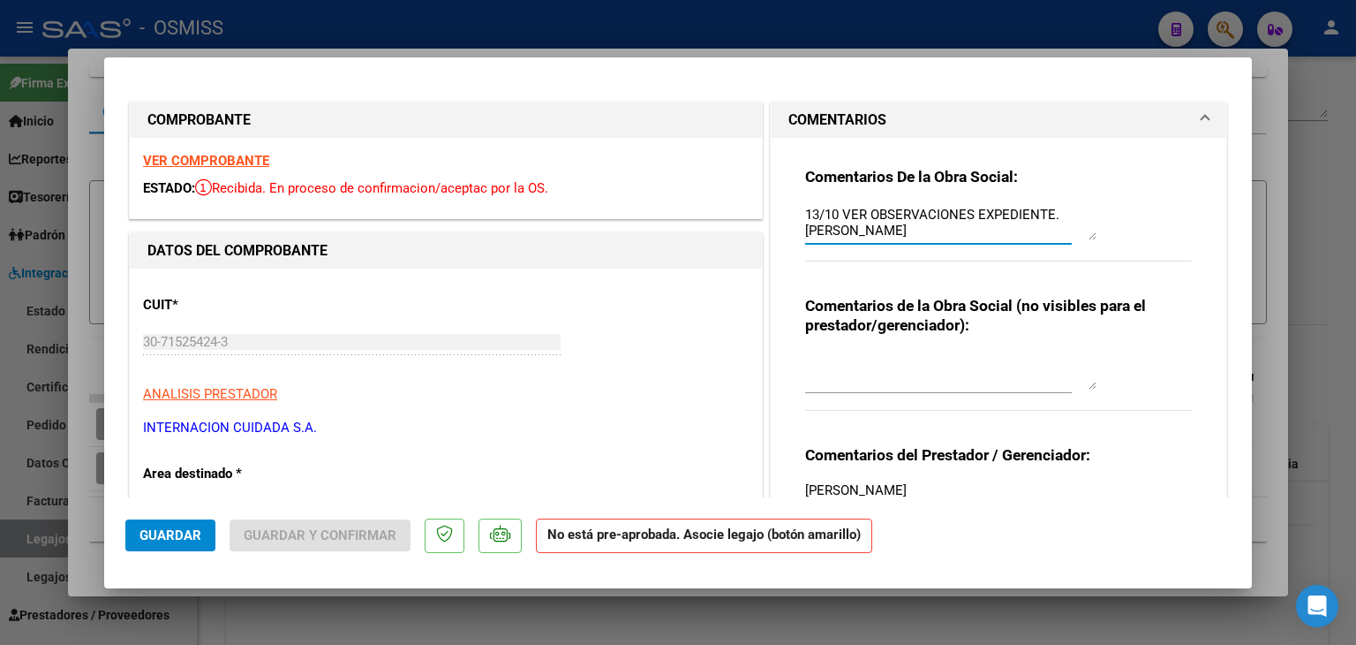
click at [169, 531] on span "Guardar" at bounding box center [171, 535] width 62 height 16
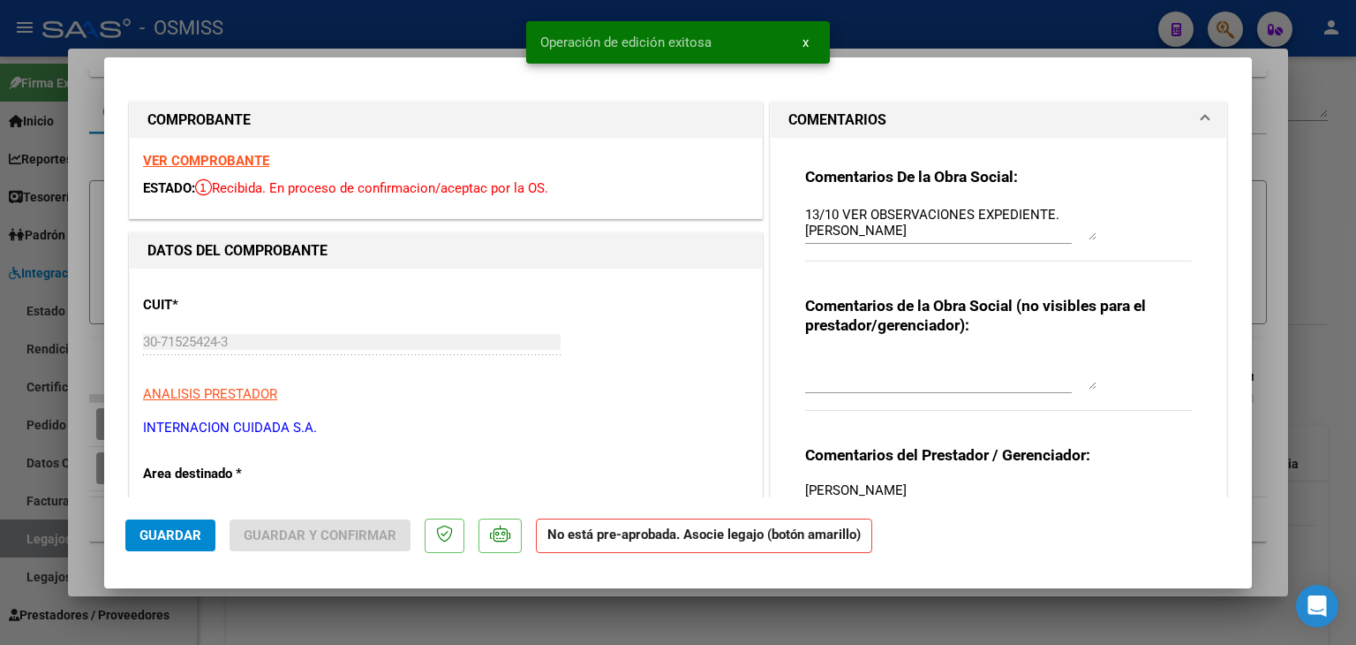
click at [92, 522] on div at bounding box center [678, 322] width 1356 height 645
type input "$ 0,00"
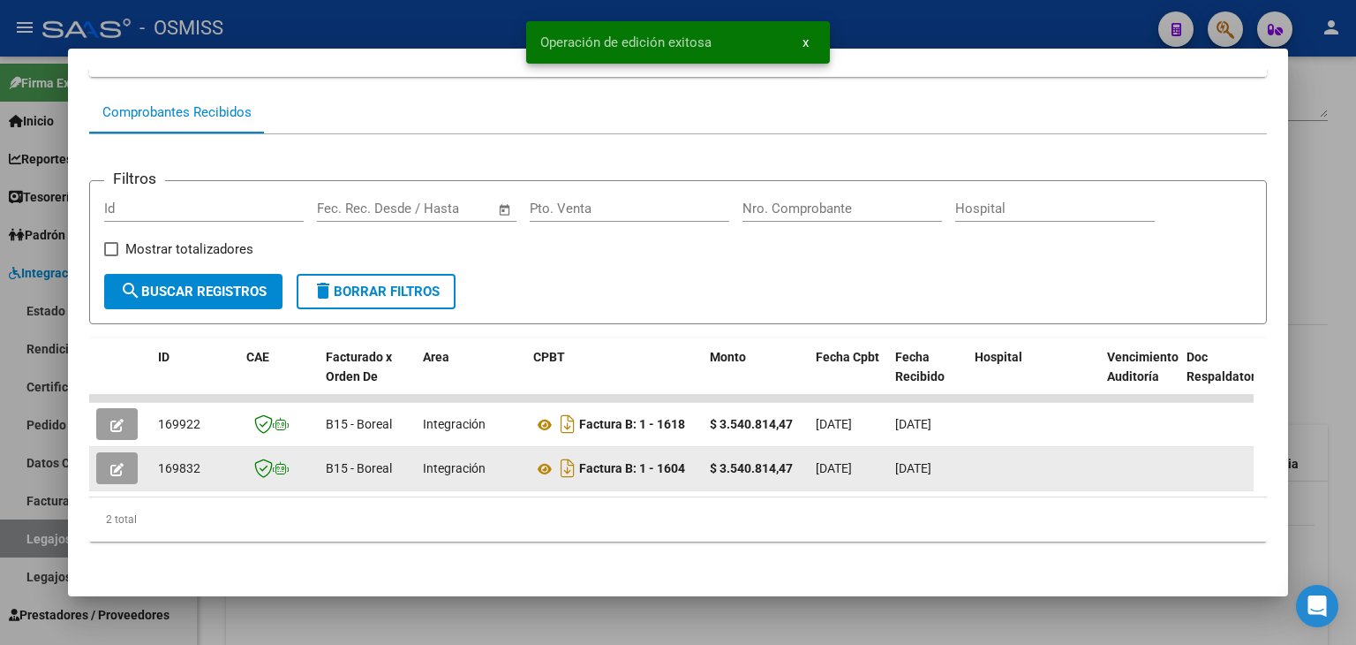
click at [128, 457] on button "button" at bounding box center [117, 468] width 42 height 32
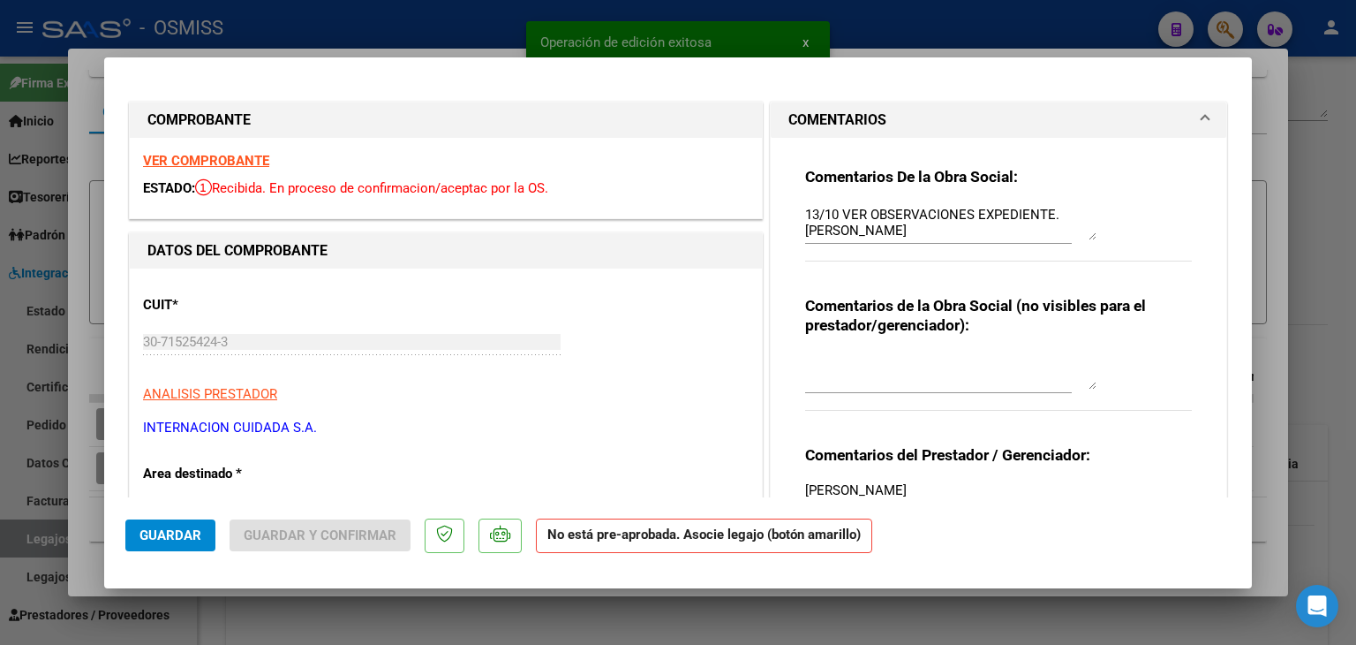
click at [179, 529] on span "Guardar" at bounding box center [171, 535] width 62 height 16
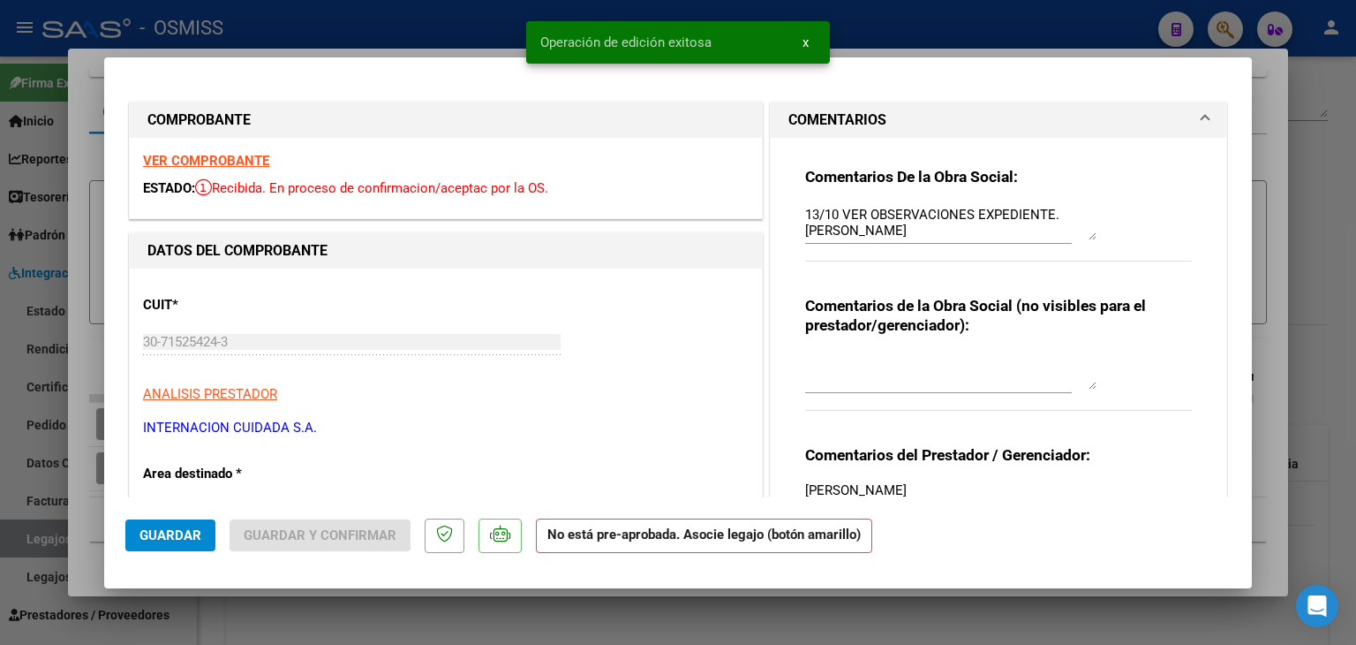
click at [83, 531] on div at bounding box center [678, 322] width 1356 height 645
type input "$ 0,00"
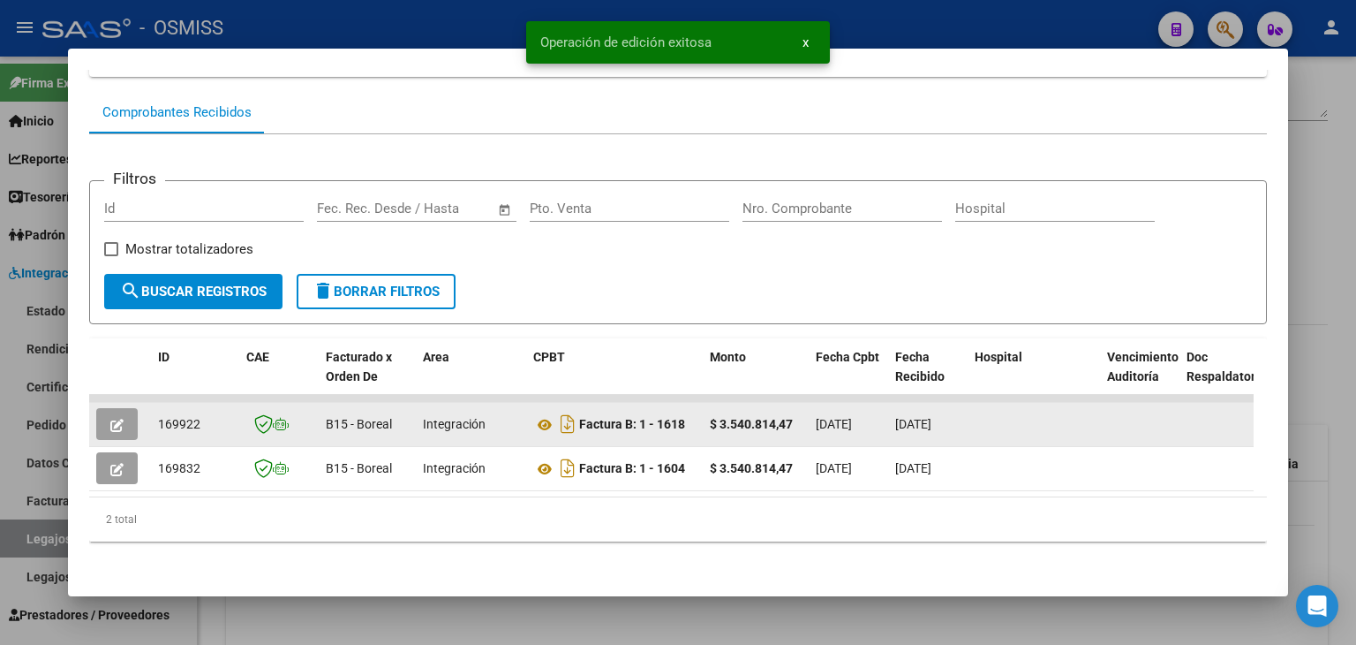
click at [125, 408] on button "button" at bounding box center [117, 424] width 42 height 32
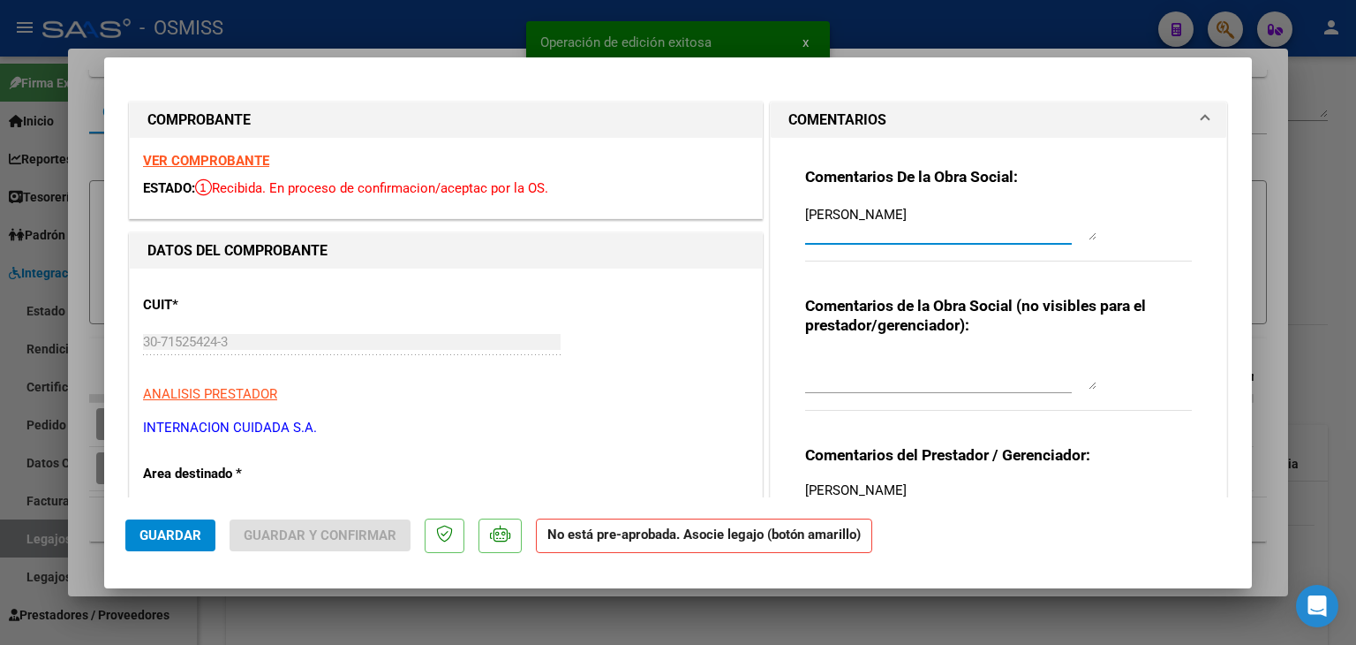
drag, startPoint x: 957, startPoint y: 222, endPoint x: 757, endPoint y: 230, distance: 200.7
paste textarea "13/10 VER OBSERVACIONES EXPEDIENTE."
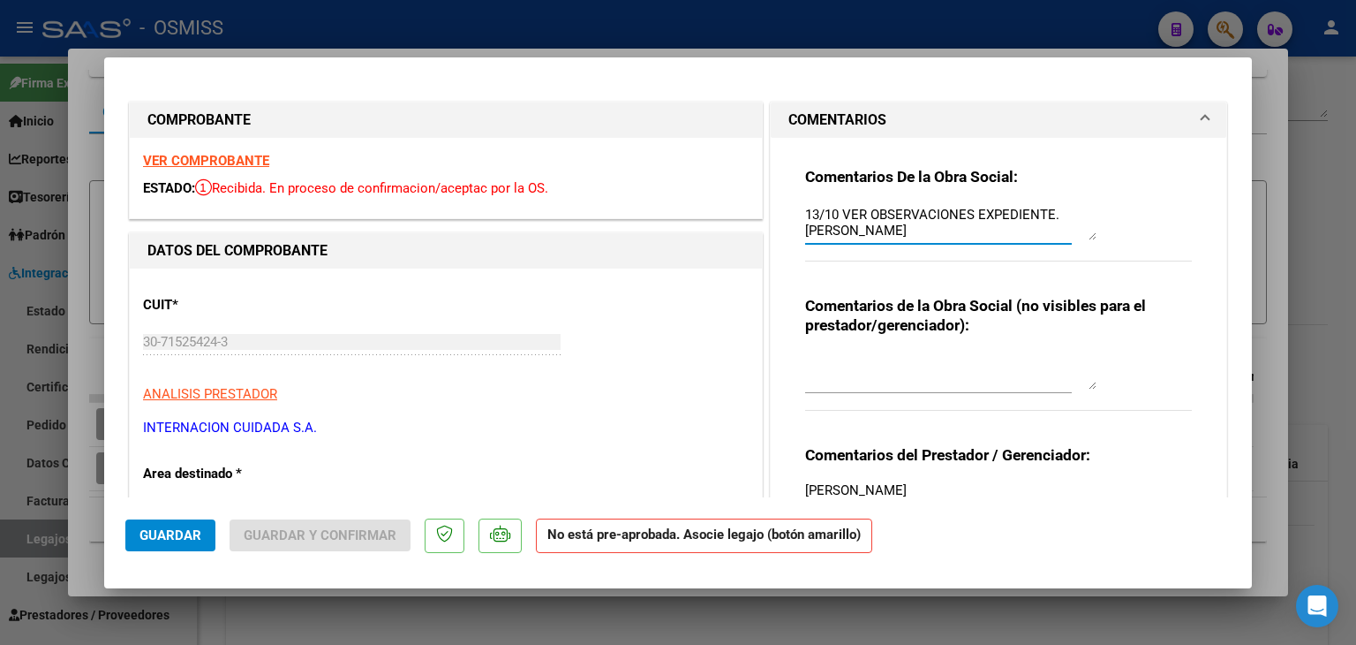
type textarea "13/10 VER OBSERVACIONES EXPEDIENTE. [PERSON_NAME]"
click at [141, 531] on span "Guardar" at bounding box center [171, 535] width 62 height 16
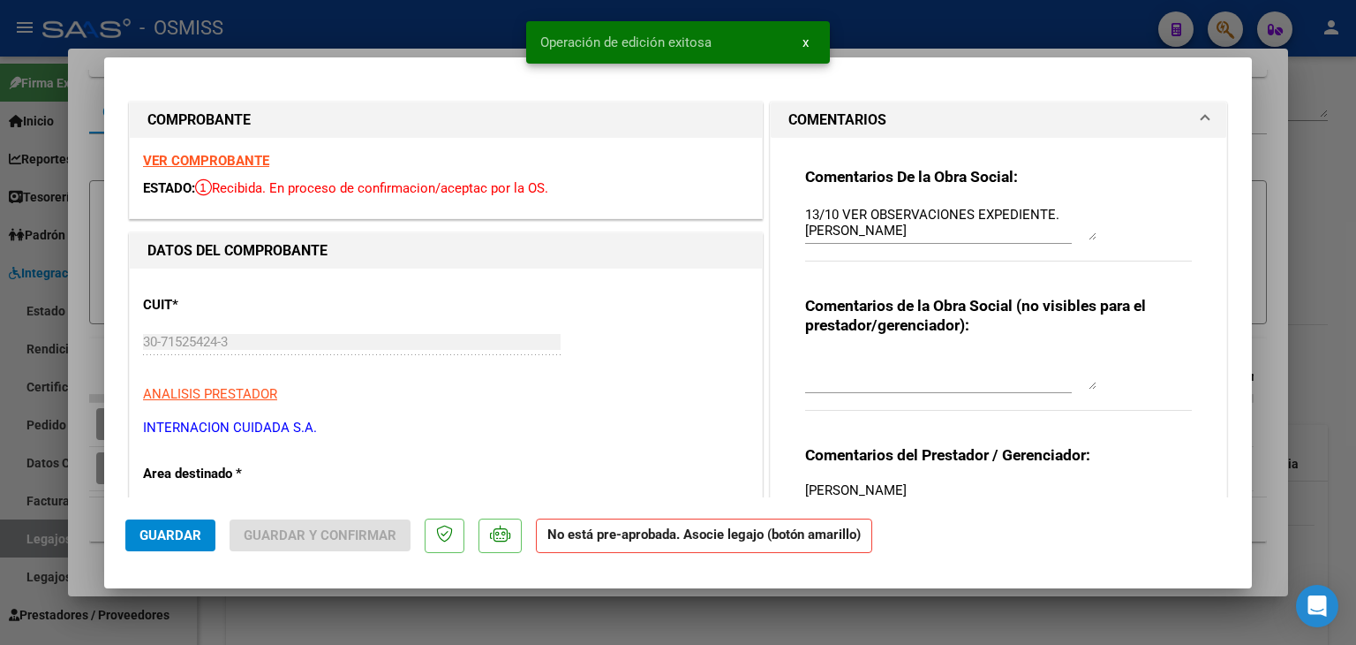
click at [221, 603] on div at bounding box center [678, 322] width 1356 height 645
type input "$ 0,00"
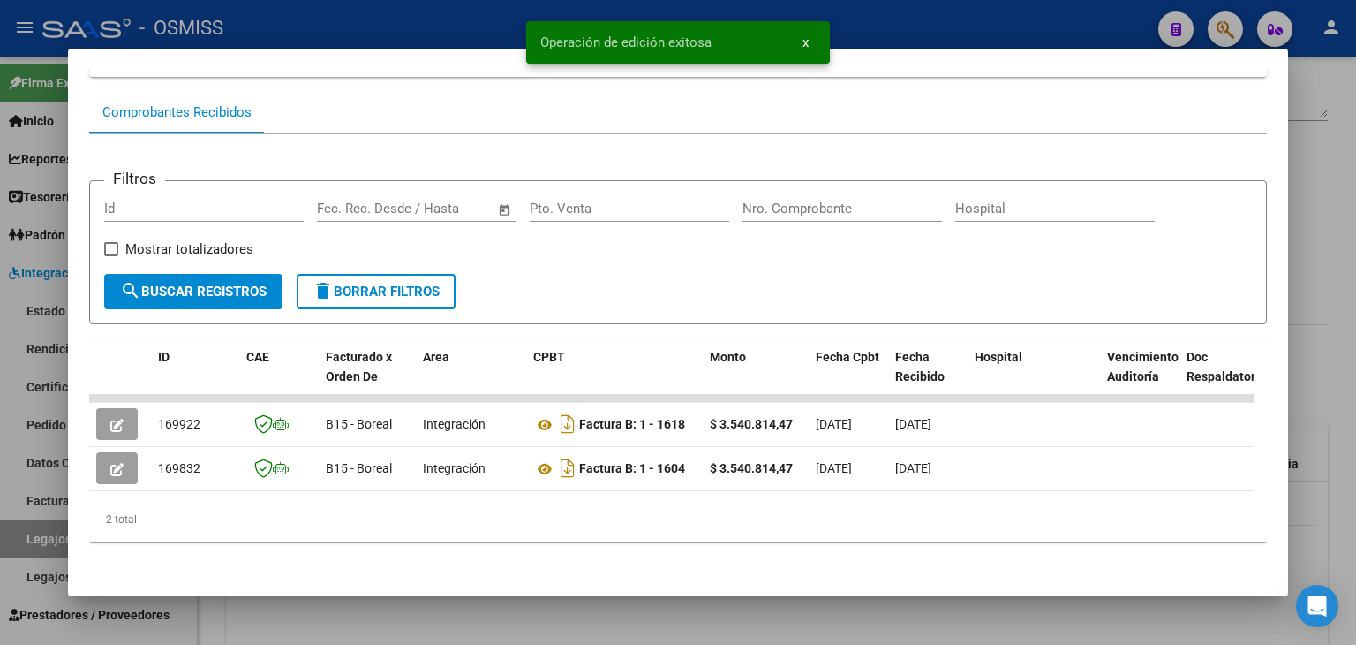
click at [221, 603] on div at bounding box center [678, 322] width 1356 height 645
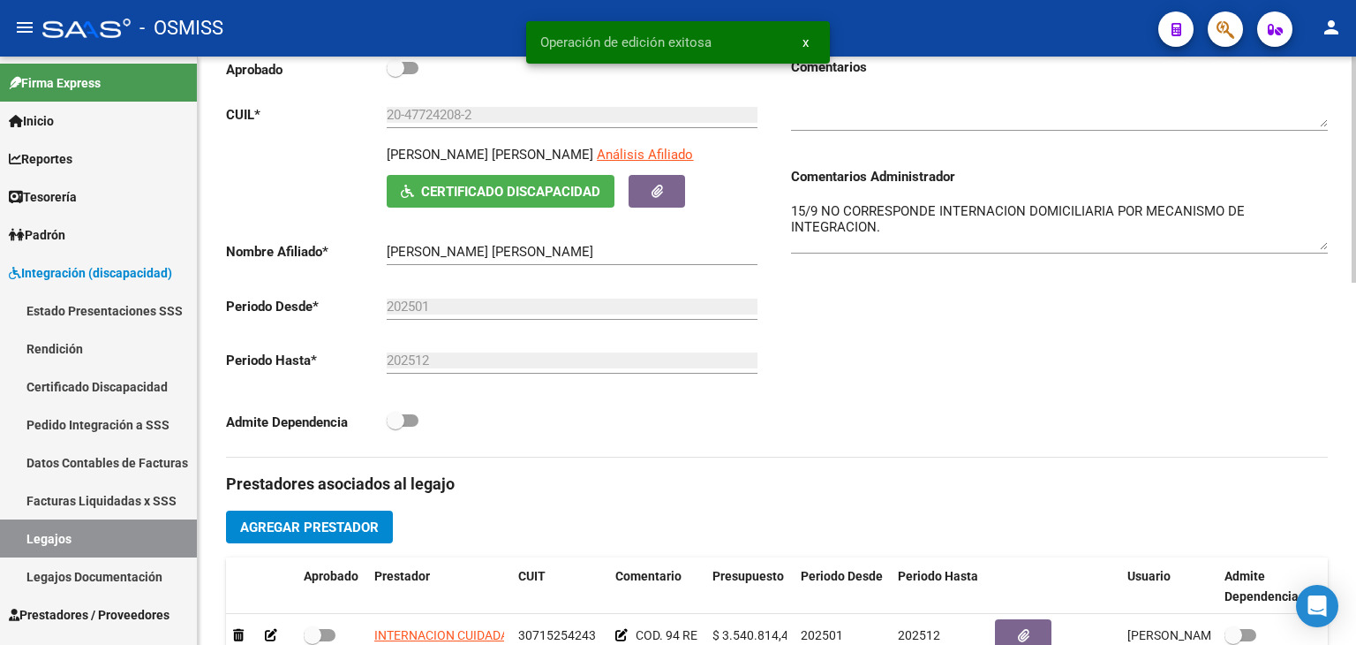
scroll to position [148, 0]
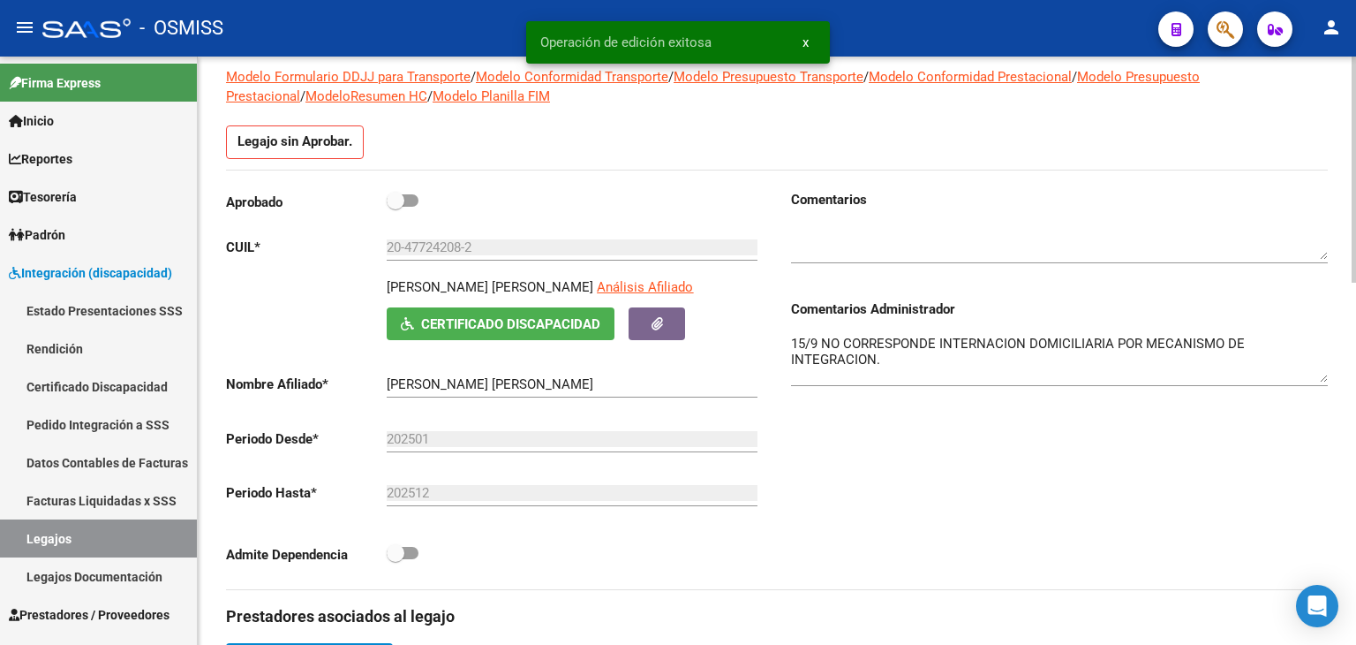
click at [943, 369] on textarea "15/9 NO CORRESPONDE INTERNACION DOMICILIARIA POR MECANISMO DE INTEGRACION." at bounding box center [1059, 358] width 537 height 49
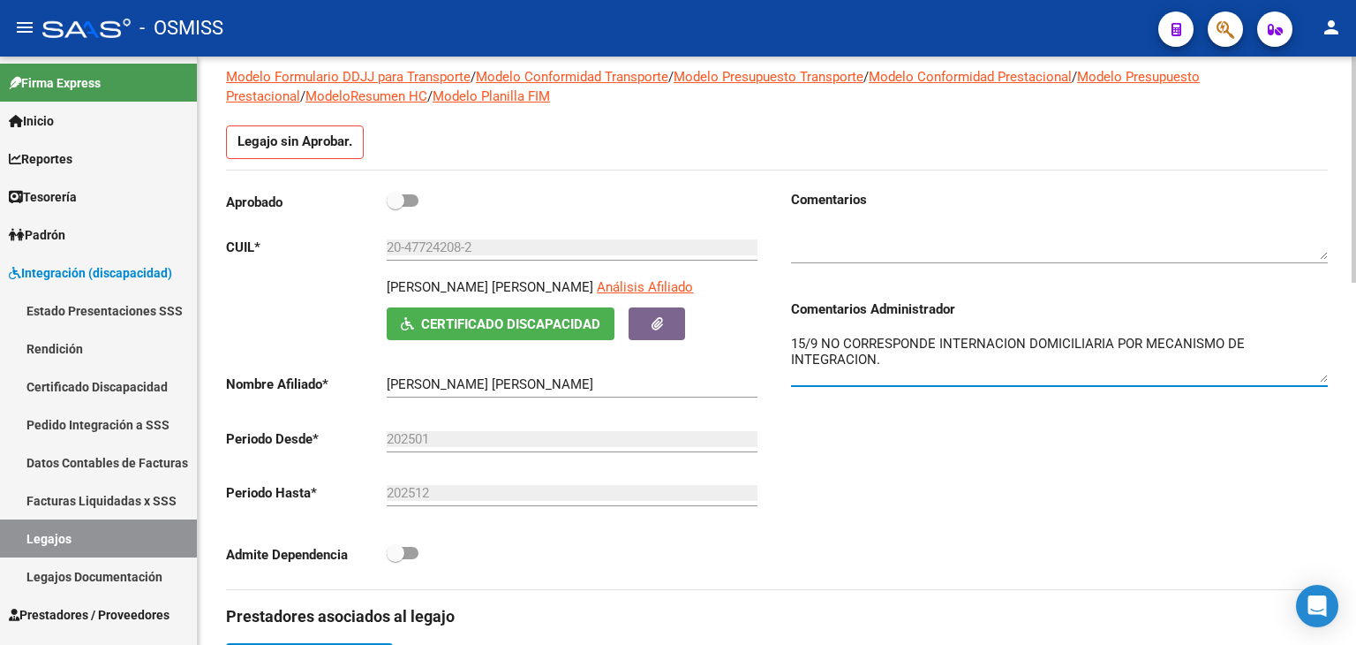
click at [943, 381] on div "15/9 NO CORRESPONDE INTERNACION DOMICILIARIA POR MECANISMO DE INTEGRACION." at bounding box center [1059, 352] width 537 height 67
click at [923, 362] on textarea "15/9 NO CORRESPONDE INTERNACION DOMICILIARIA POR MECANISMO DE INTEGRACION." at bounding box center [1059, 358] width 537 height 49
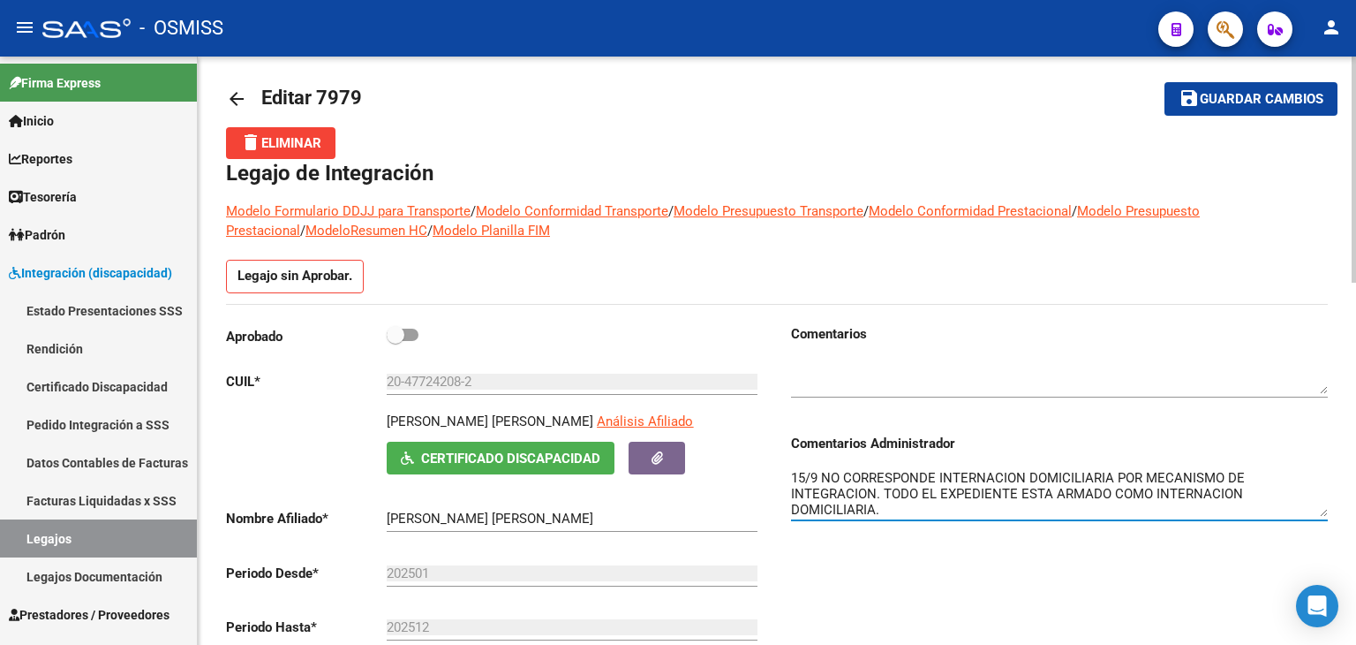
scroll to position [0, 0]
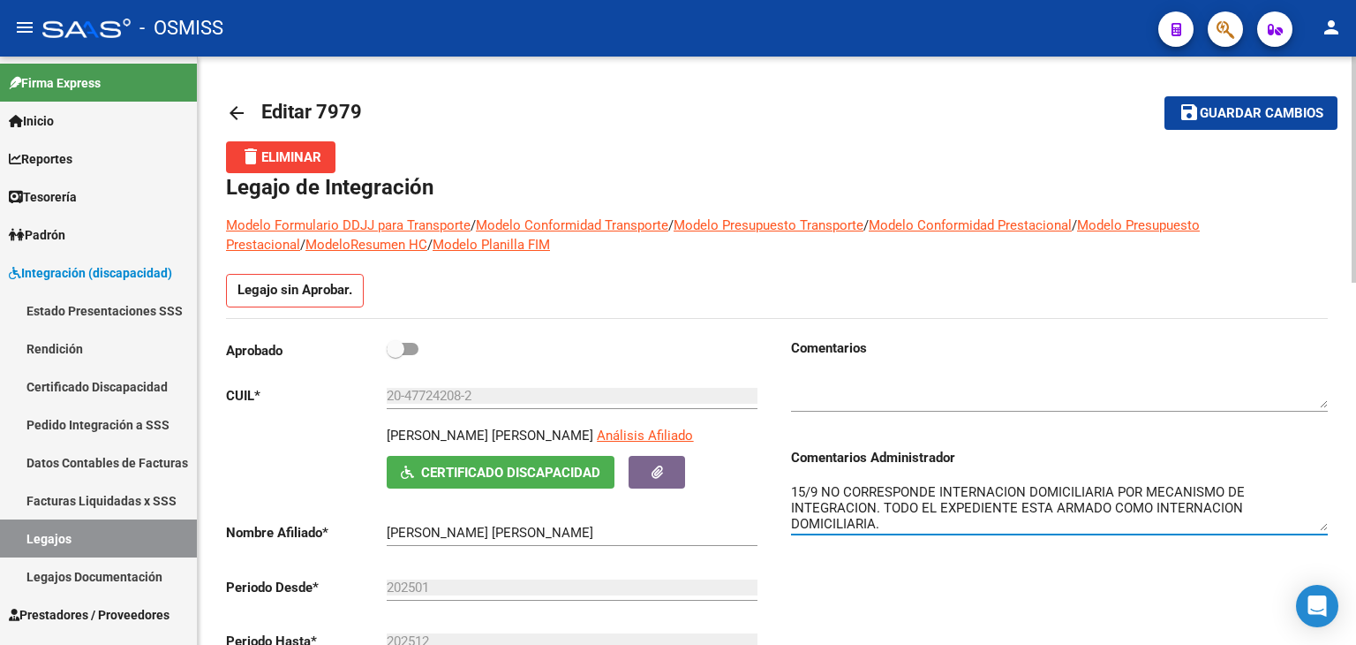
type textarea "15/9 NO CORRESPONDE INTERNACION DOMICILIARIA POR MECANISMO DE INTEGRACION. TODO…"
click at [1282, 122] on button "save Guardar cambios" at bounding box center [1251, 112] width 173 height 33
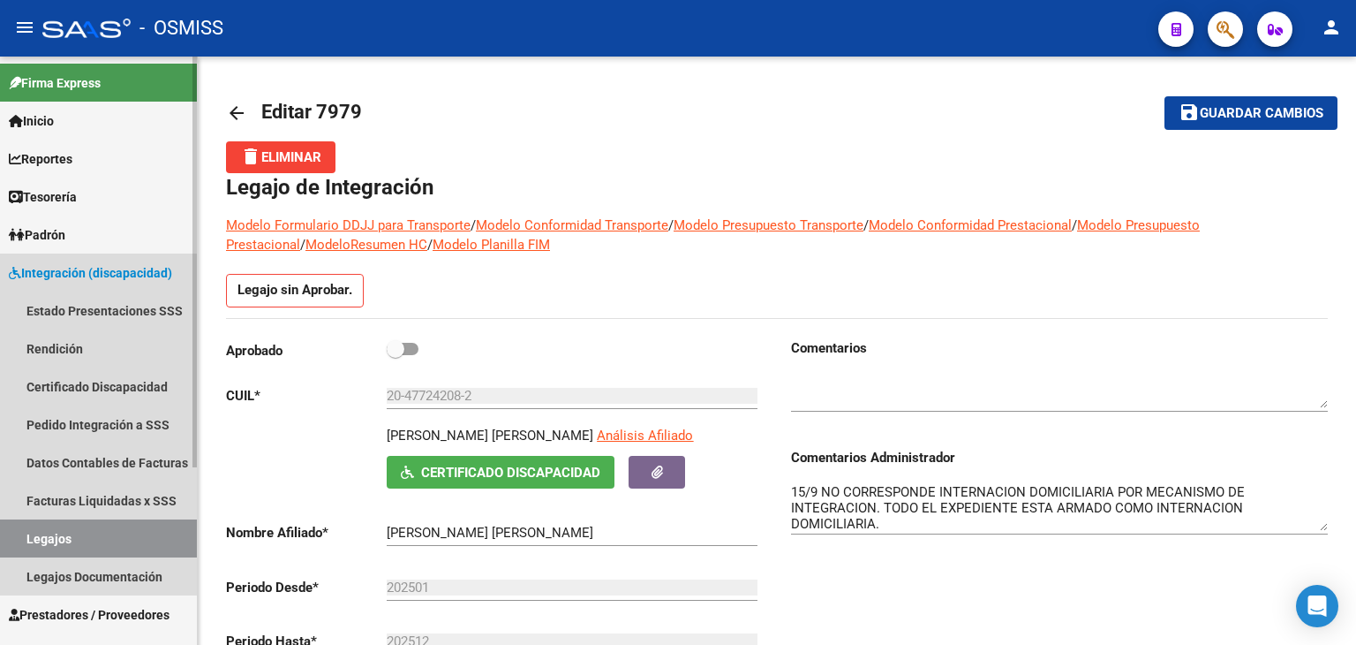
click at [39, 538] on link "Legajos" at bounding box center [98, 538] width 197 height 38
